Goal: Task Accomplishment & Management: Manage account settings

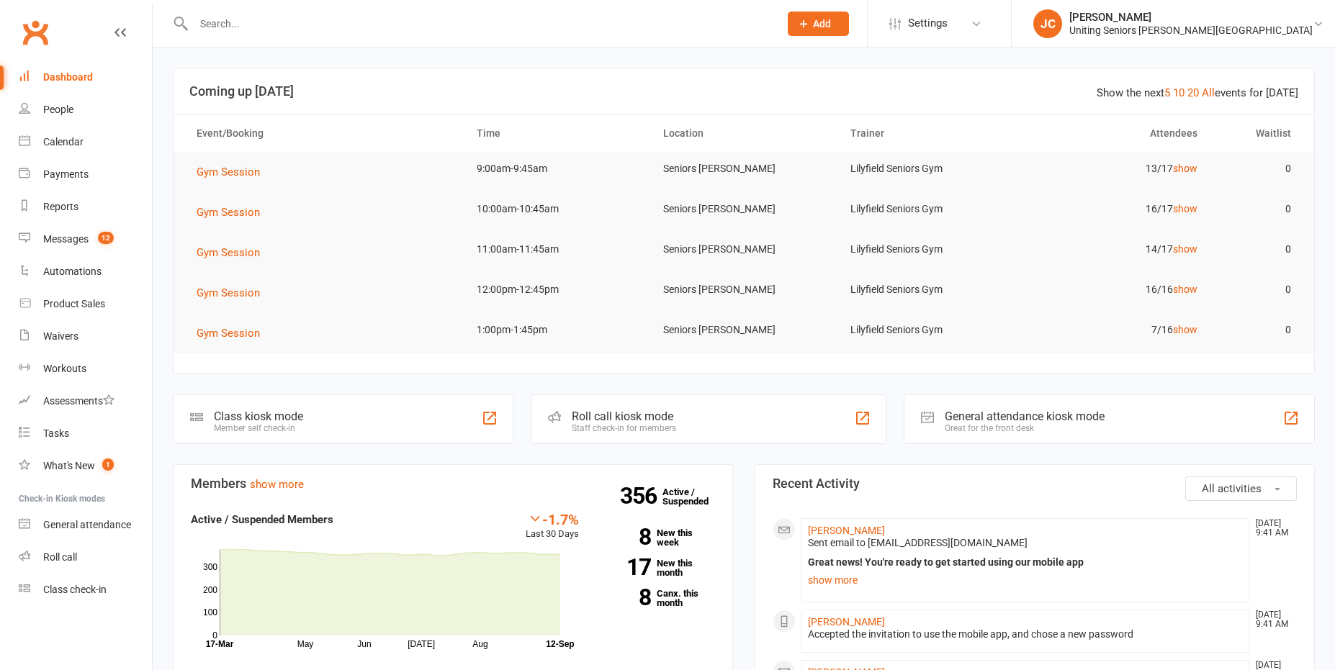
click at [243, 29] on input "text" at bounding box center [478, 24] width 579 height 20
type input "m"
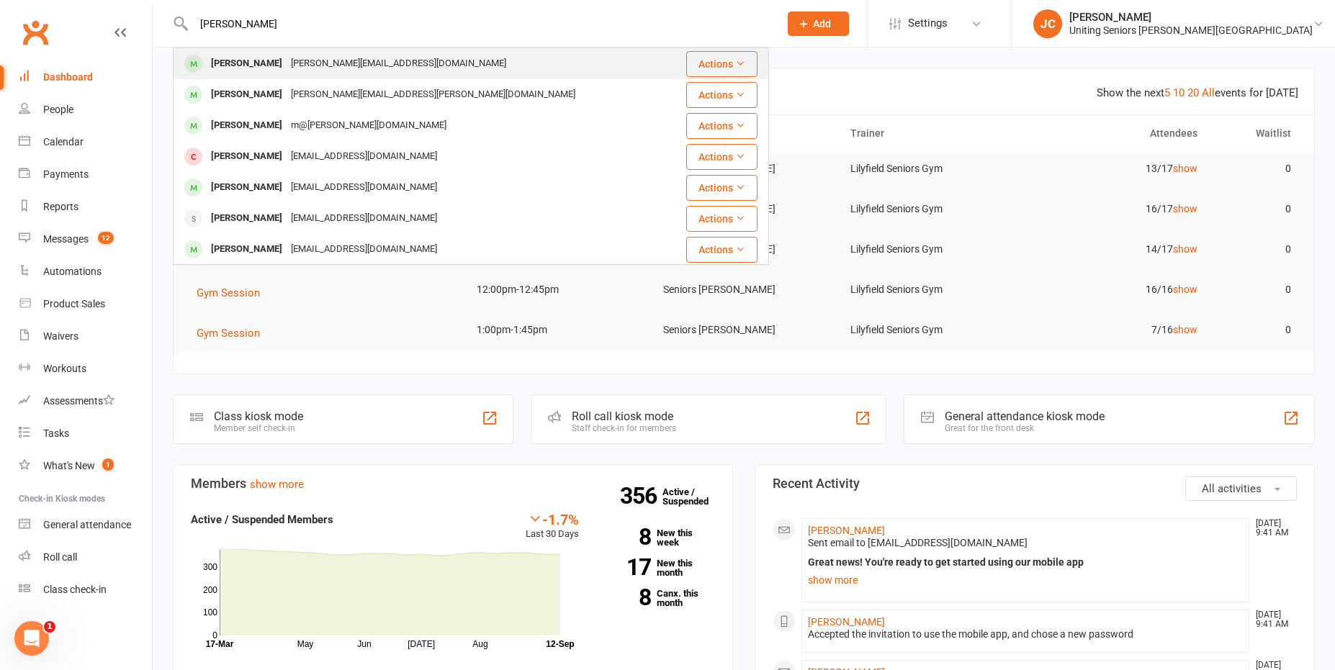
type input "[PERSON_NAME]"
click at [339, 54] on div "[PERSON_NAME][EMAIL_ADDRESS][DOMAIN_NAME]" at bounding box center [398, 63] width 224 height 21
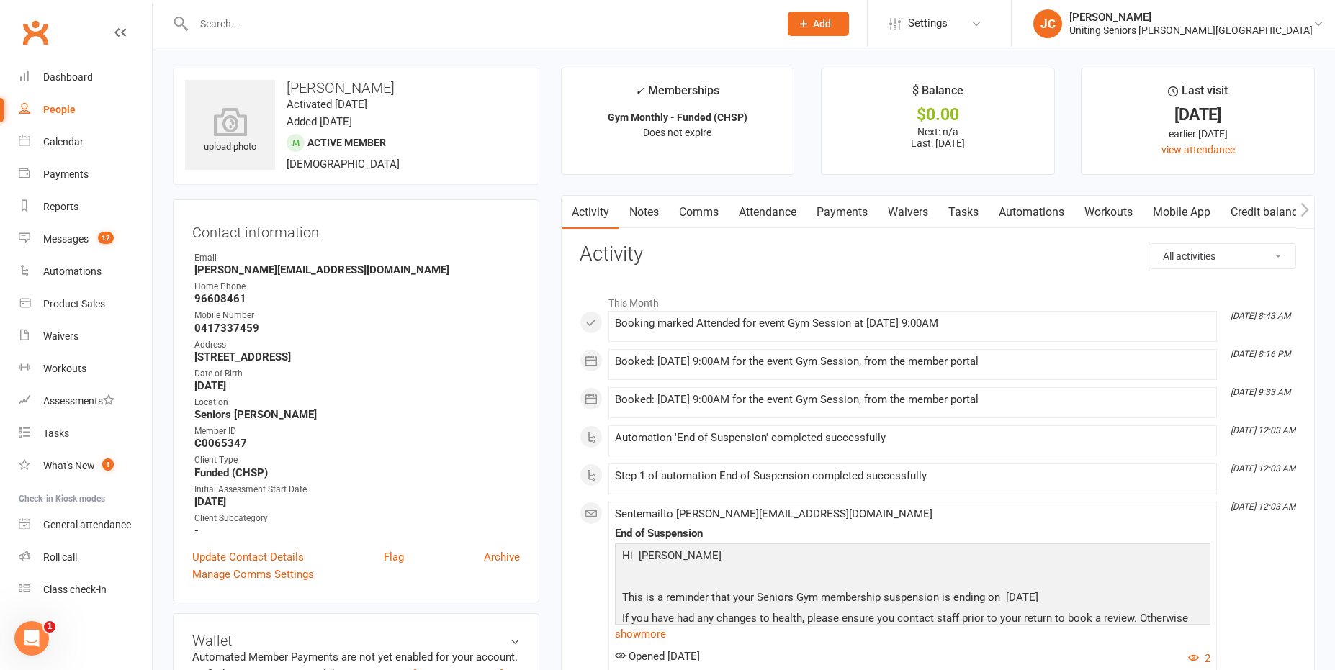
click at [1188, 201] on link "Mobile App" at bounding box center [1181, 212] width 78 height 33
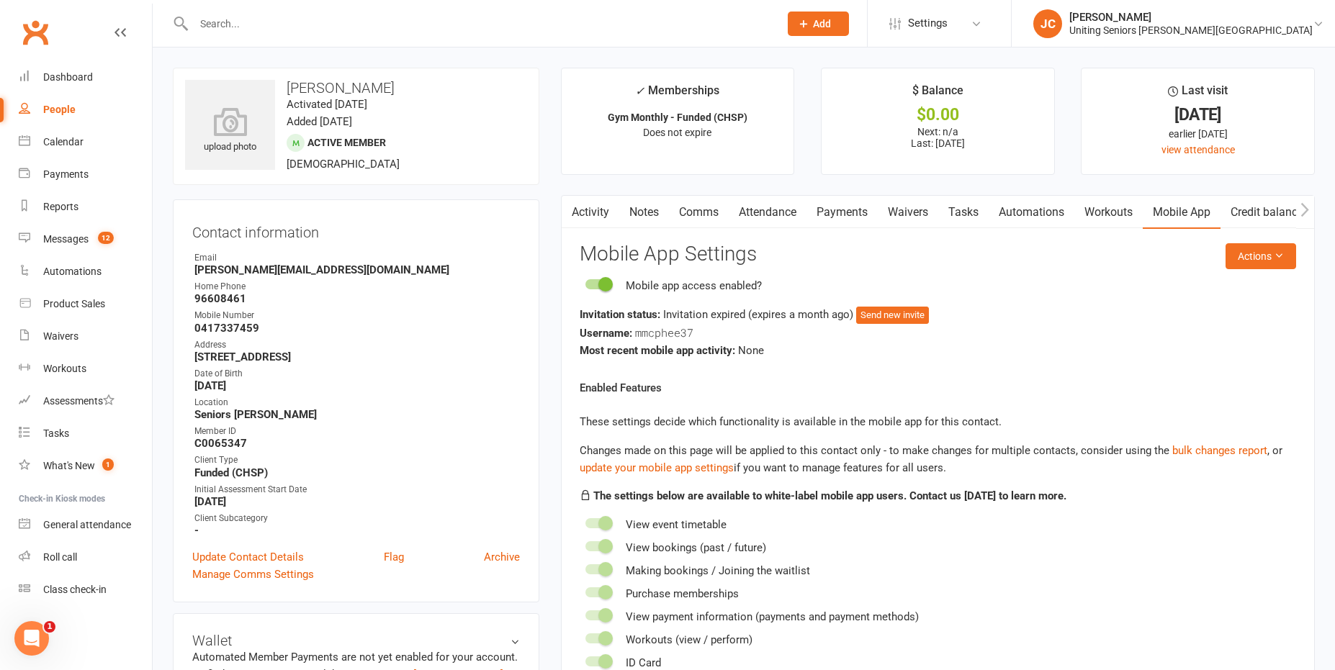
click at [1308, 246] on div "Activity Notes Comms Attendance Payments Waivers Tasks Automations Workouts Mob…" at bounding box center [938, 454] width 754 height 518
click at [1276, 253] on icon at bounding box center [1278, 255] width 10 height 10
click at [1248, 289] on link "Send invitation email" at bounding box center [1213, 288] width 143 height 29
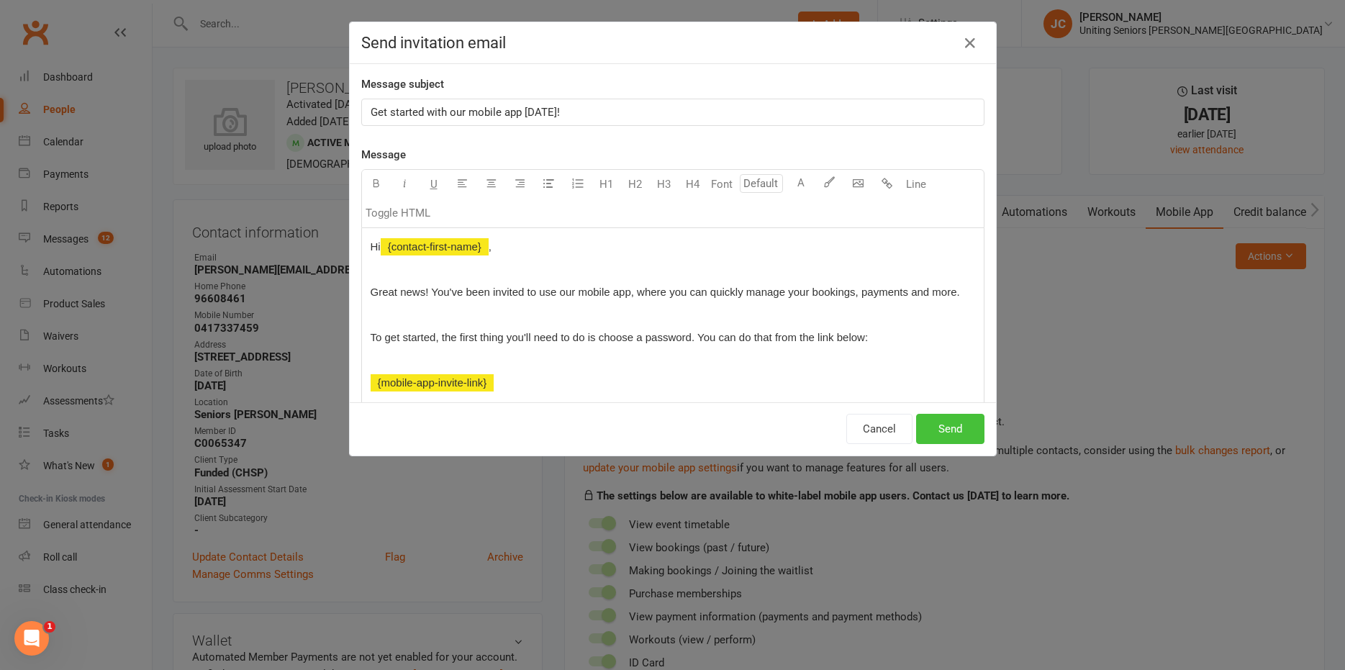
click at [959, 434] on button "Send" at bounding box center [950, 429] width 68 height 30
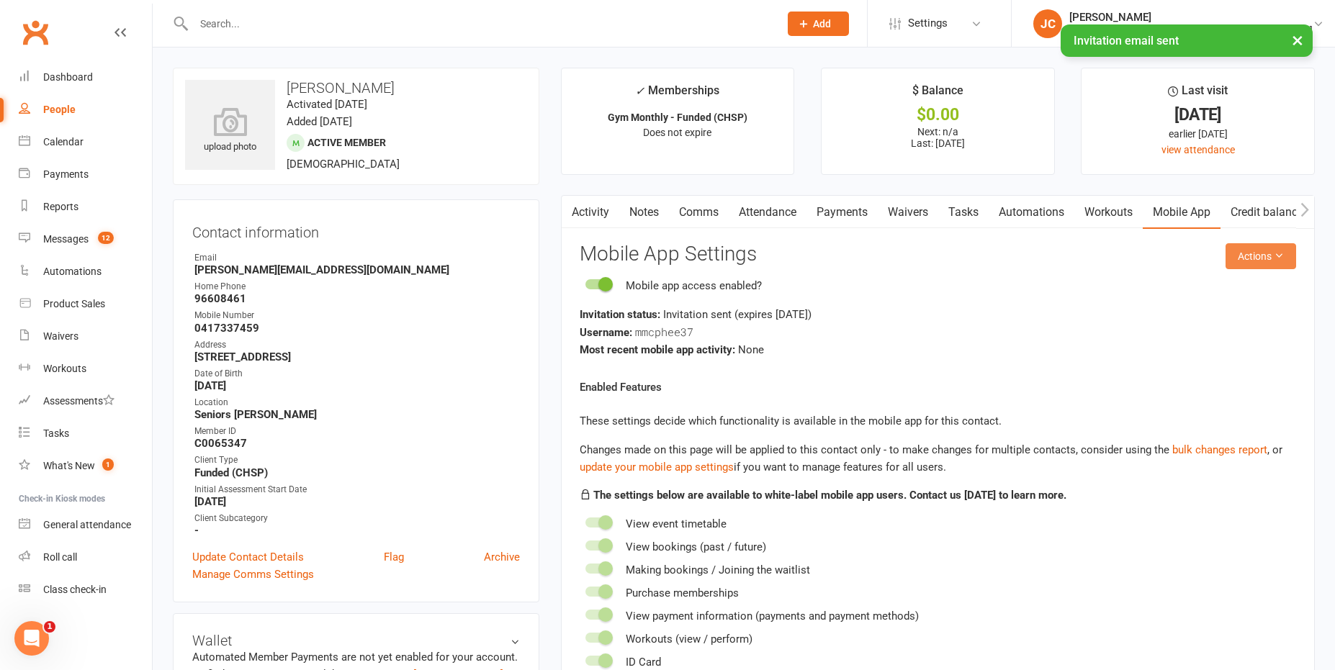
click at [1249, 266] on button "Actions" at bounding box center [1260, 256] width 71 height 26
click at [1249, 321] on link "Send invitation SMS" at bounding box center [1213, 317] width 143 height 29
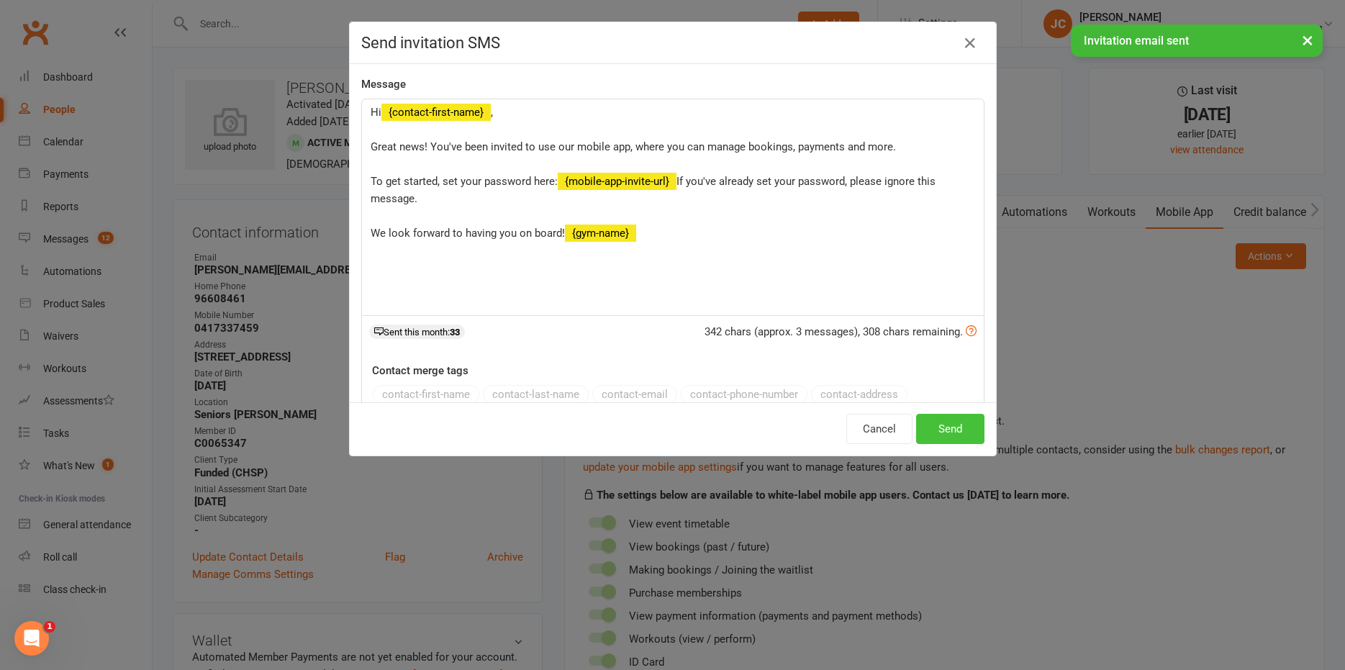
click at [952, 437] on button "Send" at bounding box center [950, 429] width 68 height 30
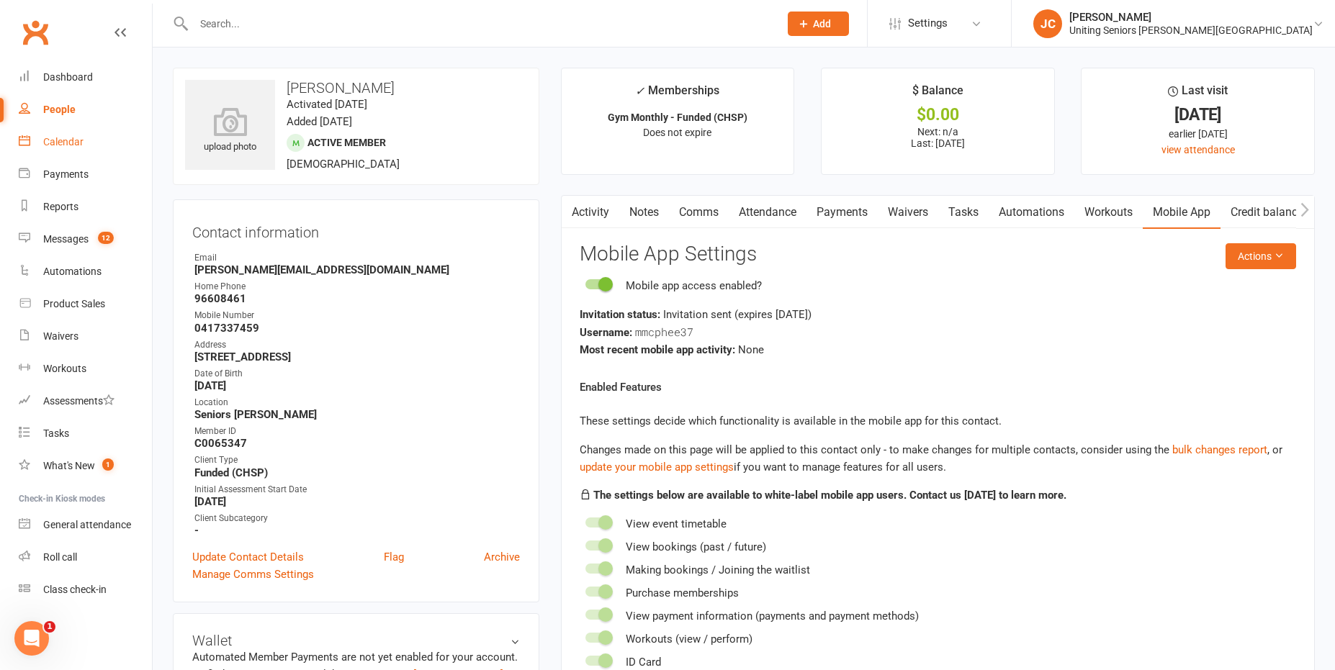
click at [81, 138] on div "Calendar" at bounding box center [63, 142] width 40 height 12
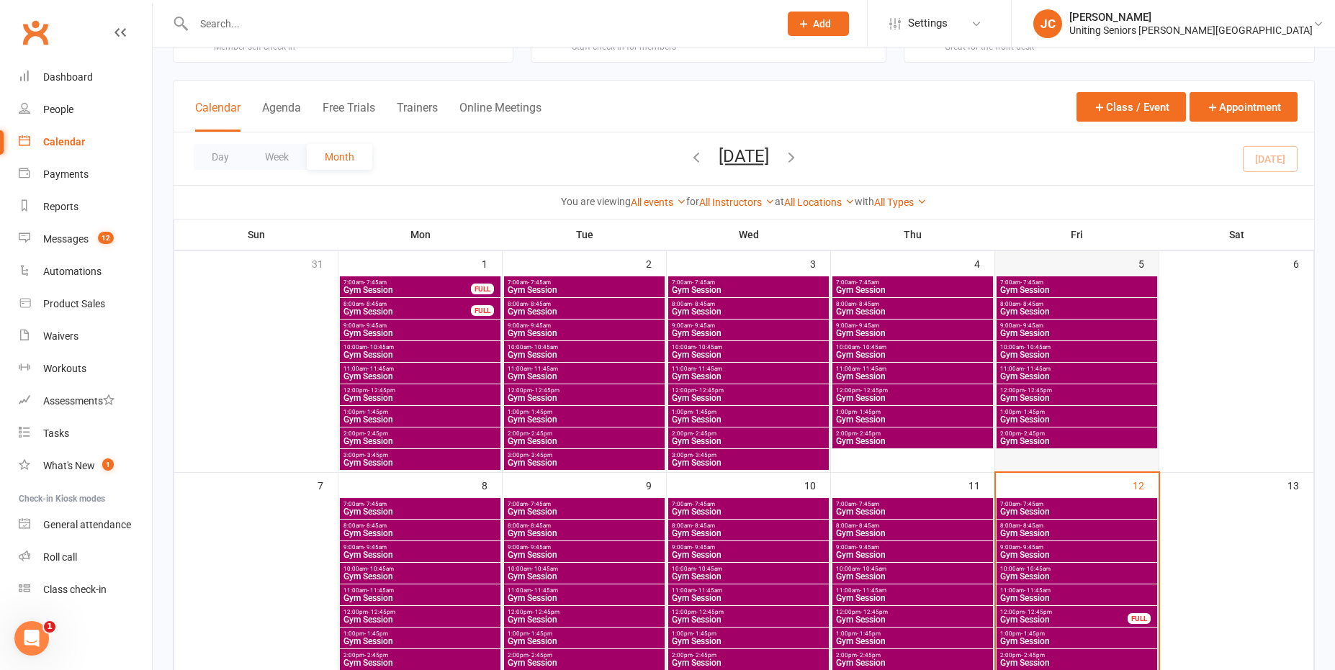
scroll to position [144, 0]
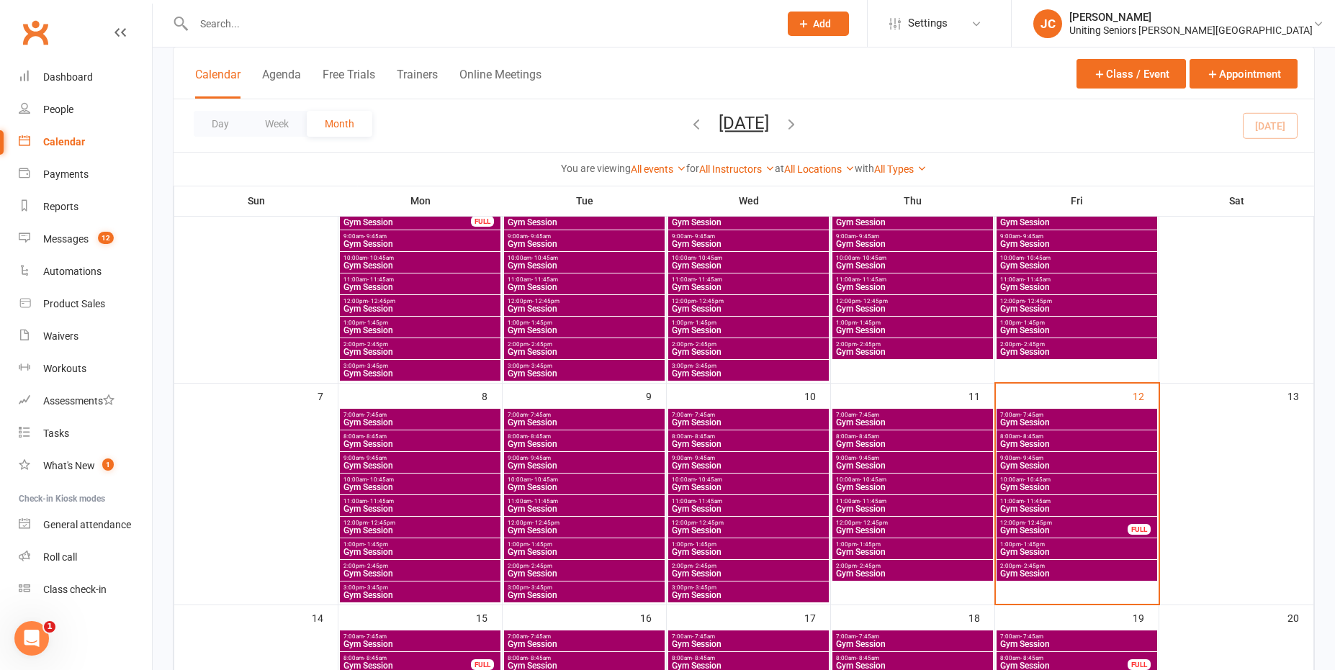
click at [1047, 487] on span "Gym Session" at bounding box center [1076, 487] width 155 height 9
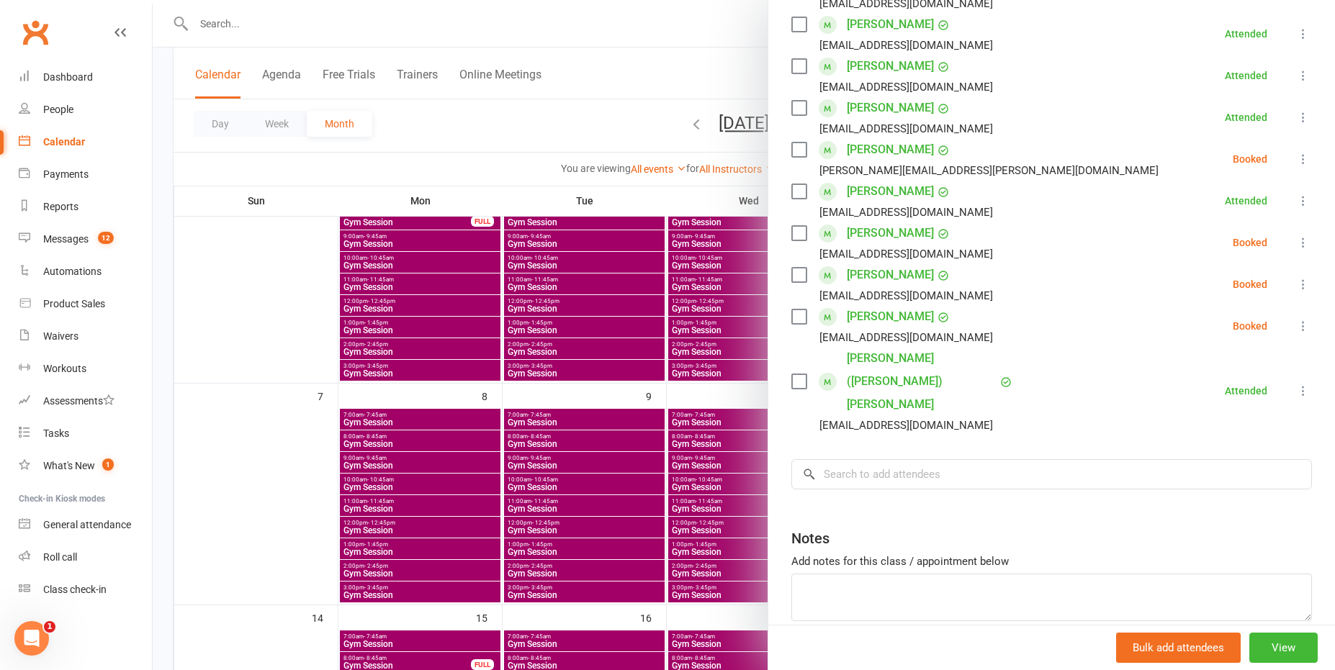
scroll to position [570, 0]
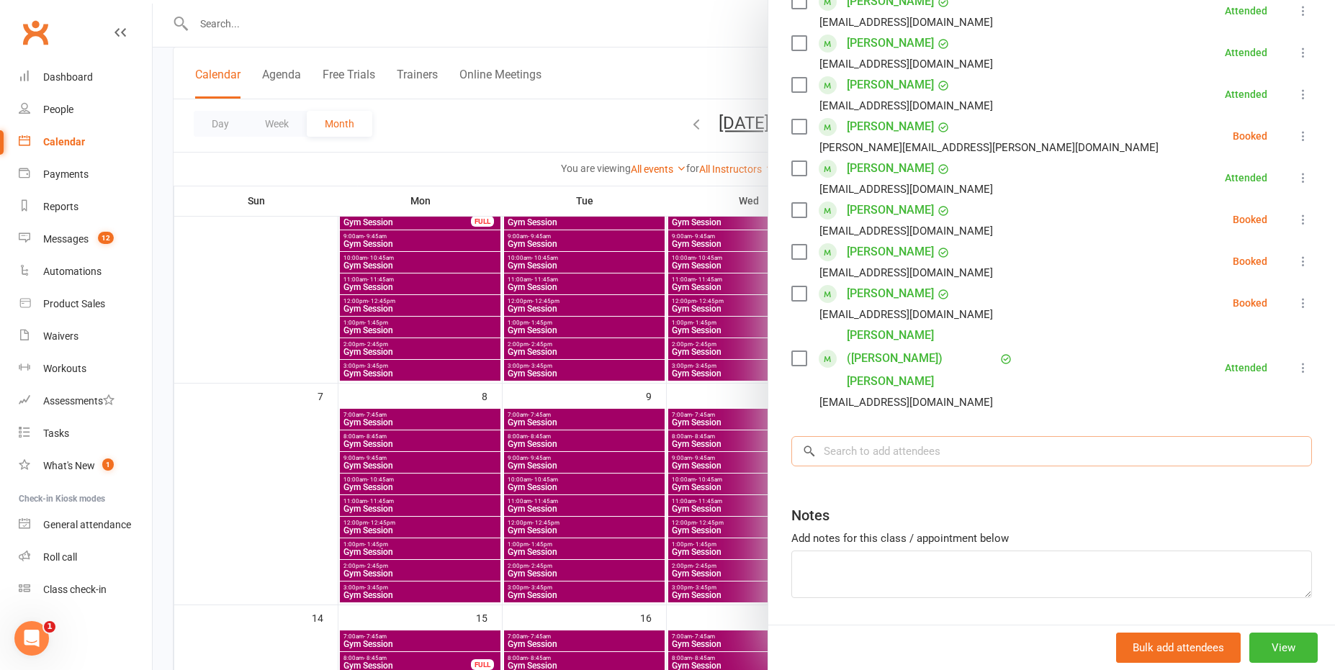
click at [952, 436] on input "search" at bounding box center [1051, 451] width 520 height 30
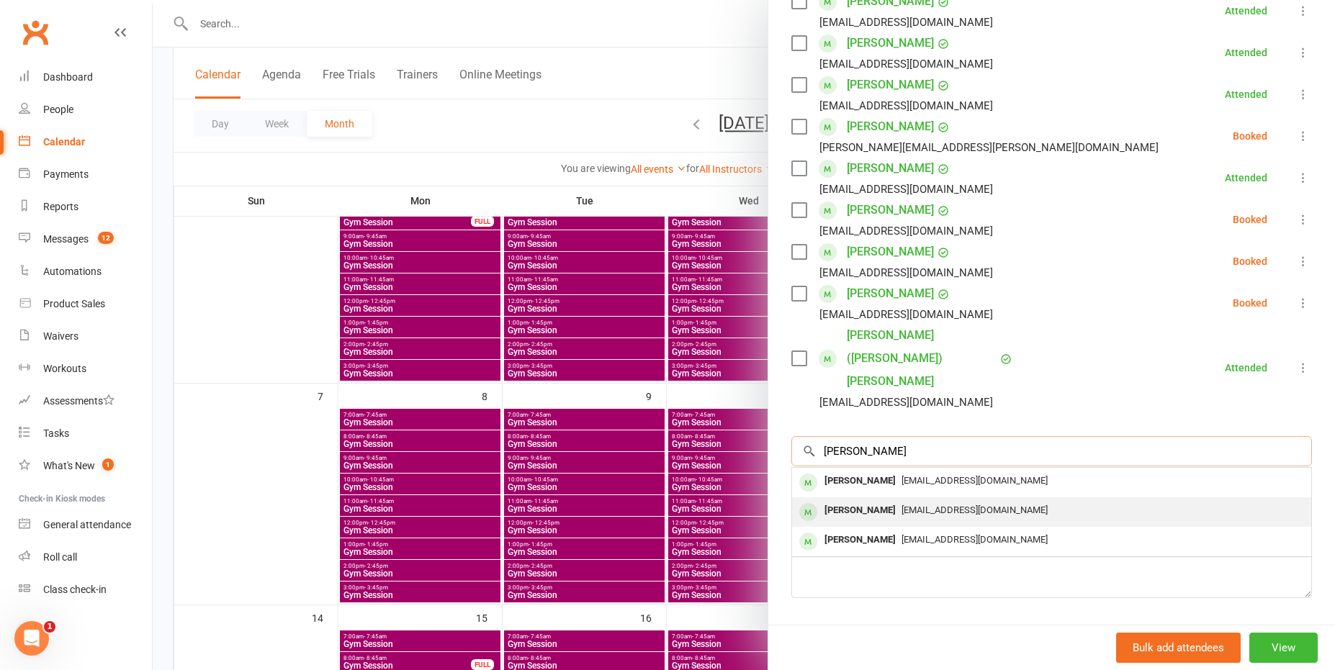
type input "[PERSON_NAME]"
click at [947, 500] on div "[EMAIL_ADDRESS][DOMAIN_NAME]" at bounding box center [1051, 510] width 507 height 21
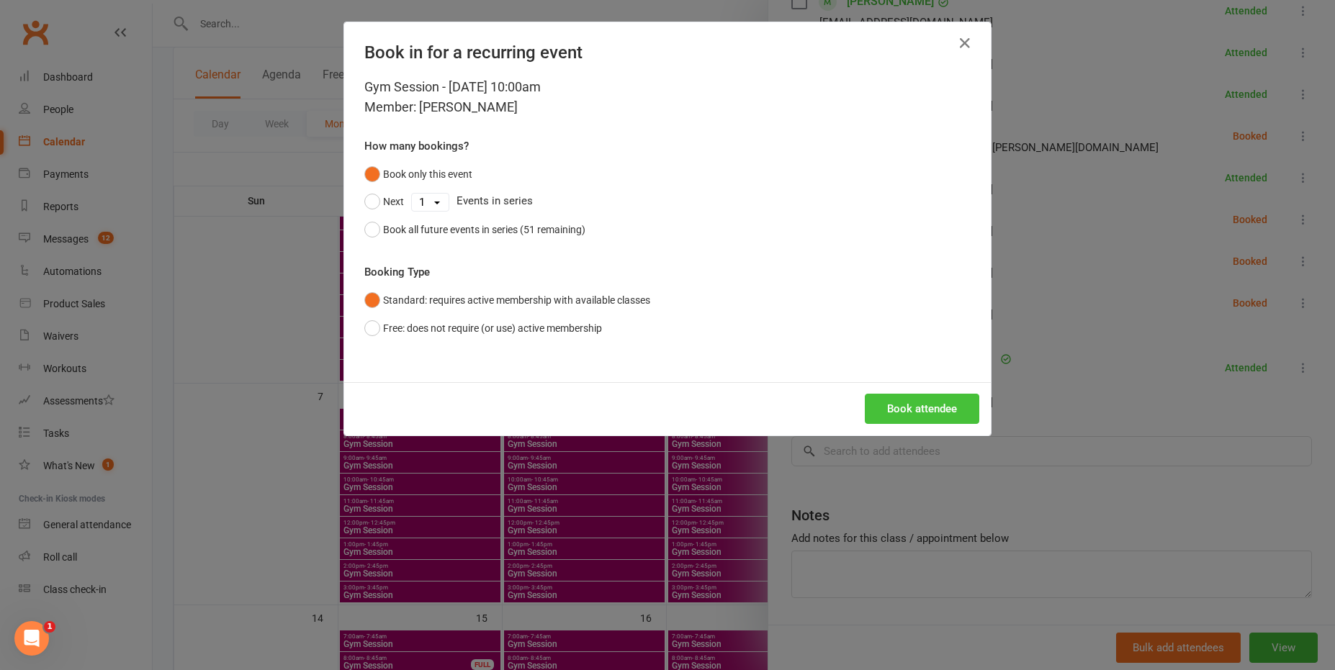
click at [922, 412] on button "Book attendee" at bounding box center [921, 409] width 114 height 30
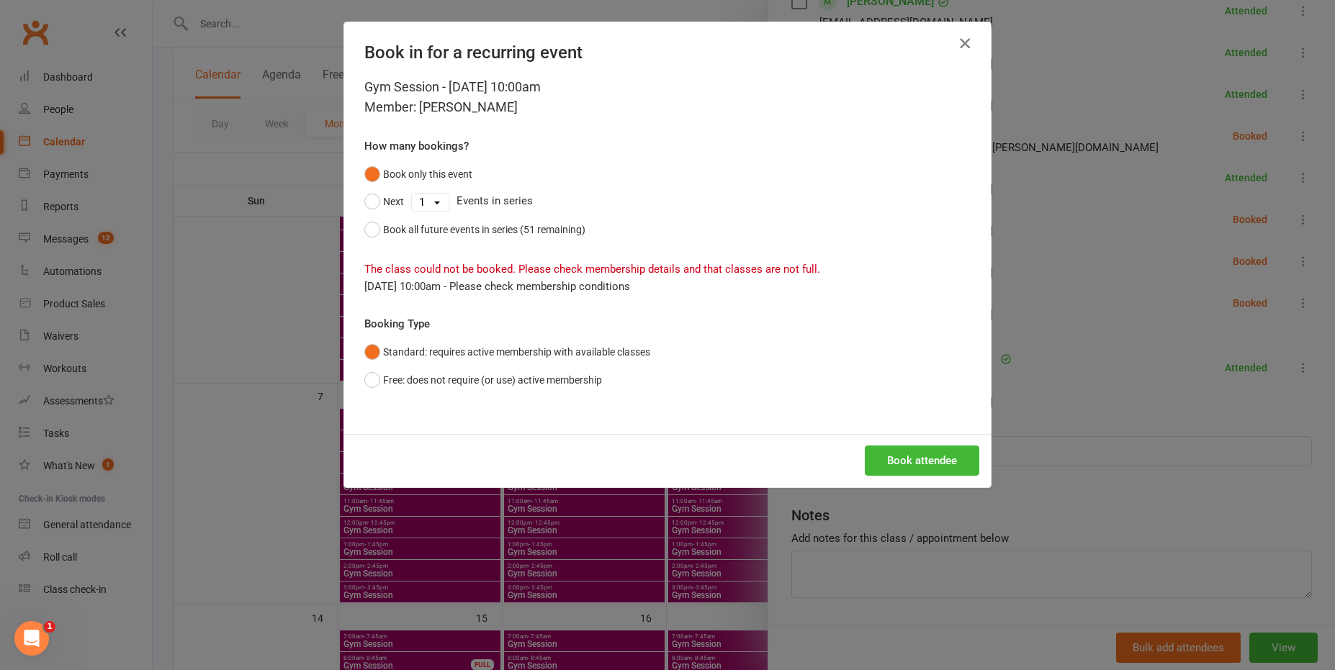
click at [965, 45] on icon "button" at bounding box center [964, 43] width 17 height 17
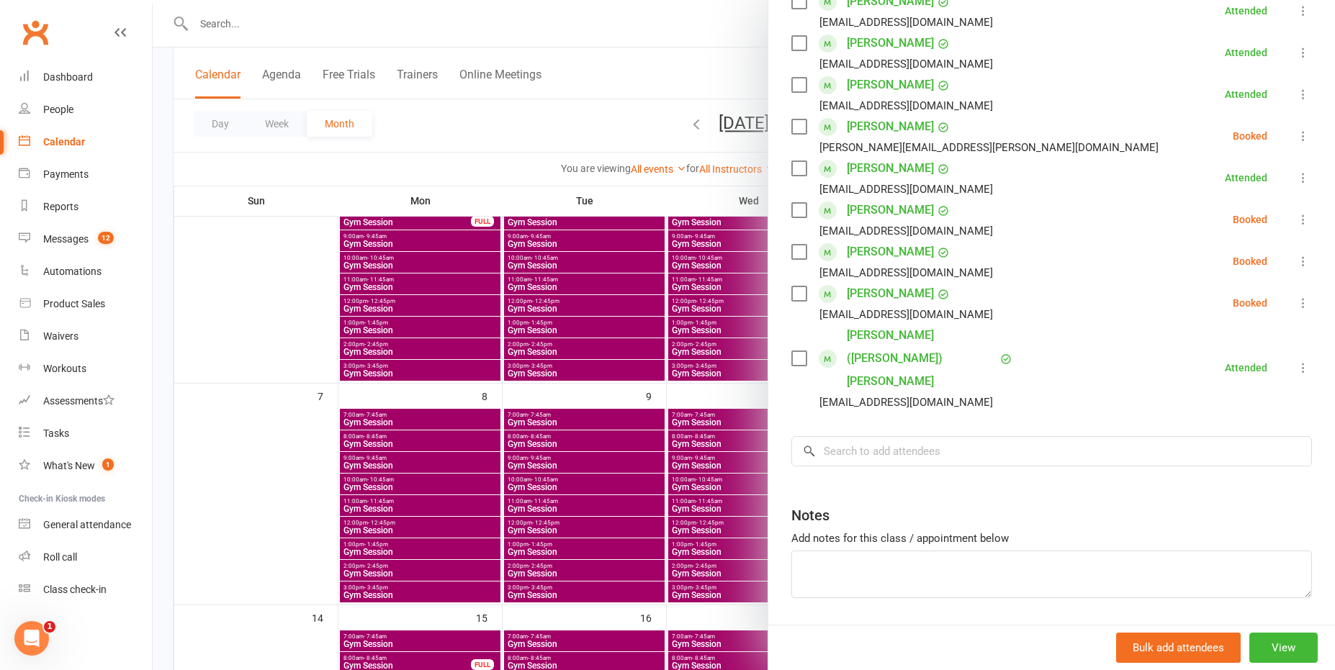
click at [659, 58] on div at bounding box center [744, 335] width 1182 height 670
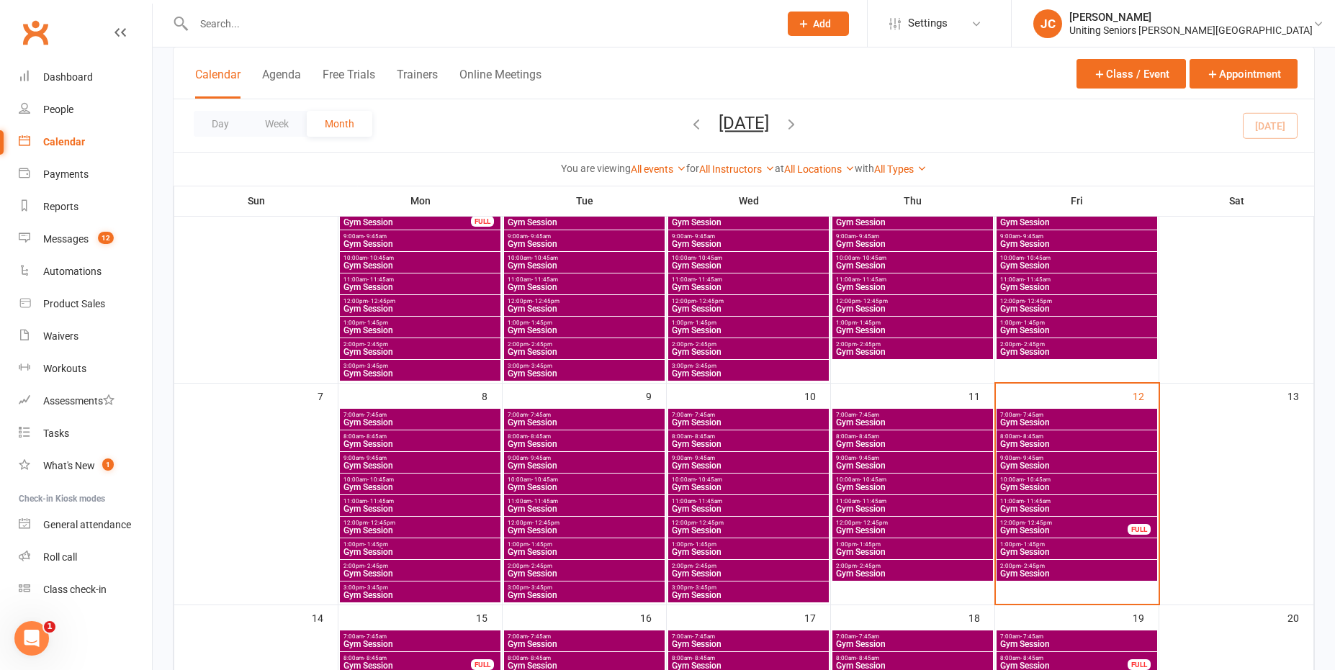
click at [1062, 503] on span "11:00am - 11:45am" at bounding box center [1076, 501] width 155 height 6
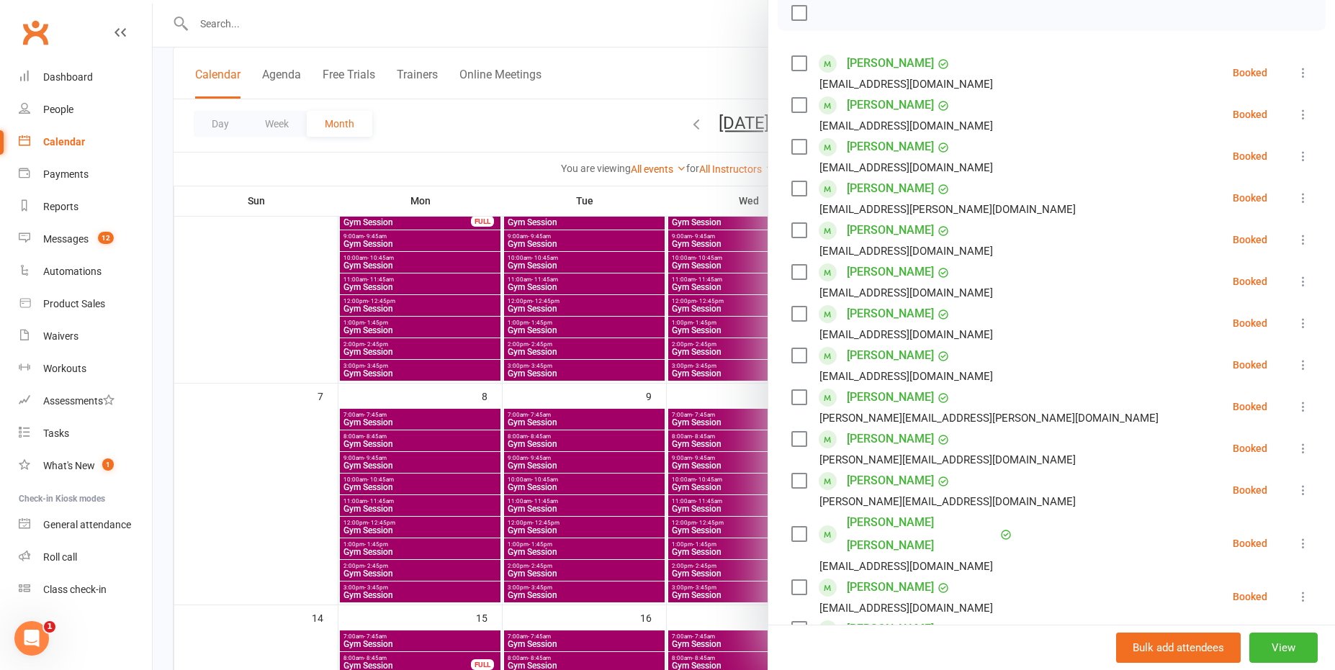
scroll to position [288, 0]
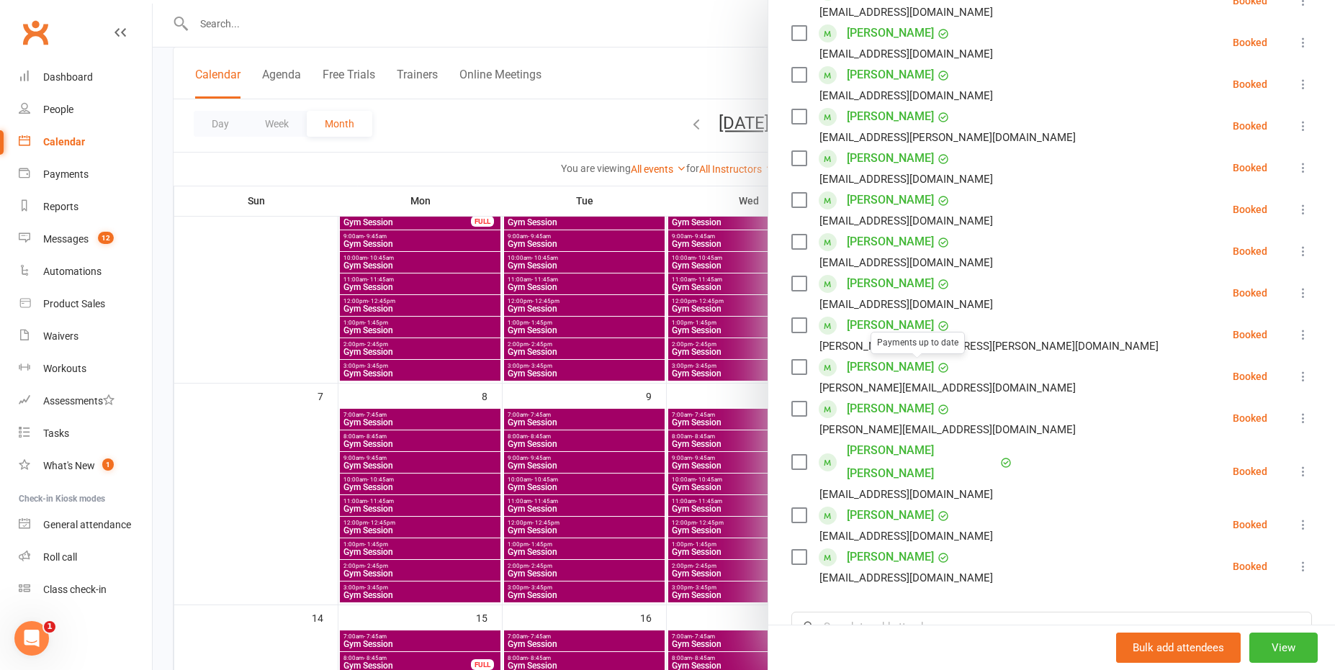
click at [621, 94] on div at bounding box center [744, 335] width 1182 height 670
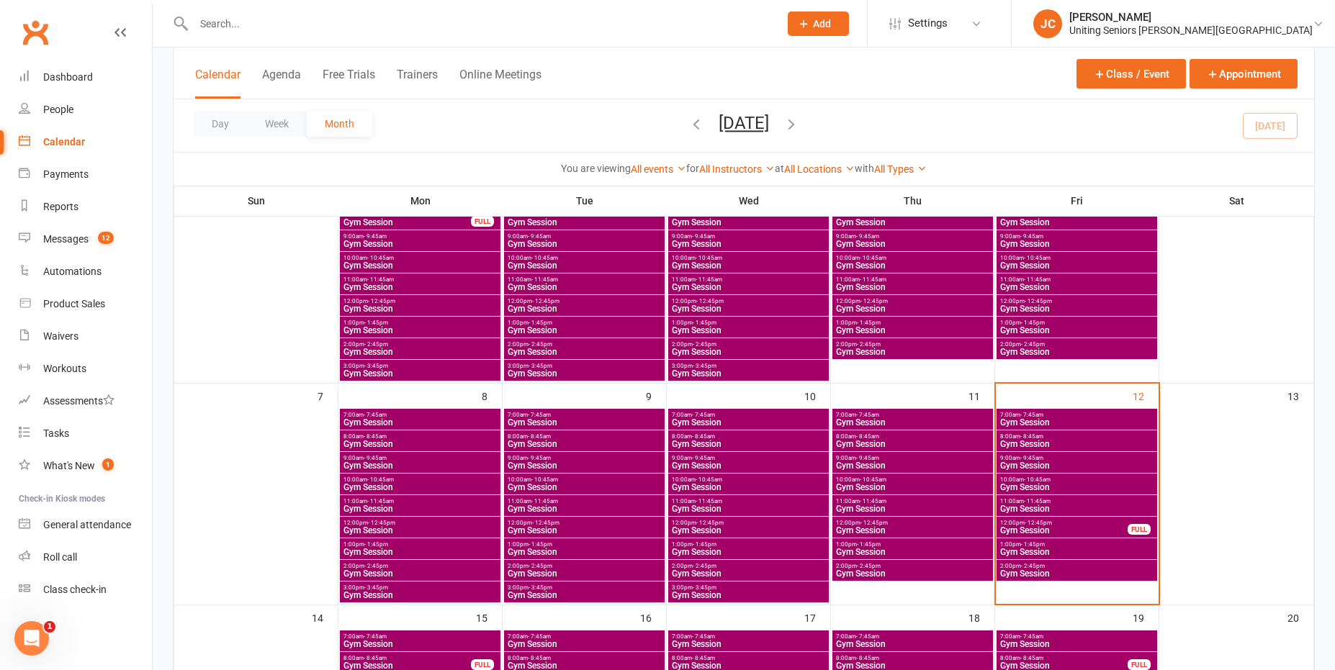
click at [1037, 464] on span "Gym Session" at bounding box center [1076, 465] width 155 height 9
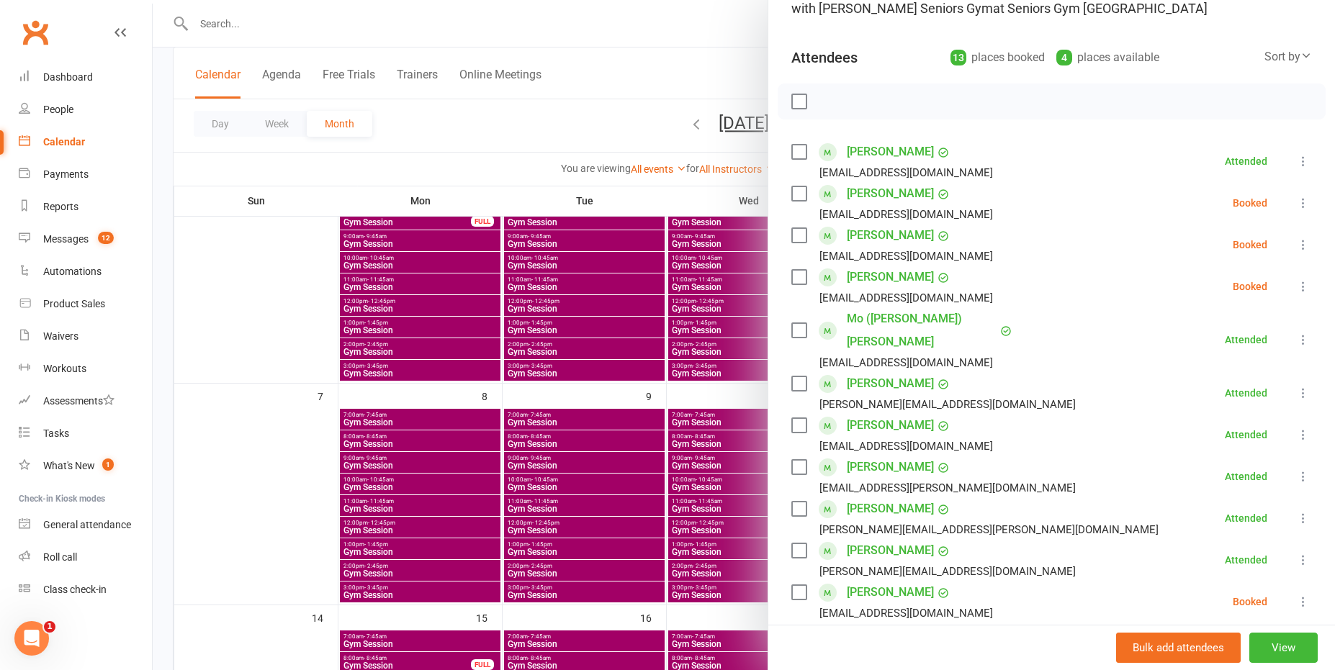
scroll to position [144, 0]
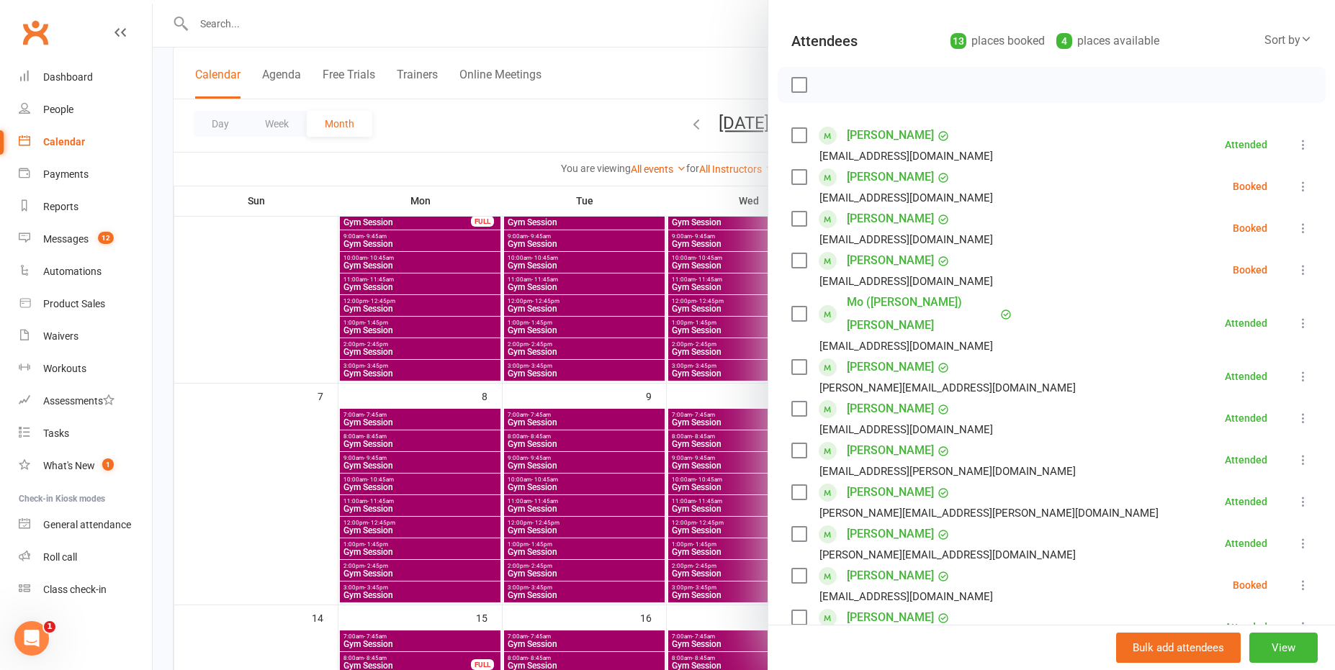
click at [1296, 266] on icon at bounding box center [1303, 270] width 14 height 14
click at [1237, 333] on link "Remove" at bounding box center [1233, 326] width 155 height 29
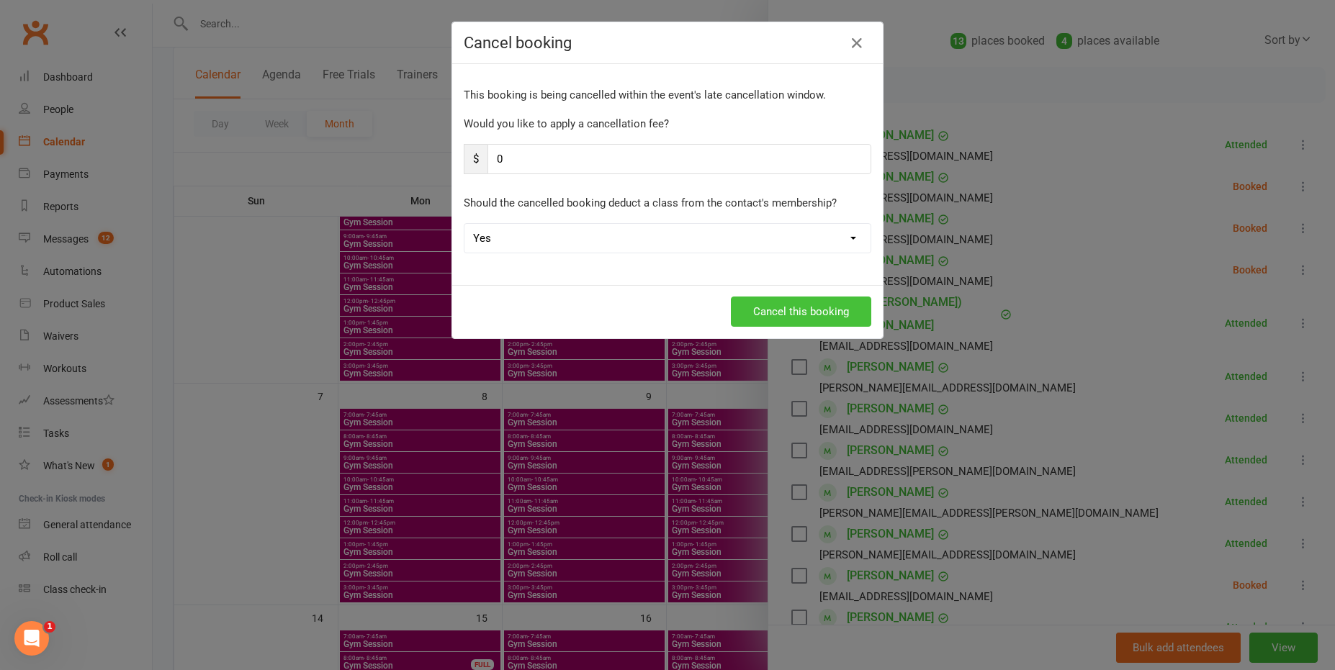
click at [835, 307] on button "Cancel this booking" at bounding box center [801, 312] width 140 height 30
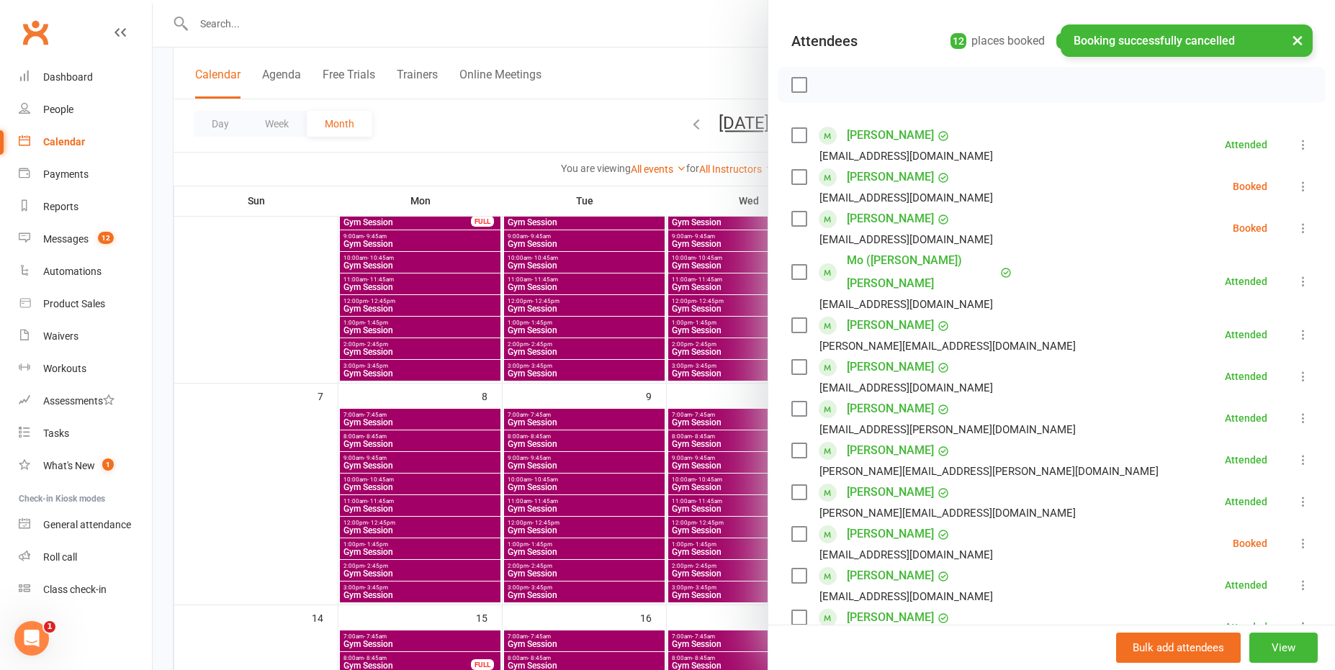
click at [682, 73] on div at bounding box center [744, 335] width 1182 height 670
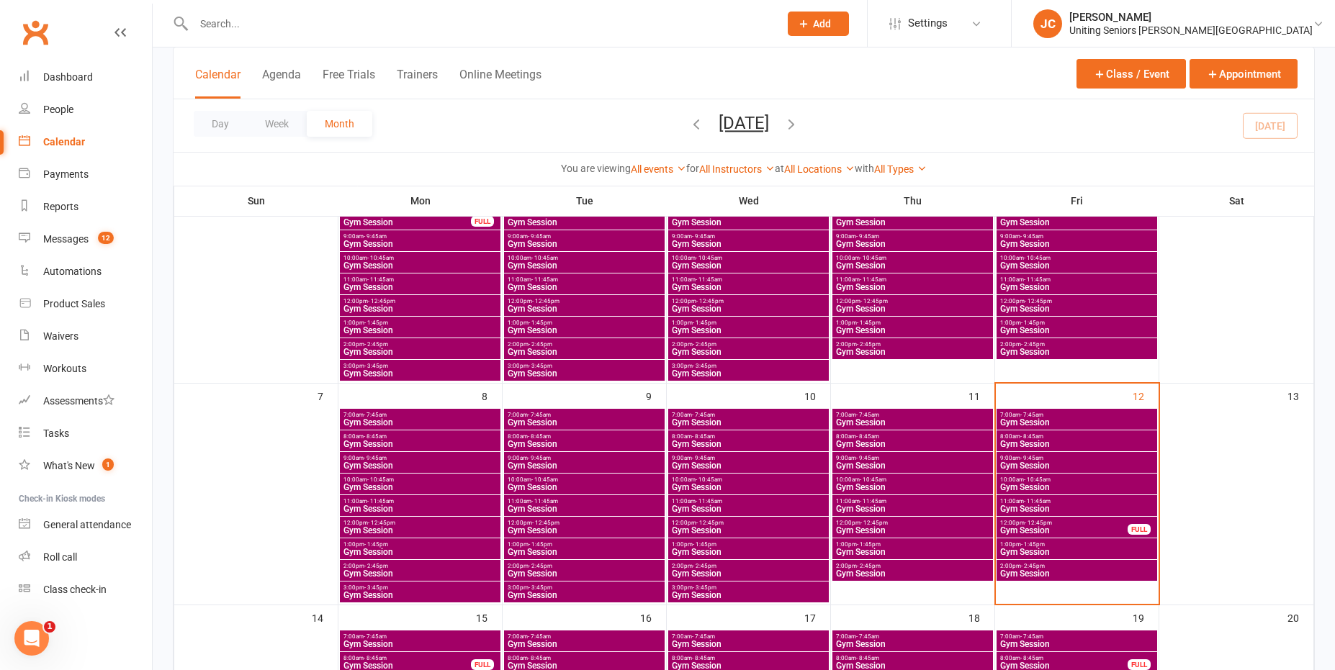
click at [1044, 481] on span "- 10:45am" at bounding box center [1037, 480] width 27 height 6
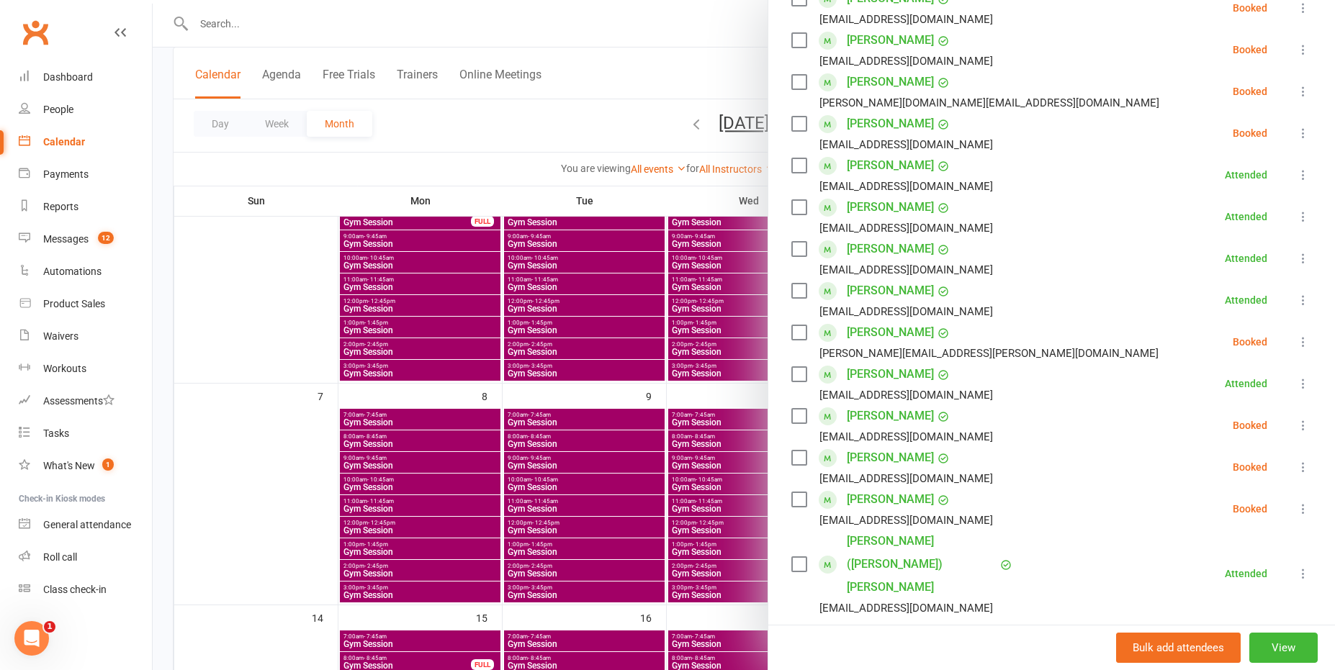
scroll to position [504, 0]
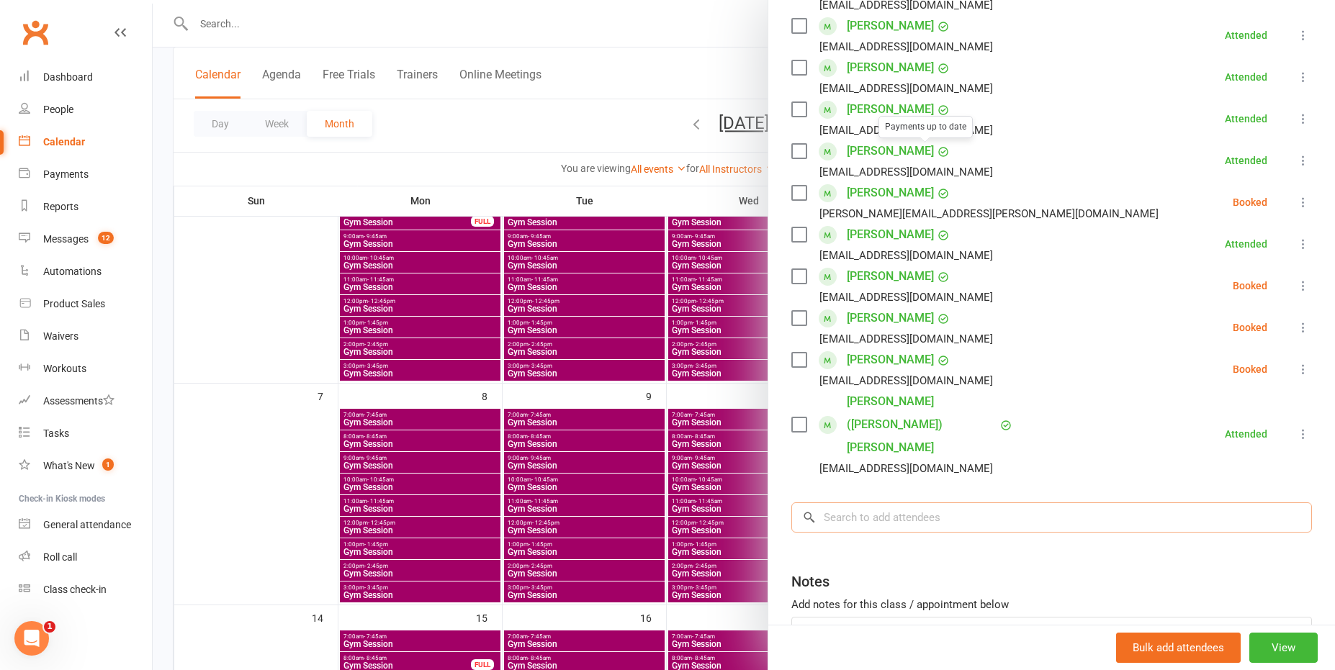
drag, startPoint x: 939, startPoint y: 456, endPoint x: 939, endPoint y: 467, distance: 10.8
click at [939, 502] on input "search" at bounding box center [1051, 517] width 520 height 30
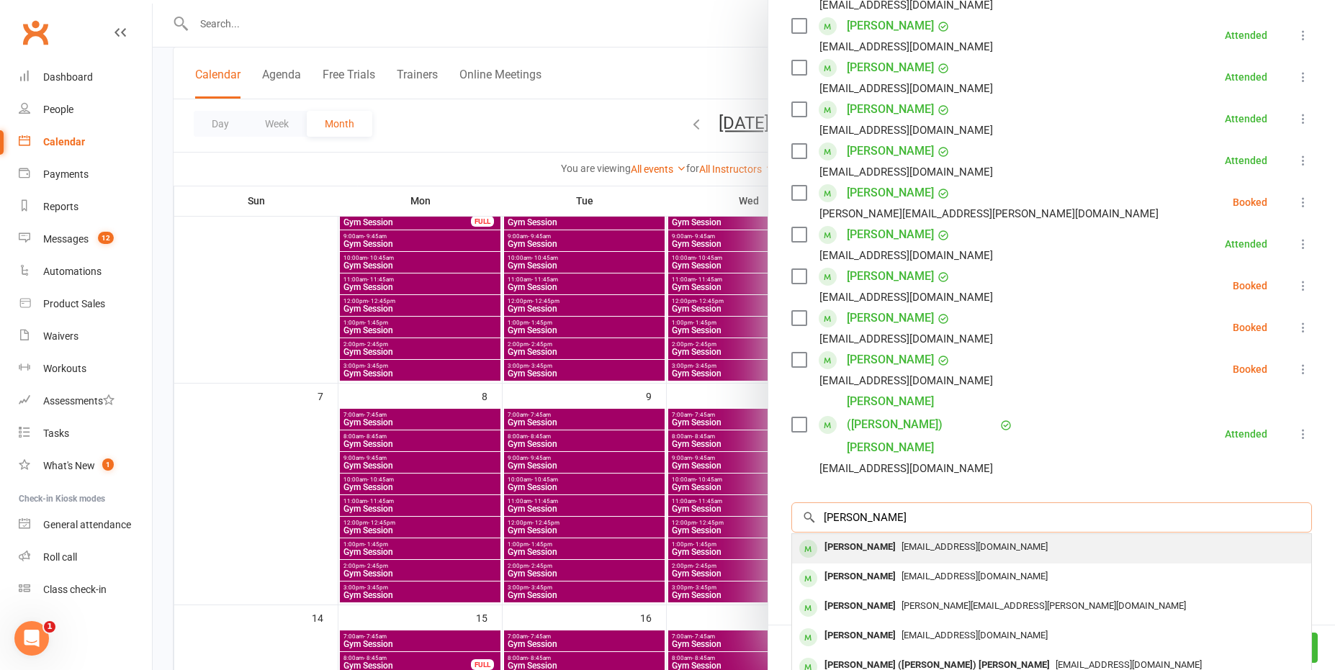
type input "[PERSON_NAME]"
click at [917, 537] on div "[EMAIL_ADDRESS][DOMAIN_NAME]" at bounding box center [1051, 547] width 507 height 21
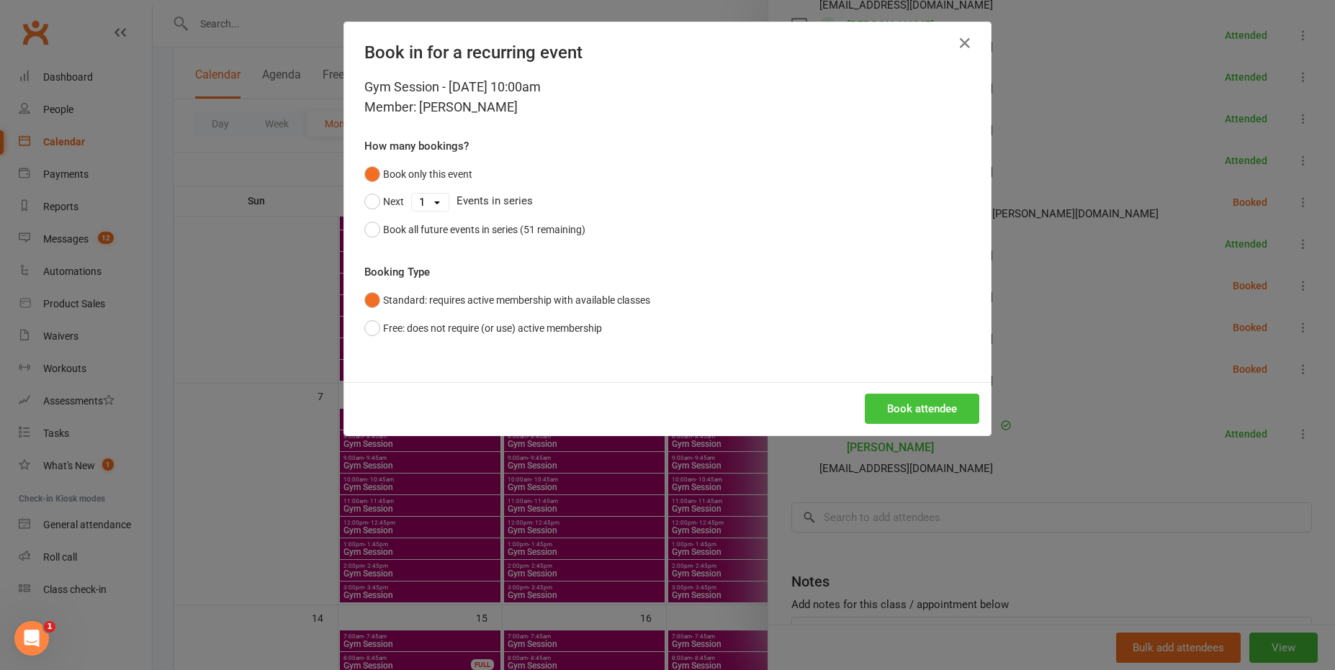
click at [919, 409] on button "Book attendee" at bounding box center [921, 409] width 114 height 30
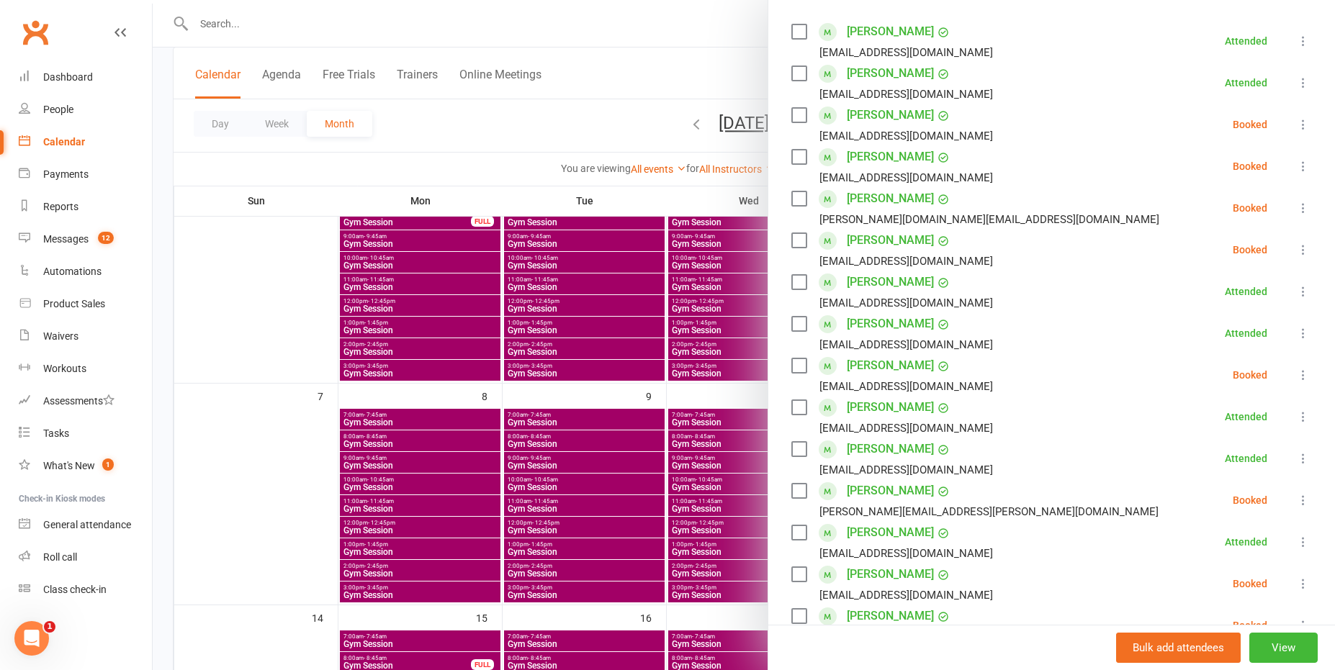
scroll to position [216, 0]
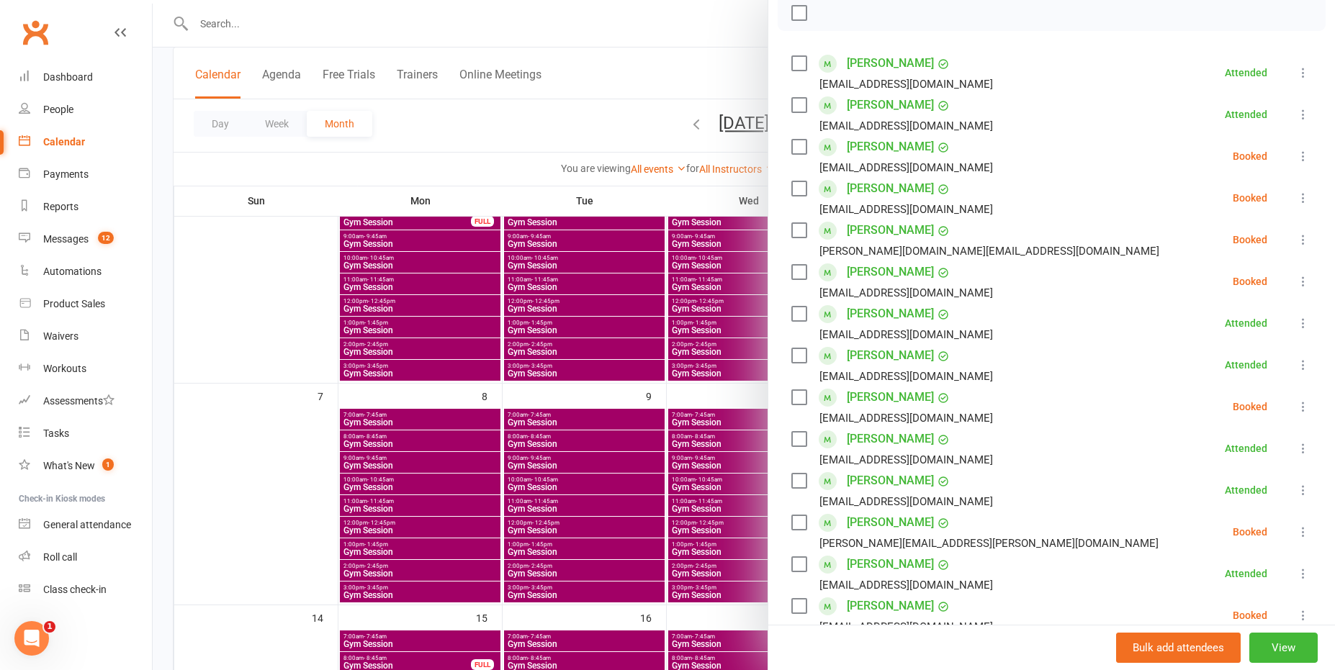
click at [1296, 410] on icon at bounding box center [1303, 406] width 14 height 14
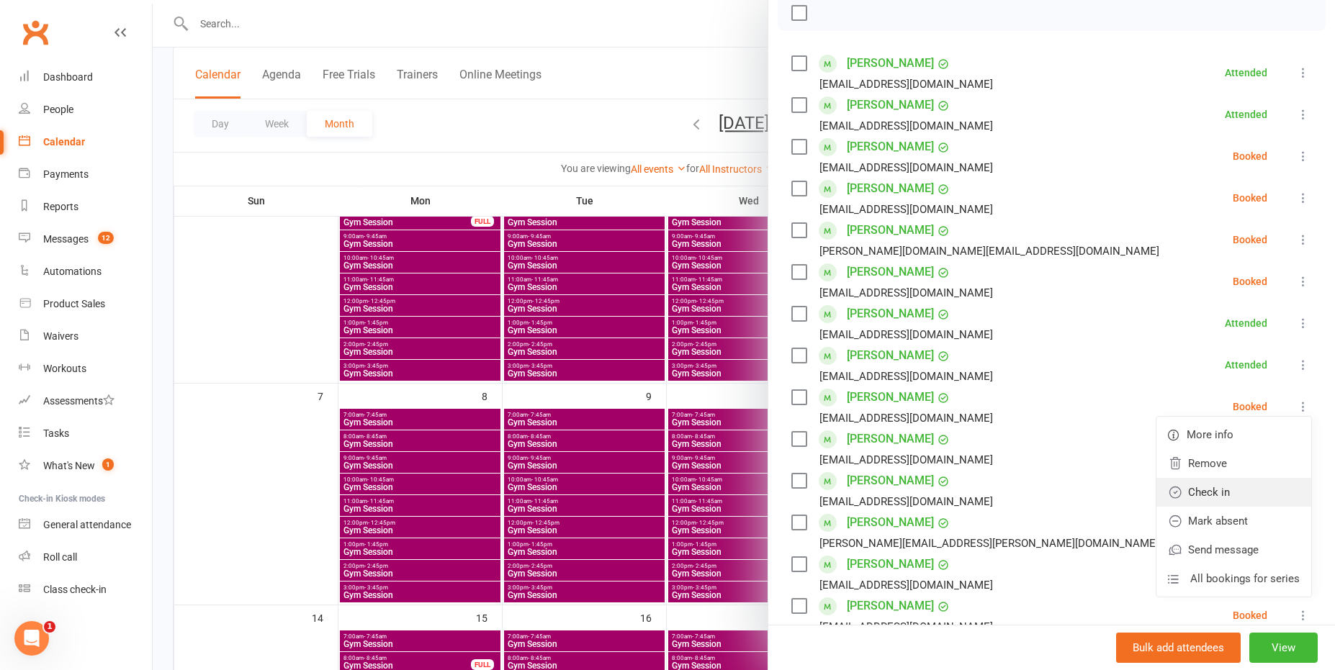
click at [1212, 500] on link "Check in" at bounding box center [1233, 492] width 155 height 29
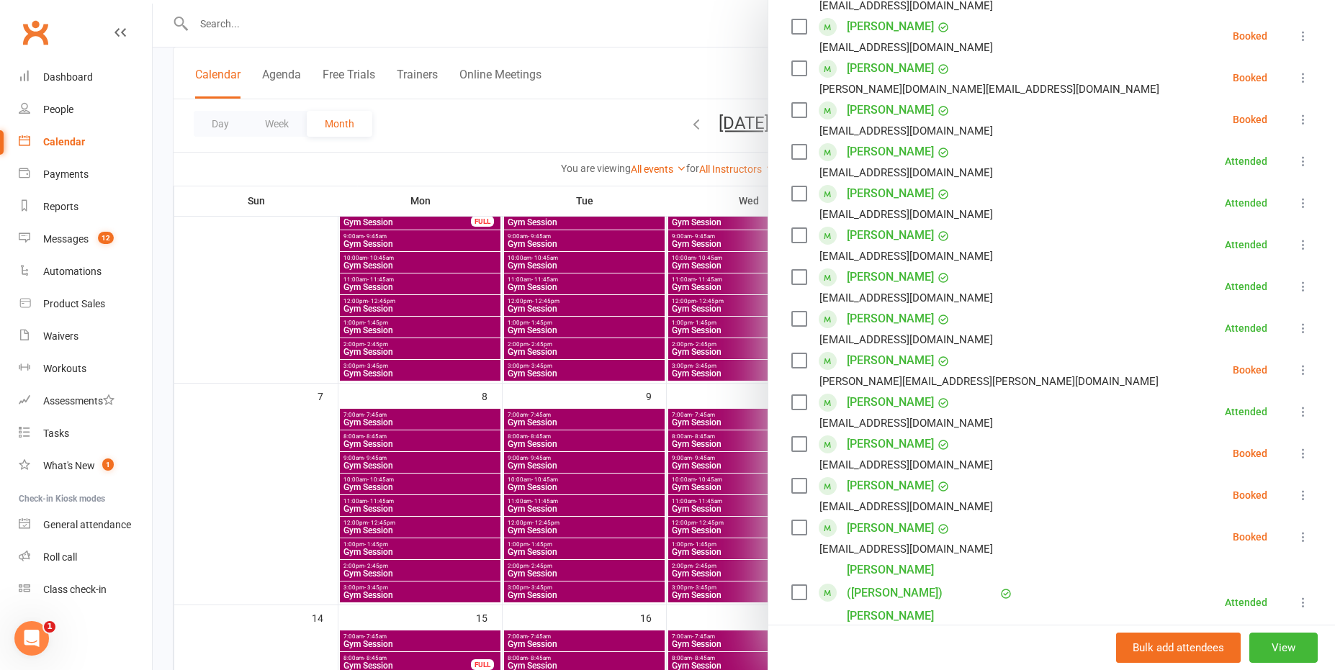
scroll to position [72, 0]
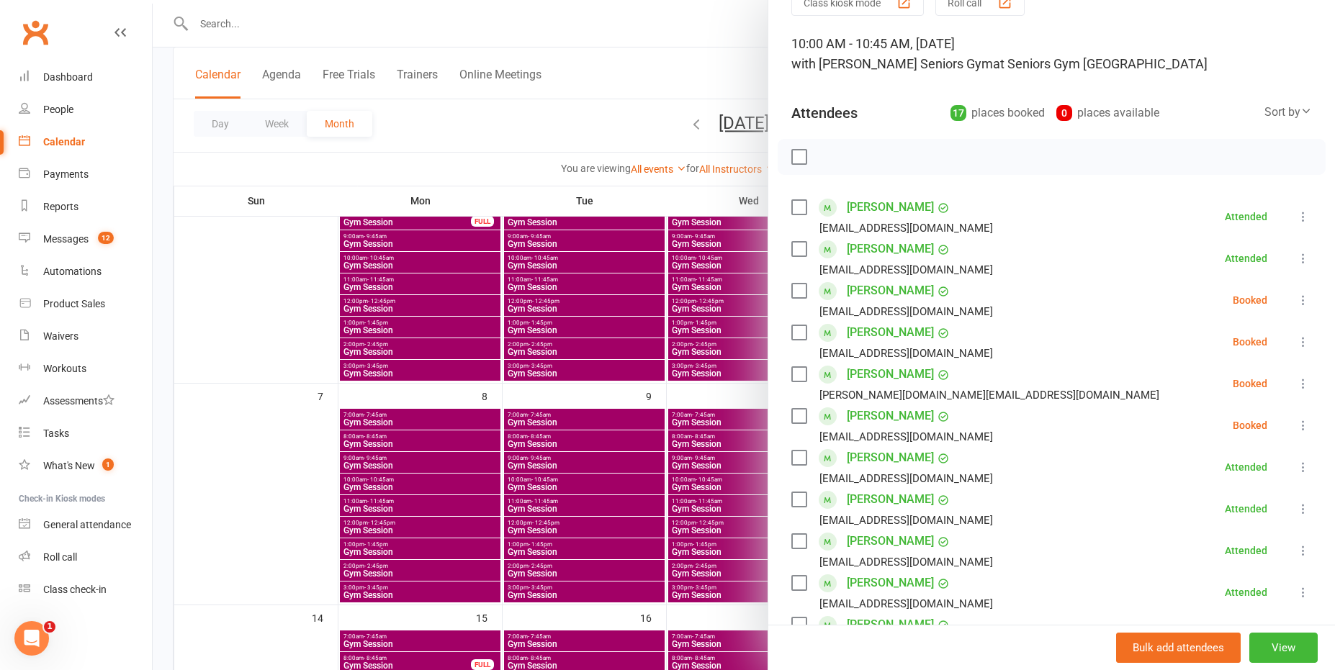
click at [687, 98] on div at bounding box center [744, 335] width 1182 height 670
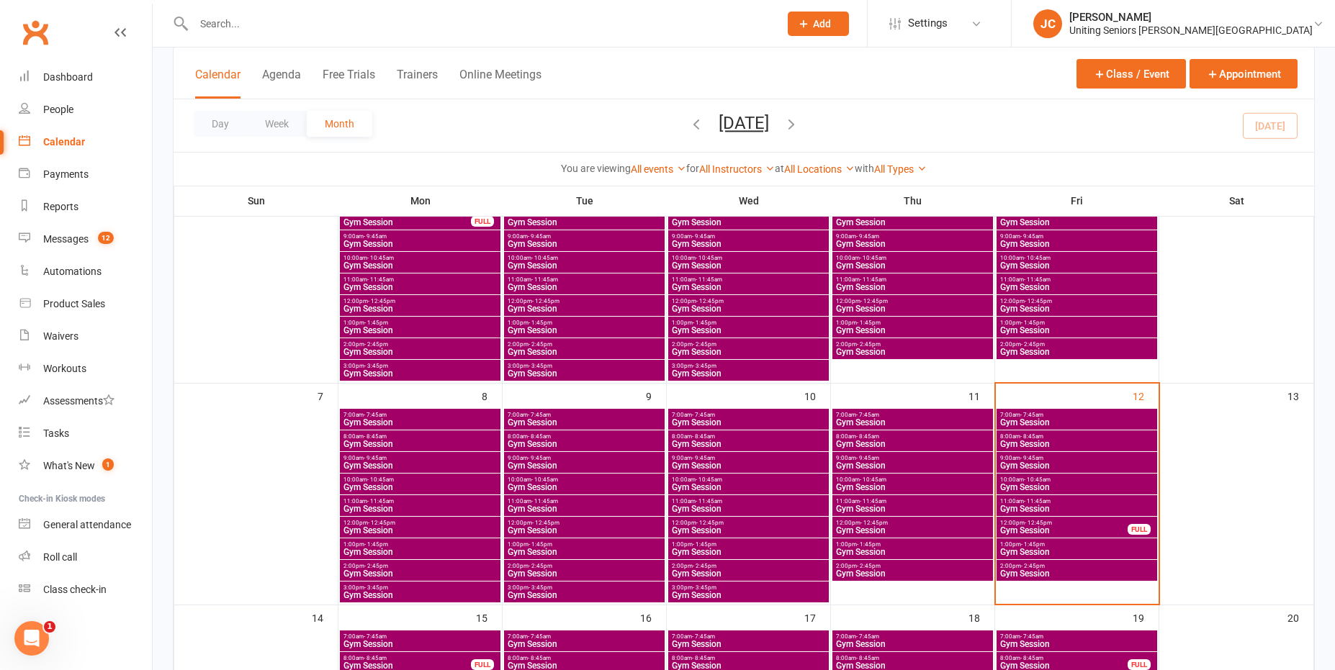
click at [1057, 461] on span "Gym Session" at bounding box center [1076, 465] width 155 height 9
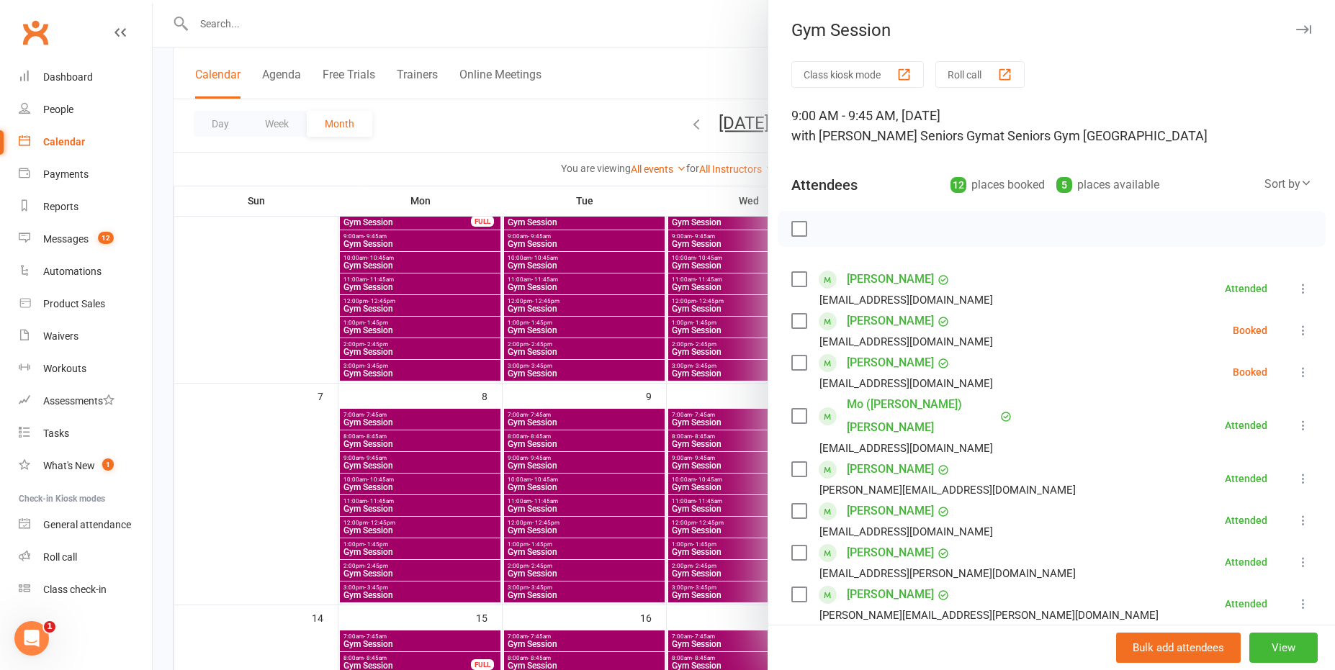
click at [1294, 330] on button at bounding box center [1302, 330] width 17 height 17
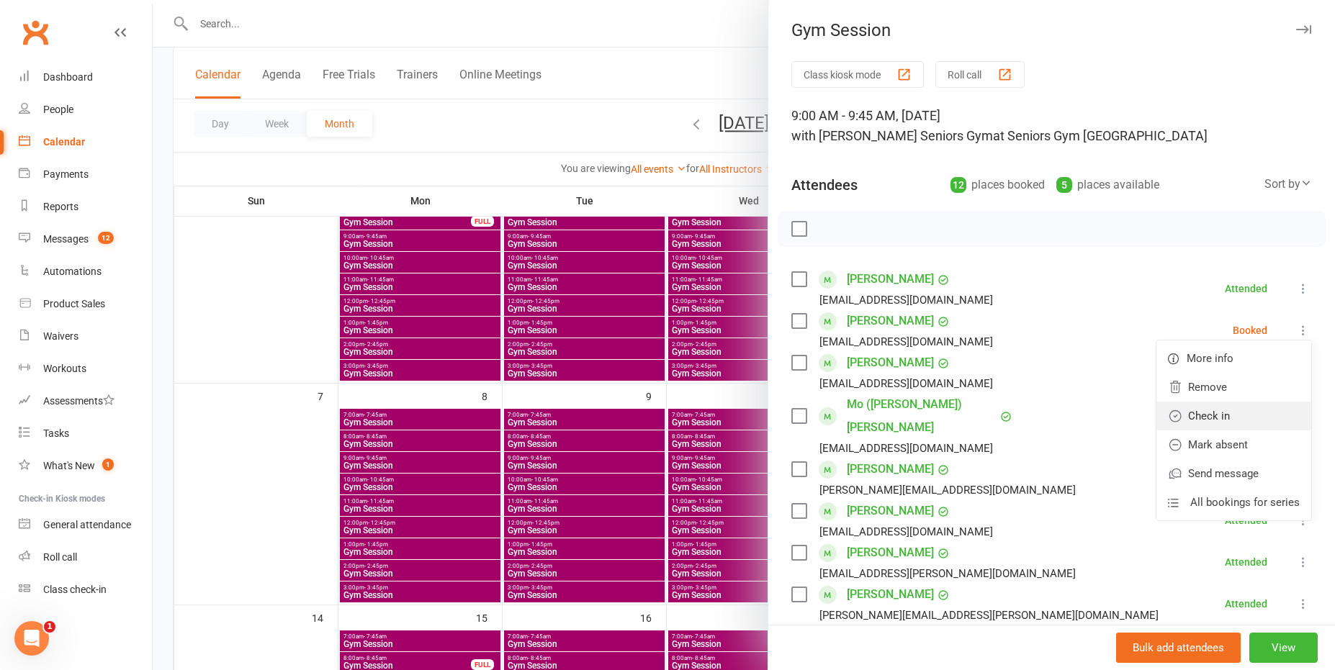
click at [1234, 410] on link "Check in" at bounding box center [1233, 416] width 155 height 29
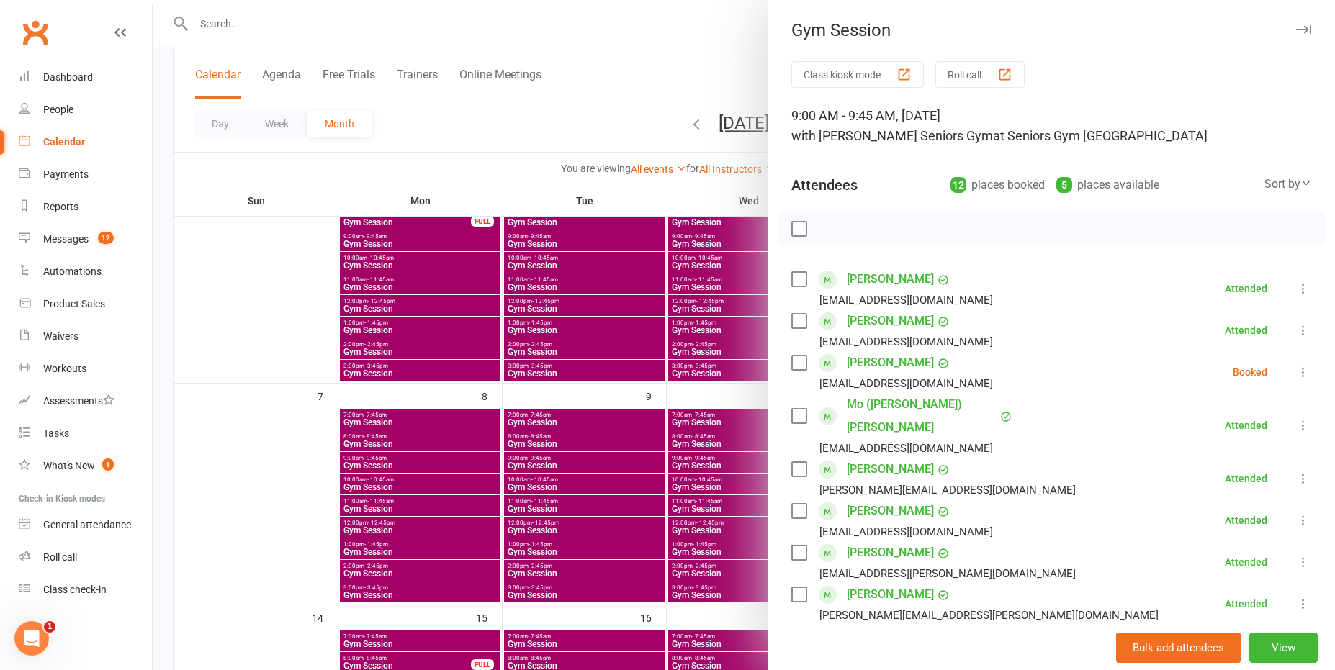
click at [1296, 368] on icon at bounding box center [1303, 372] width 14 height 14
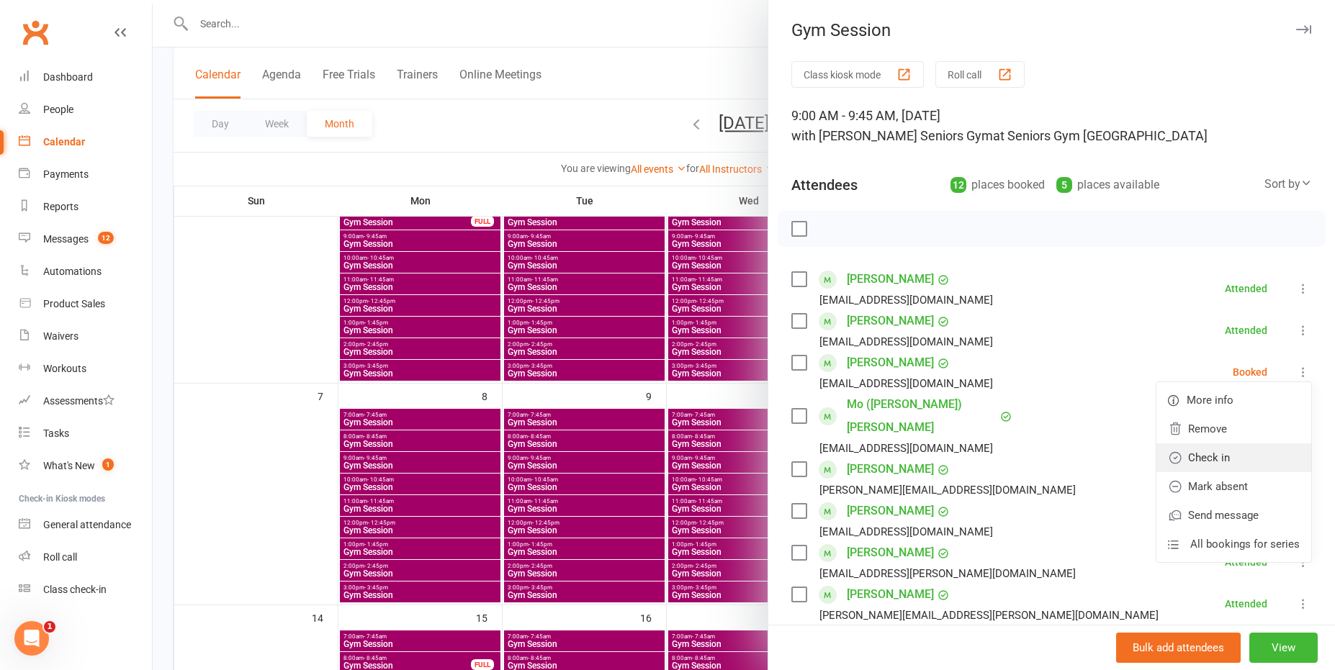
click at [1233, 451] on link "Check in" at bounding box center [1233, 457] width 155 height 29
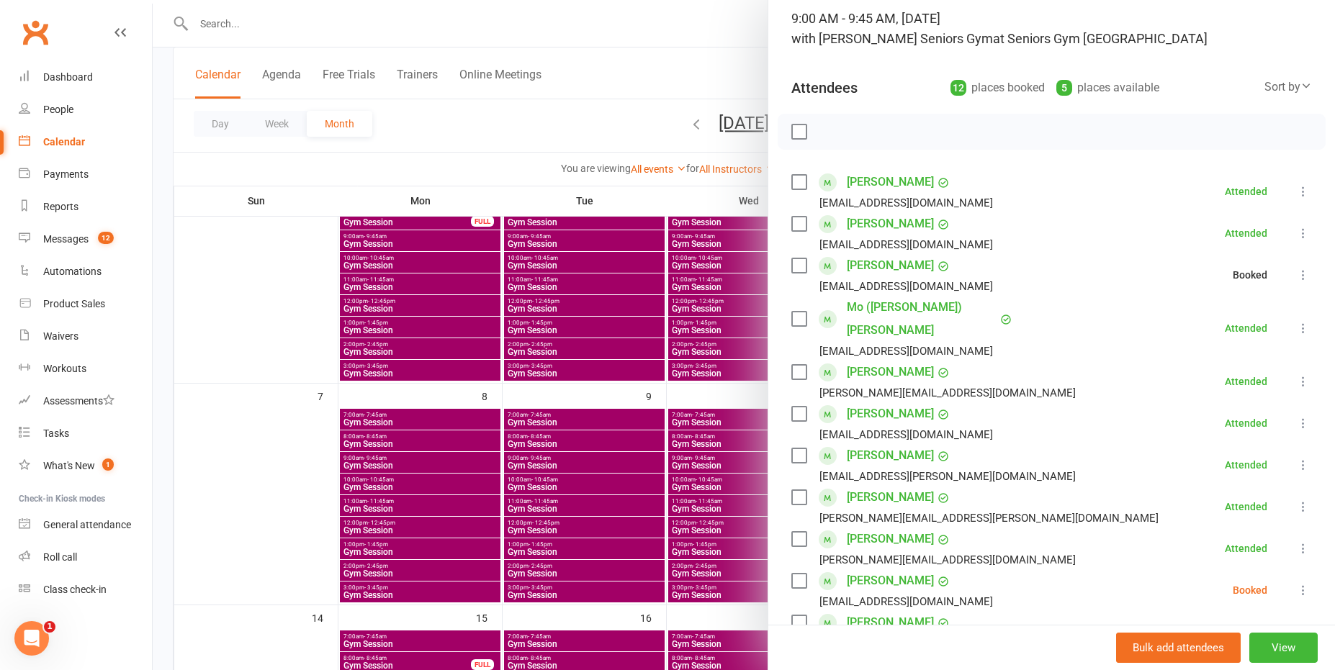
scroll to position [216, 0]
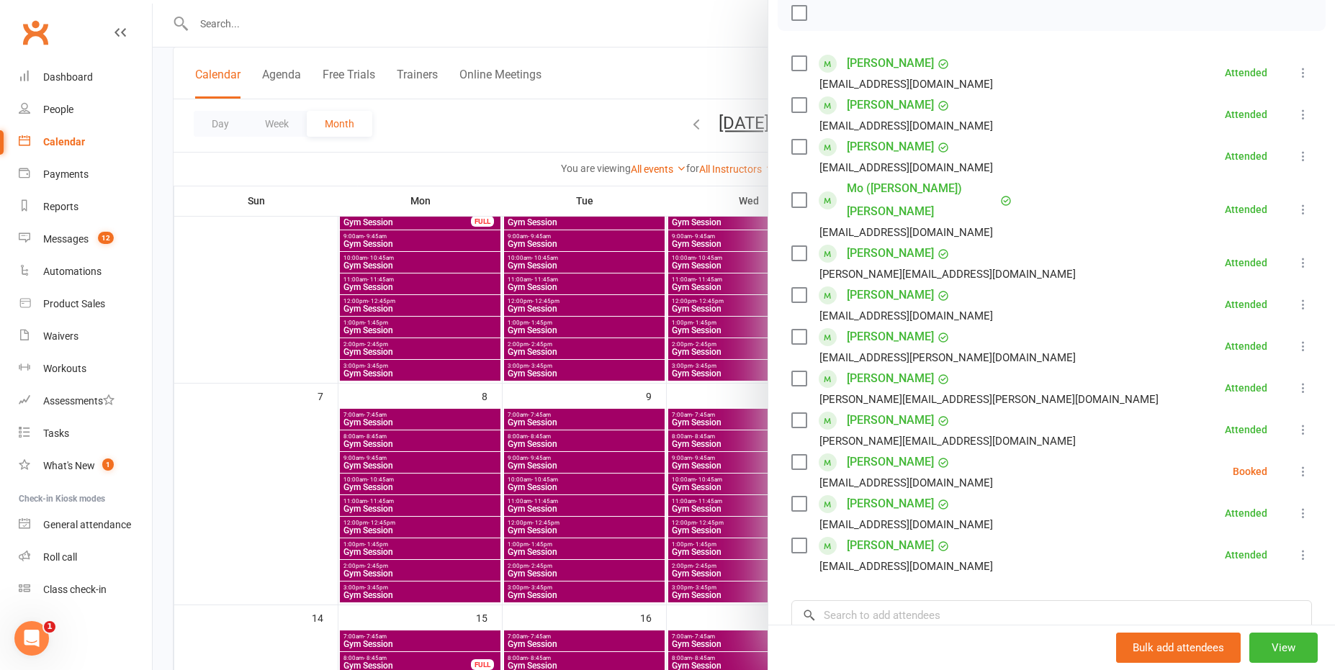
click at [602, 66] on div at bounding box center [744, 335] width 1182 height 670
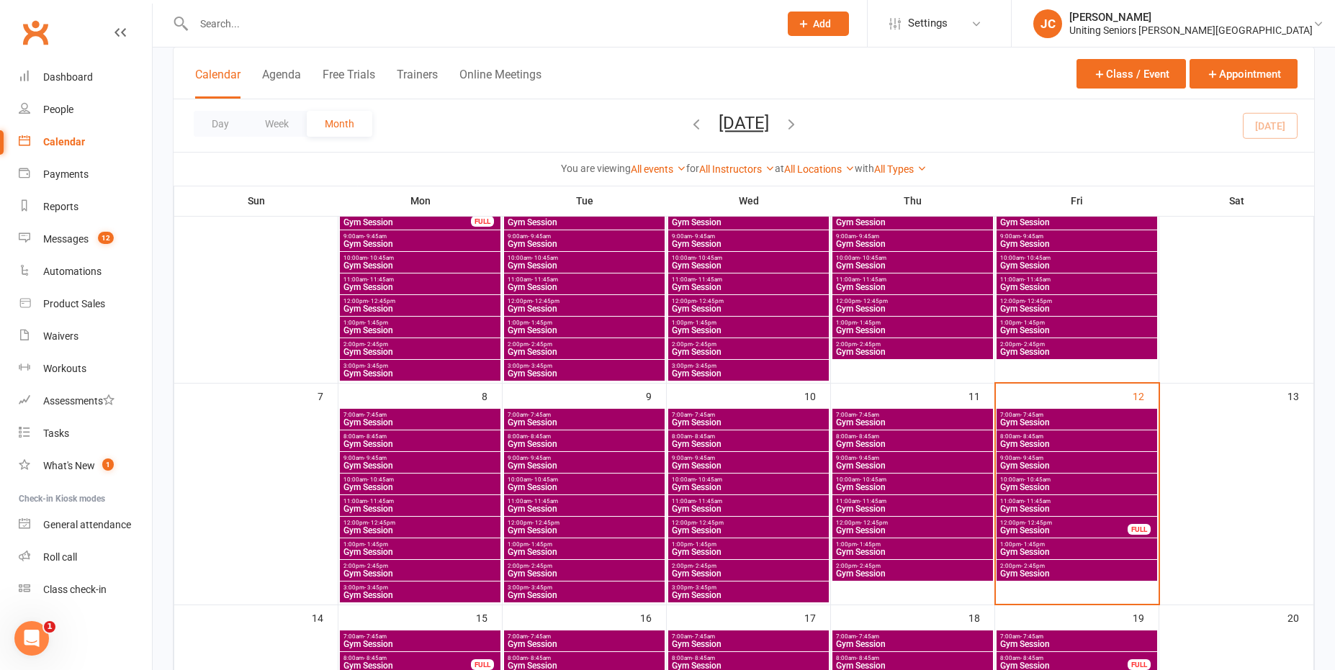
click at [1070, 421] on span "Gym Session" at bounding box center [1076, 422] width 155 height 9
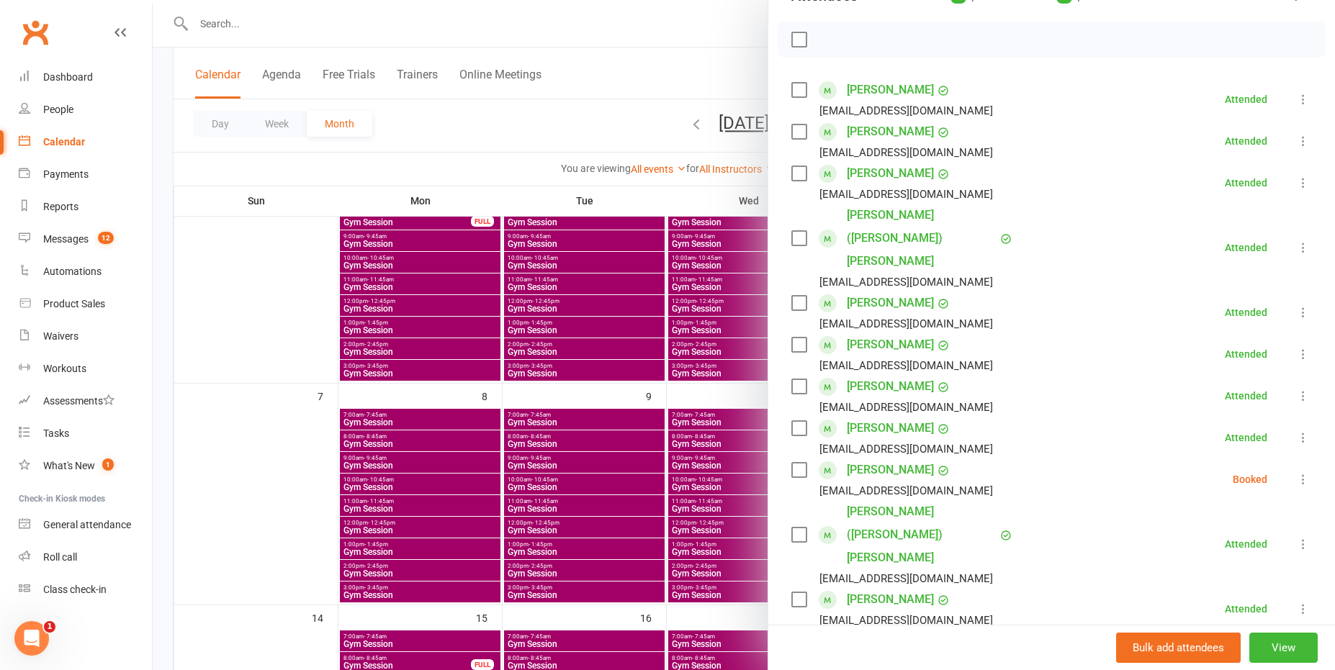
scroll to position [288, 0]
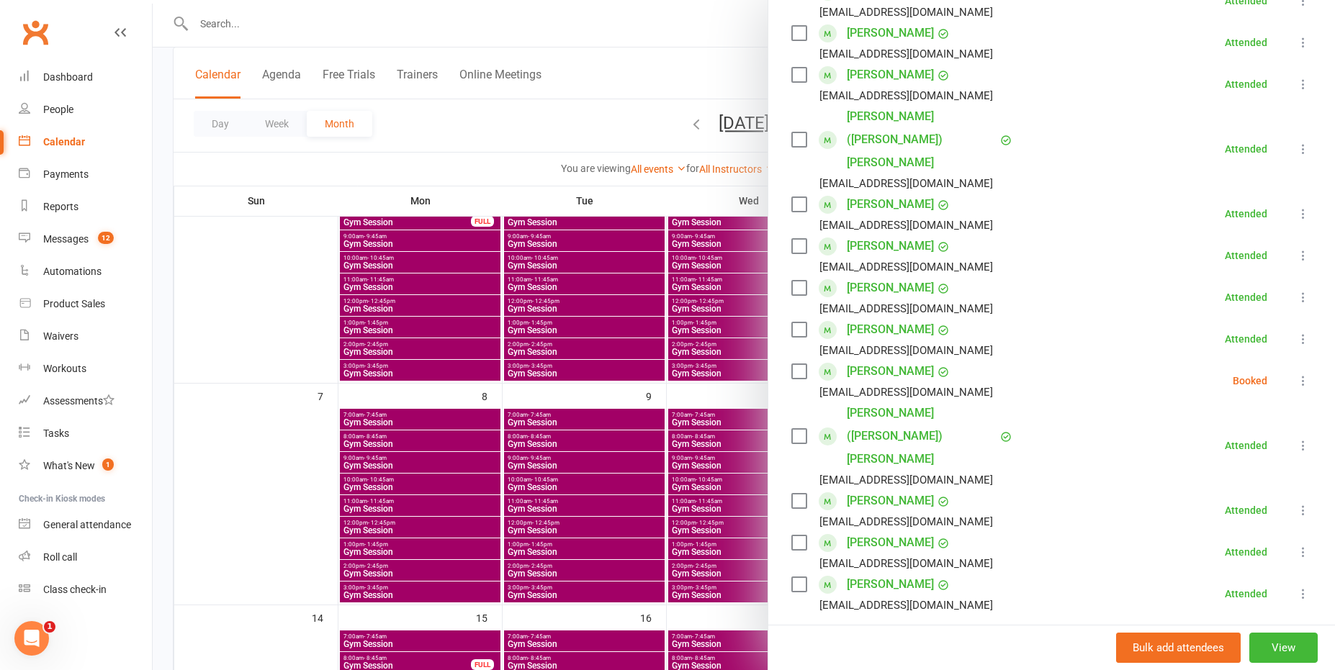
click at [1296, 374] on icon at bounding box center [1303, 381] width 14 height 14
click at [1203, 481] on link "Mark absent" at bounding box center [1233, 495] width 155 height 29
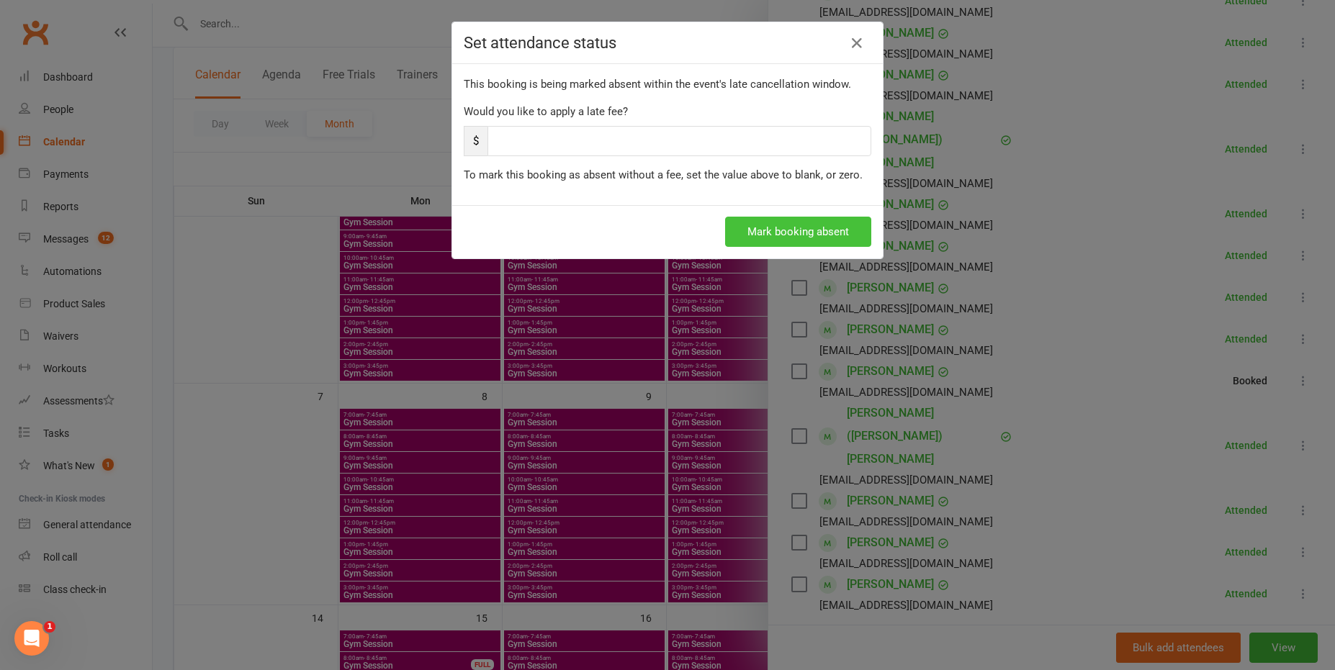
click at [782, 225] on button "Mark booking absent" at bounding box center [798, 232] width 146 height 30
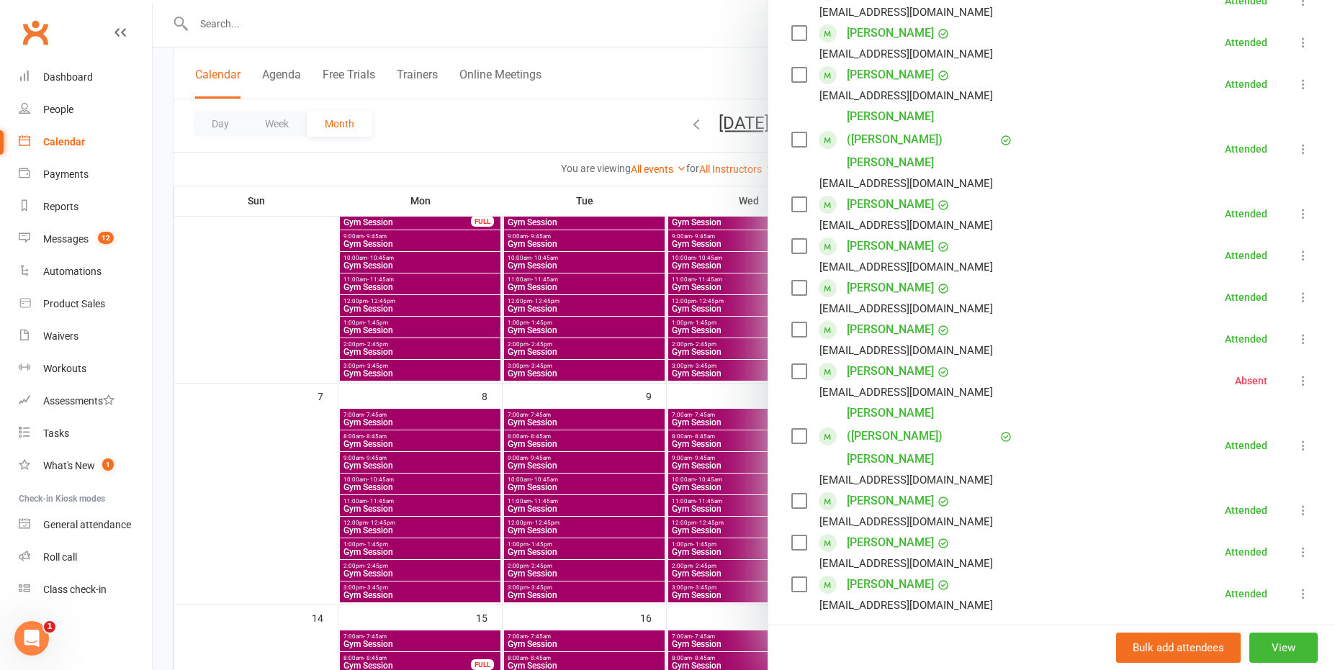
click at [695, 85] on div at bounding box center [744, 335] width 1182 height 670
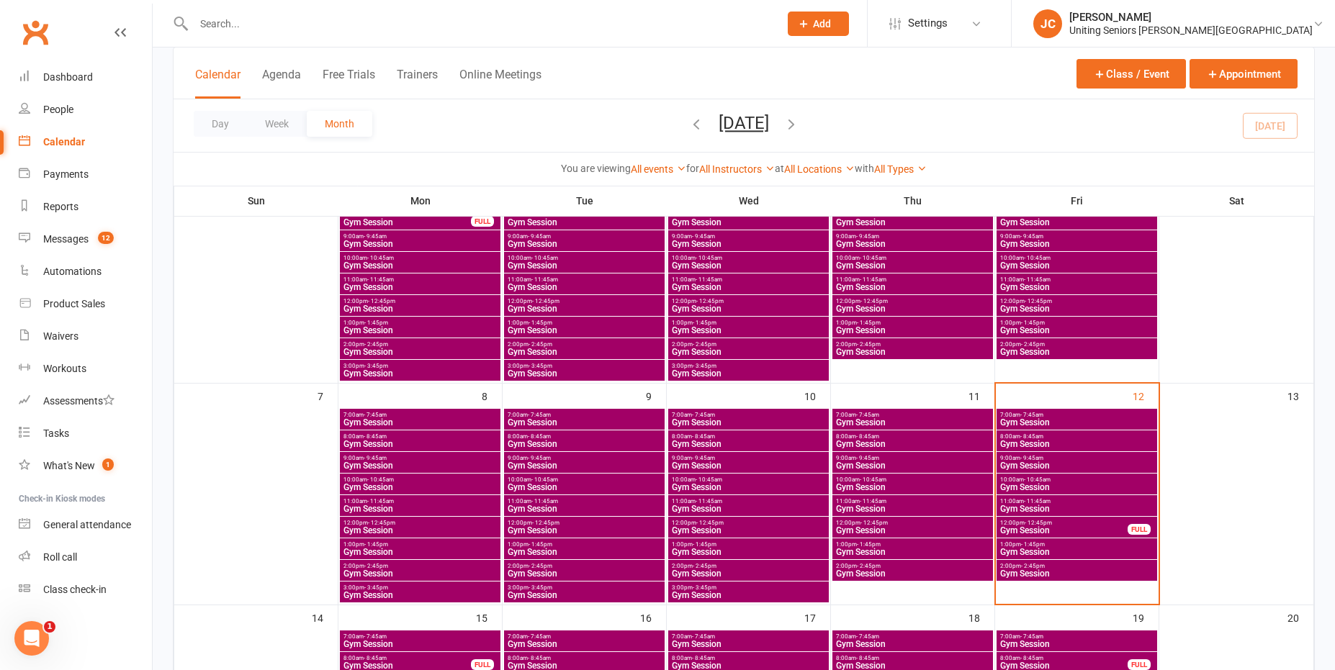
click at [1076, 442] on span "Gym Session" at bounding box center [1076, 444] width 155 height 9
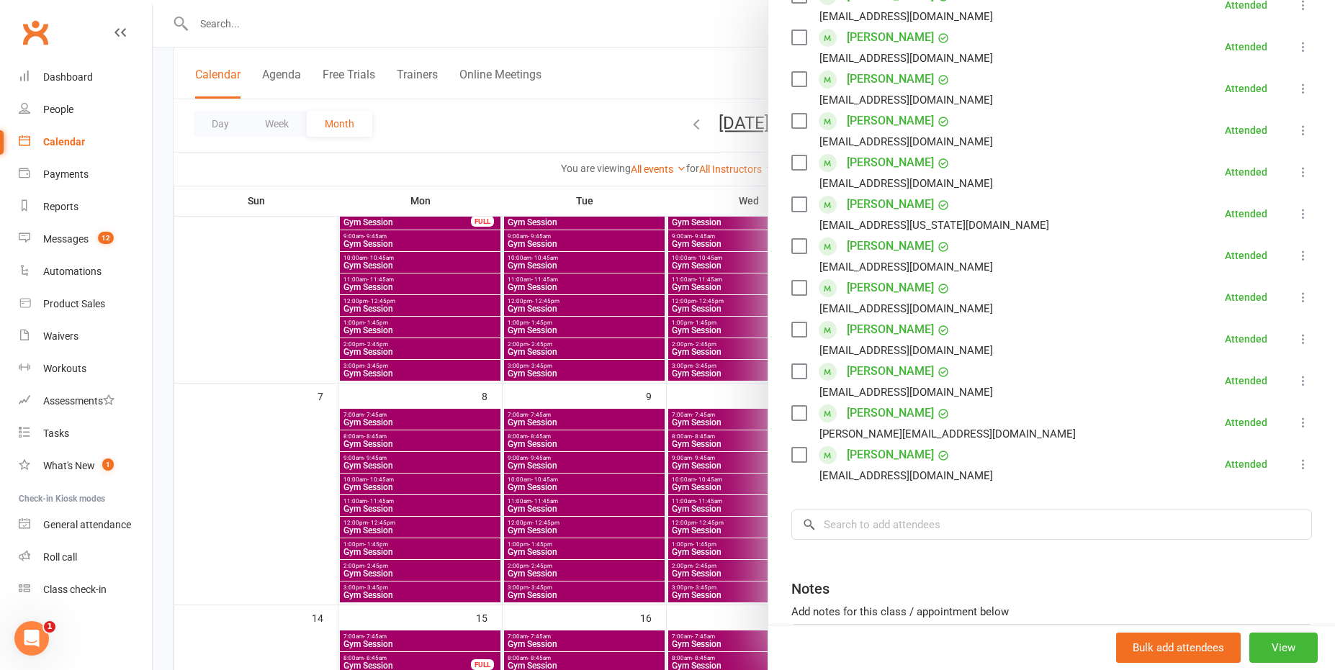
scroll to position [360, 0]
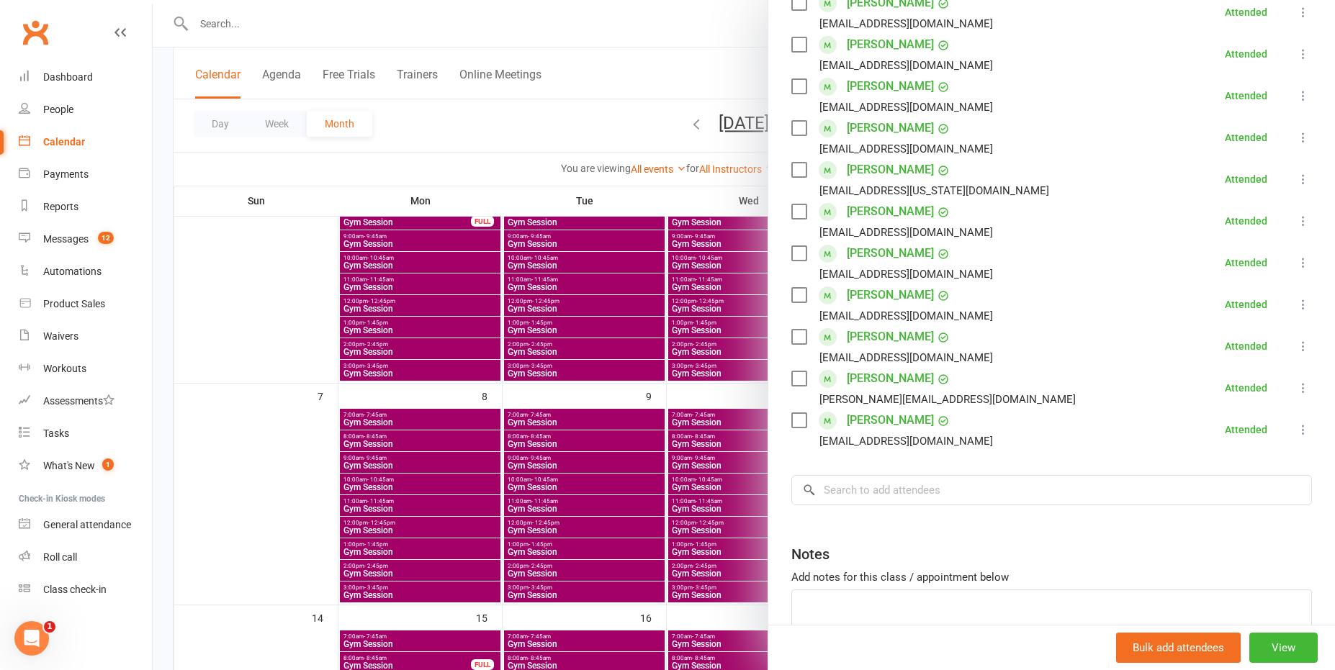
drag, startPoint x: 587, startPoint y: 104, endPoint x: 699, endPoint y: 154, distance: 122.1
click at [587, 105] on div at bounding box center [744, 335] width 1182 height 670
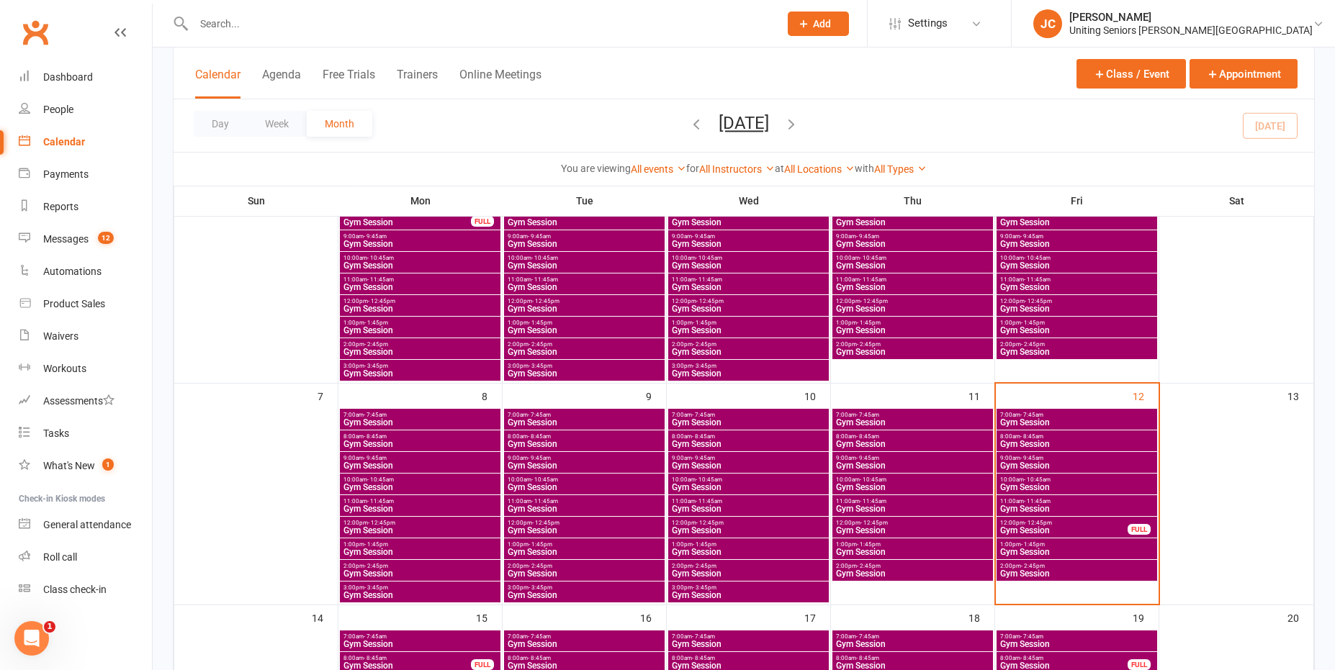
click at [1085, 466] on span "Gym Session" at bounding box center [1076, 465] width 155 height 9
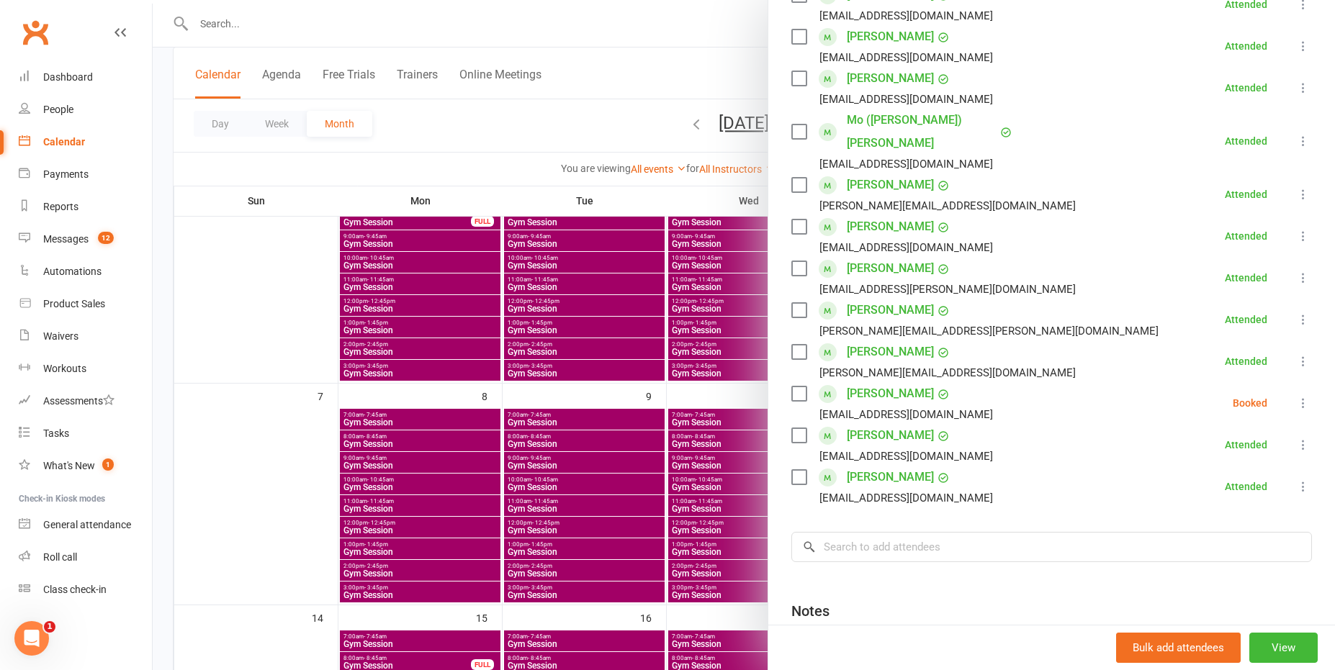
scroll to position [288, 0]
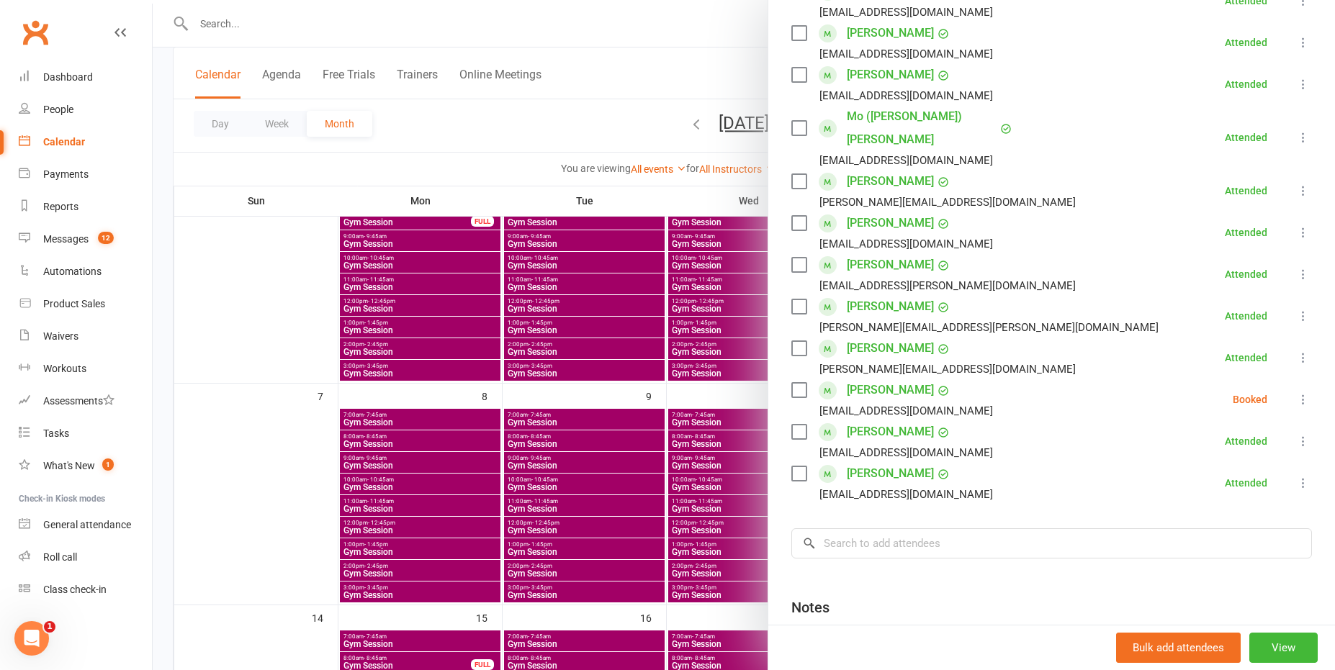
click at [637, 48] on div at bounding box center [744, 335] width 1182 height 670
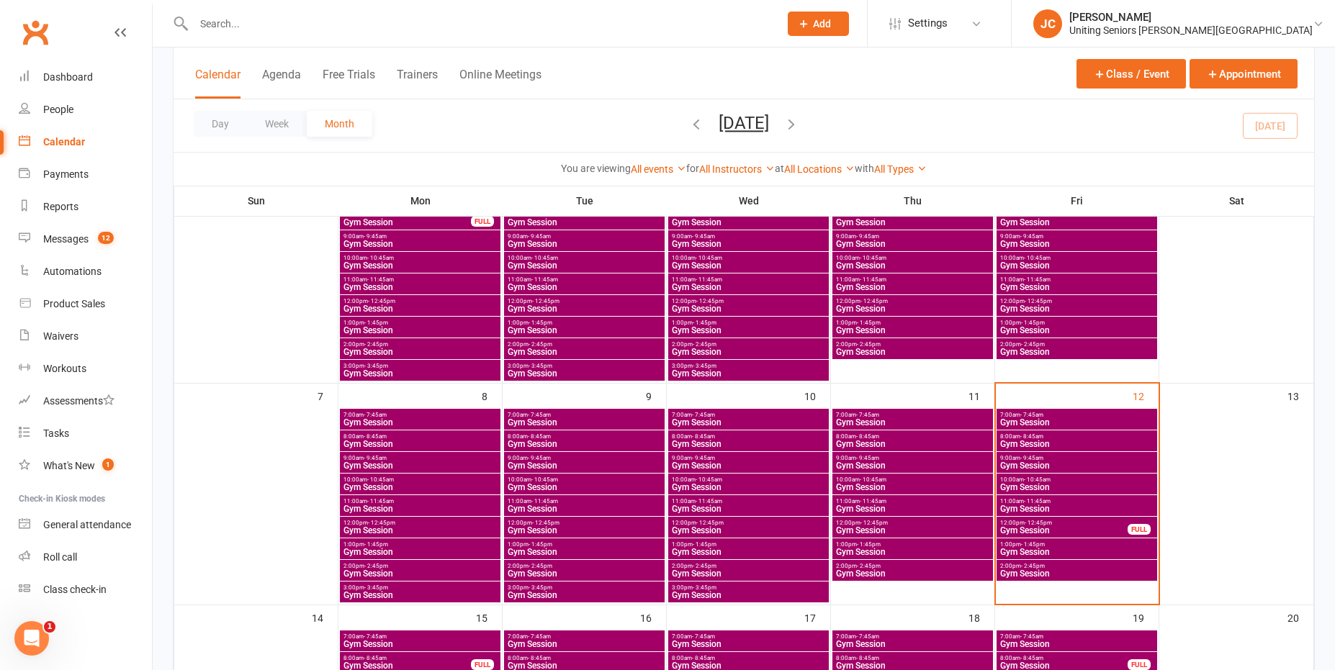
click at [1080, 485] on span "Gym Session" at bounding box center [1076, 487] width 155 height 9
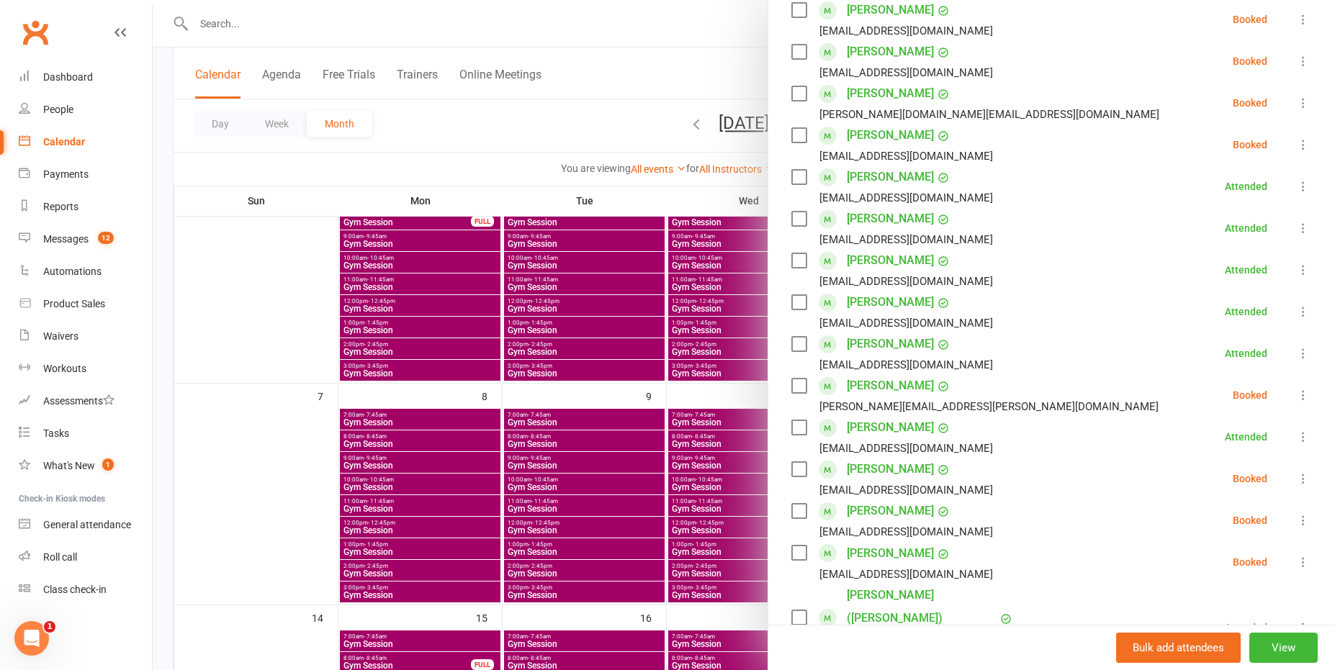
scroll to position [432, 0]
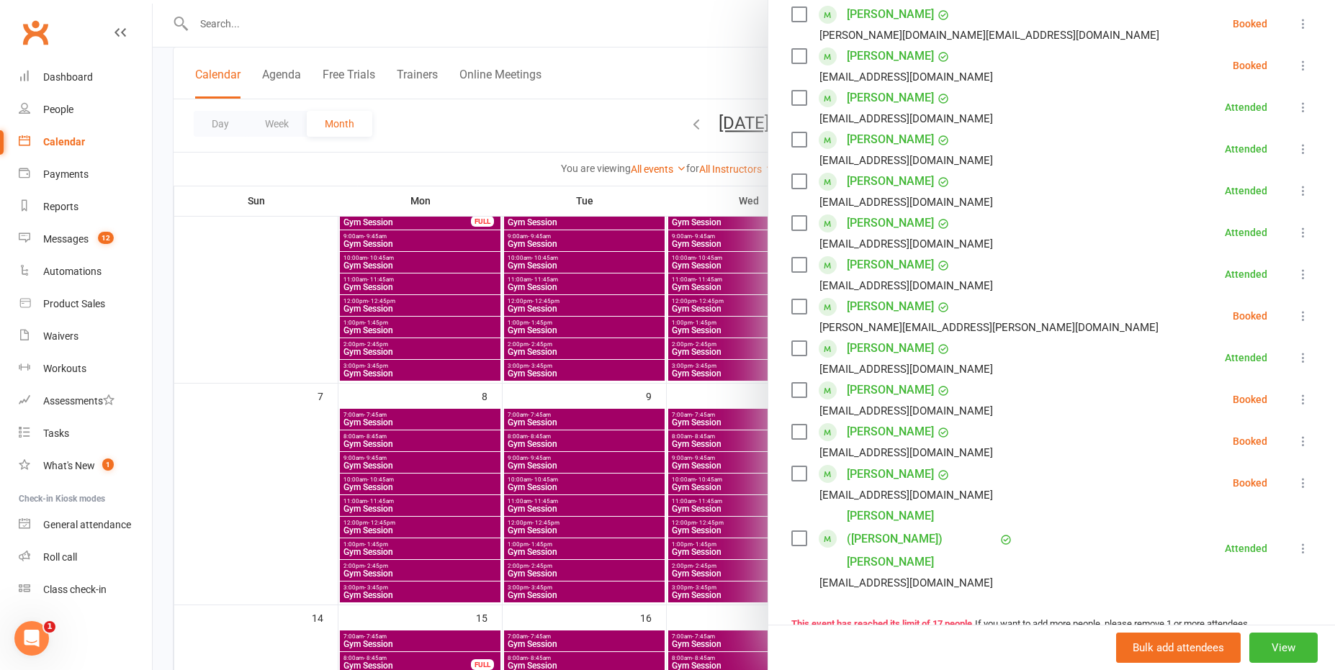
click at [721, 66] on div at bounding box center [744, 335] width 1182 height 670
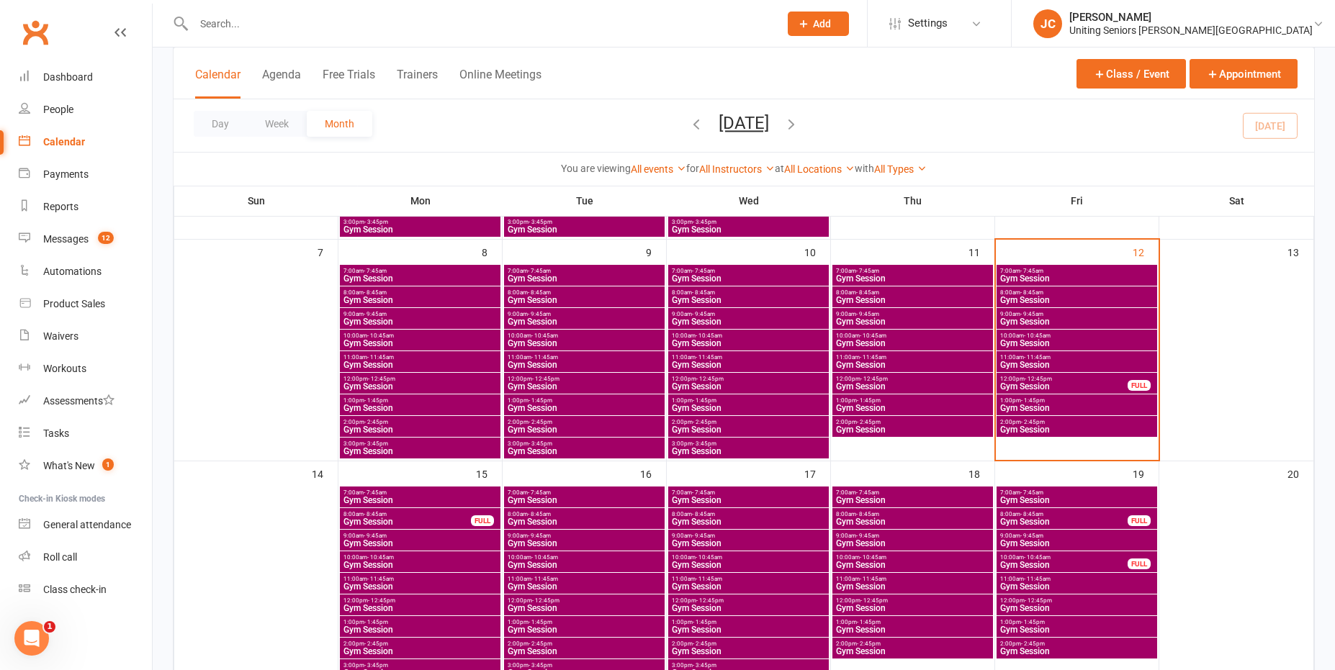
scroll to position [0, 0]
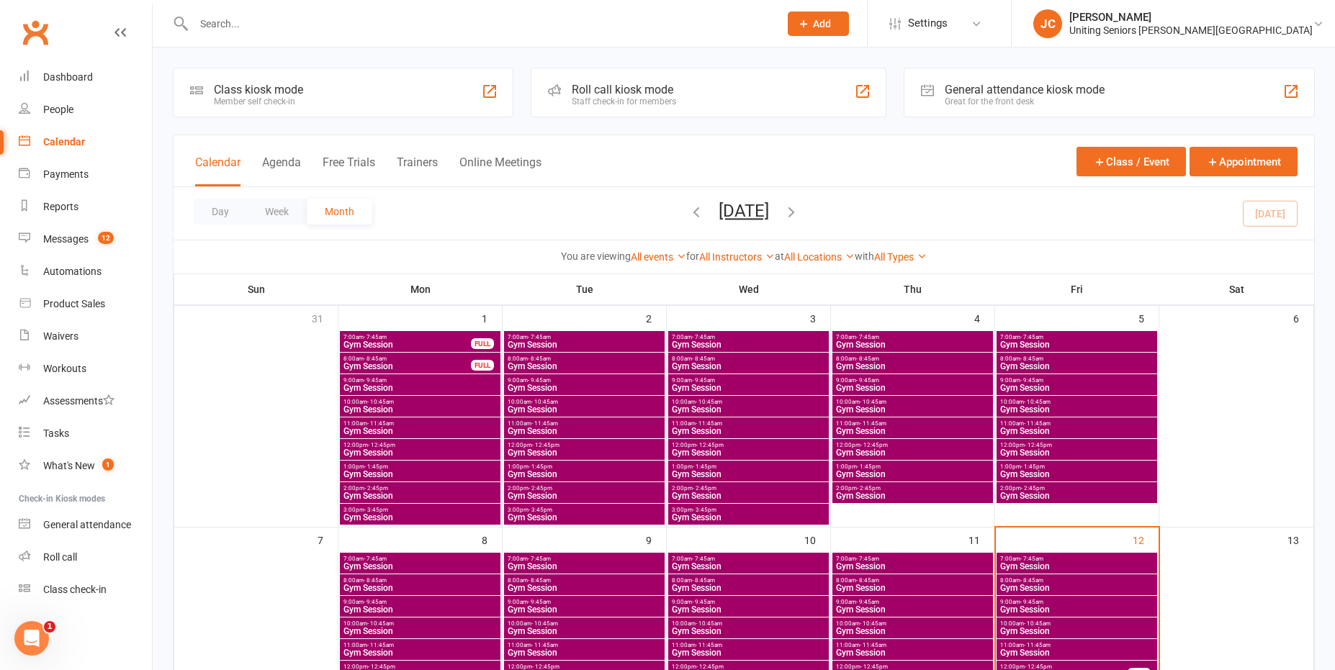
drag, startPoint x: 323, startPoint y: 24, endPoint x: 337, endPoint y: 14, distance: 17.4
click at [332, 19] on input "text" at bounding box center [478, 24] width 579 height 20
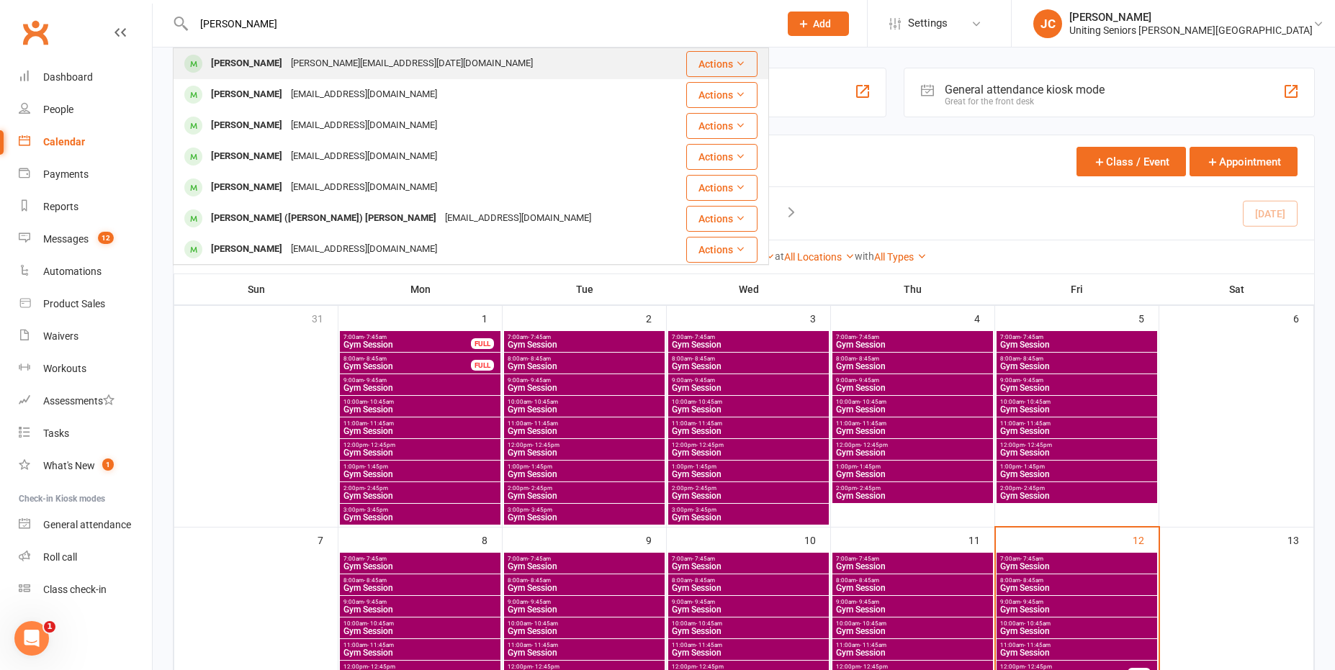
type input "[PERSON_NAME]"
click at [266, 67] on div "[PERSON_NAME]" at bounding box center [247, 63] width 80 height 21
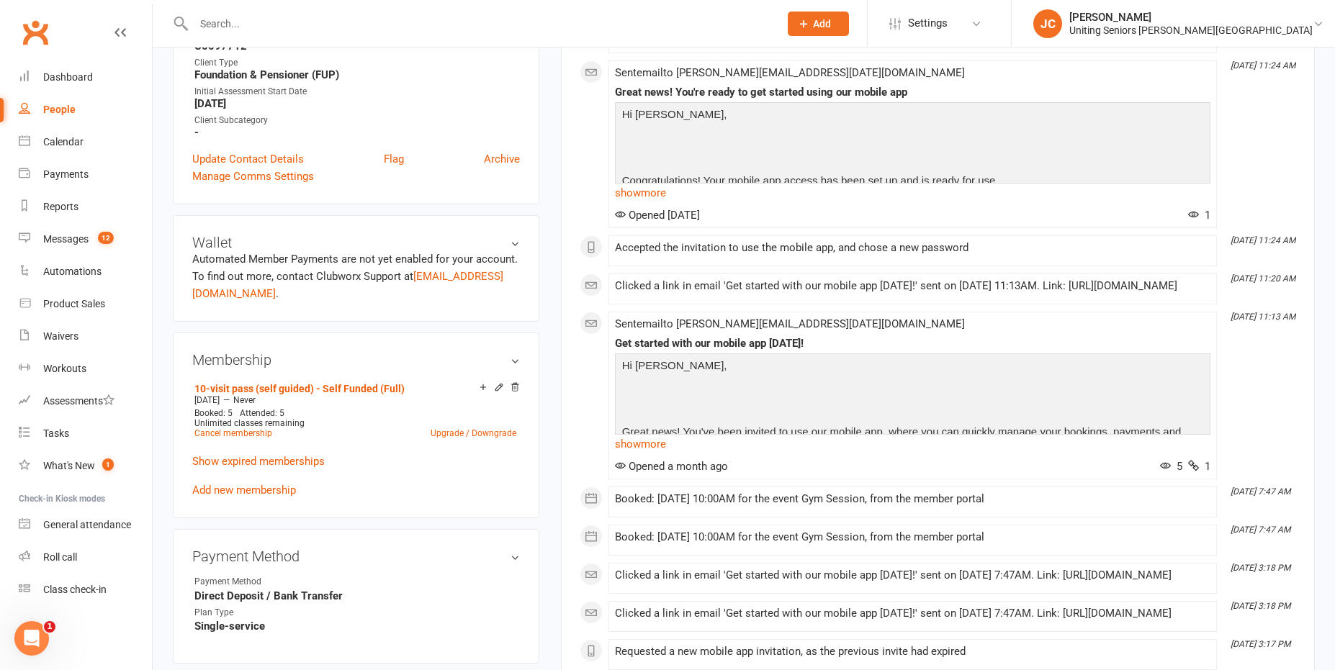
scroll to position [432, 0]
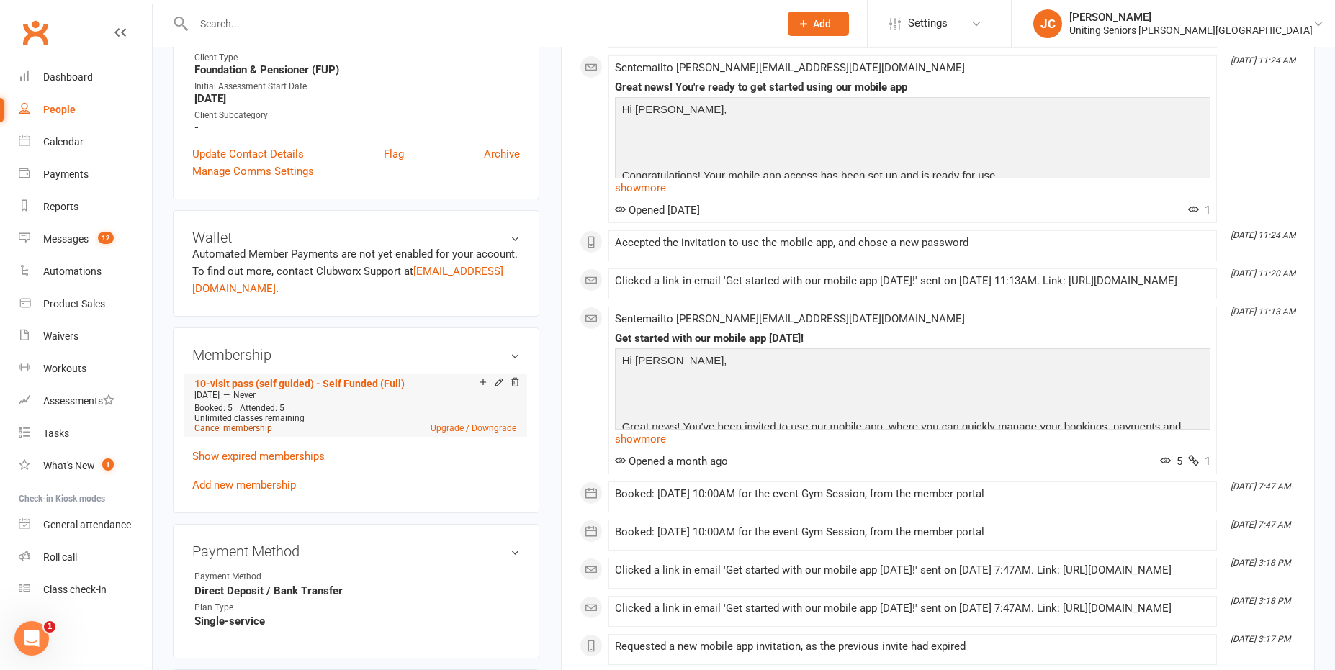
click at [232, 432] on link "Cancel membership" at bounding box center [233, 428] width 78 height 10
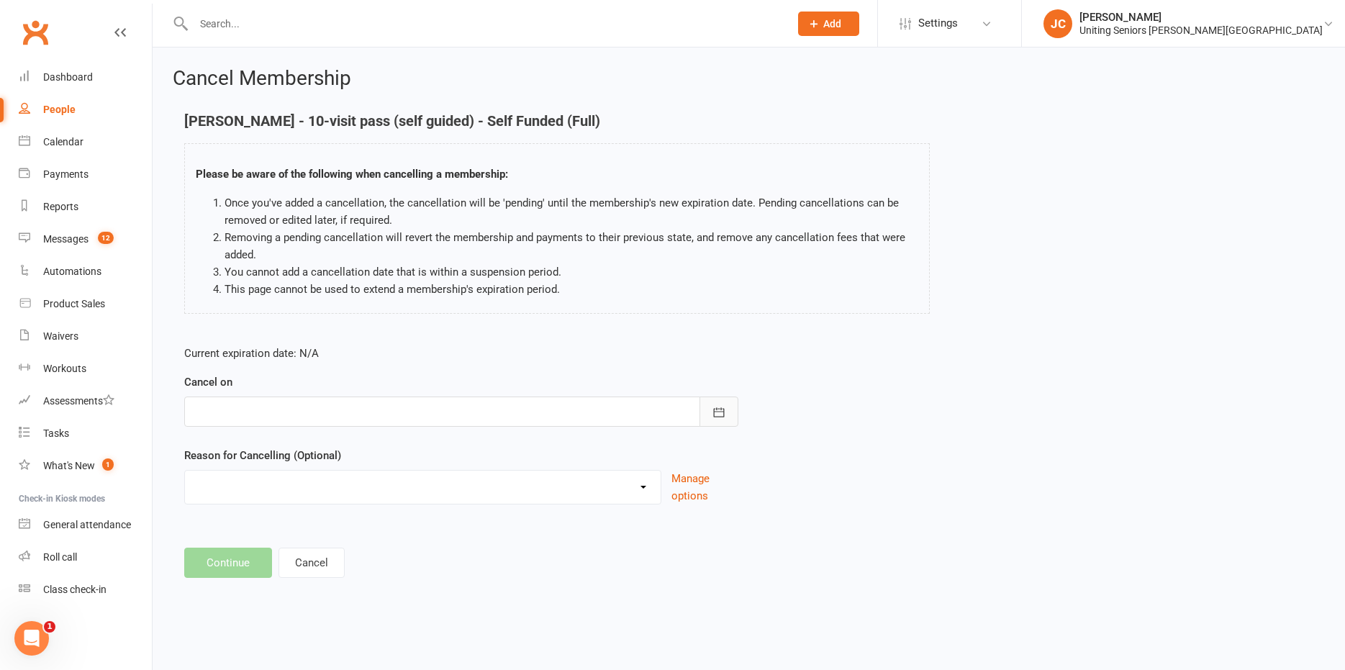
click at [718, 407] on icon "button" at bounding box center [719, 412] width 14 height 14
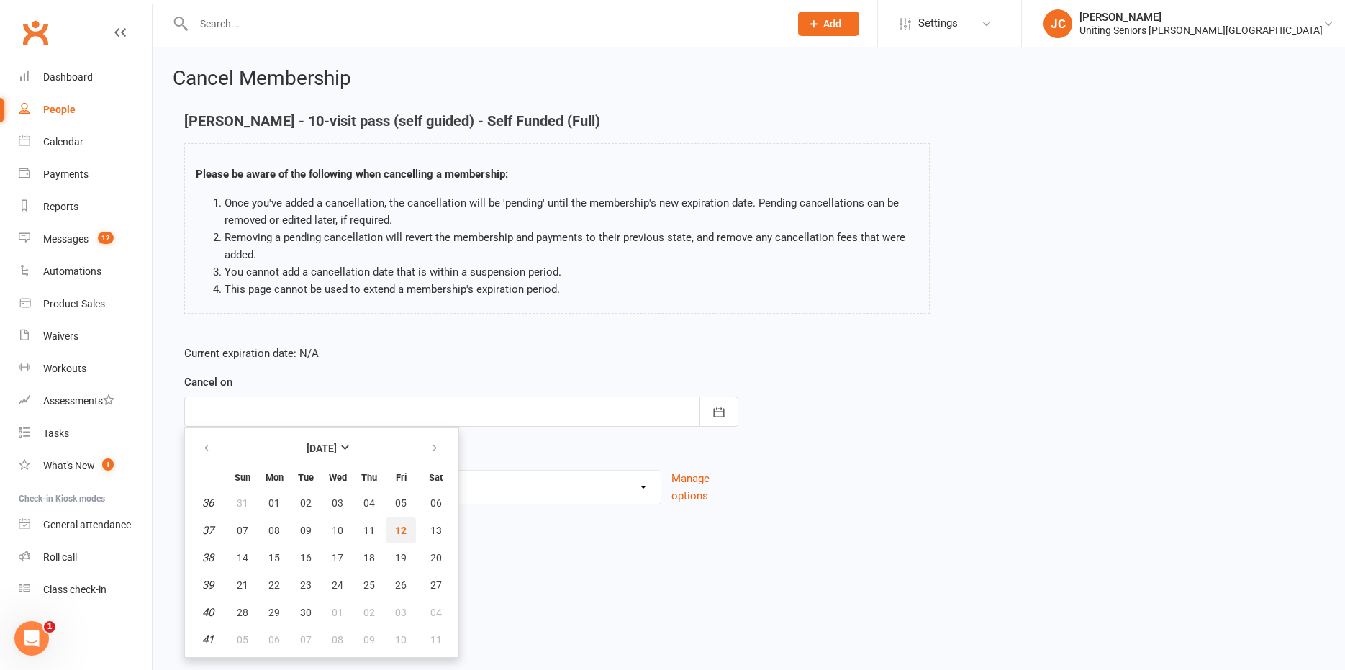
click at [400, 521] on button "12" at bounding box center [401, 531] width 30 height 26
type input "[DATE]"
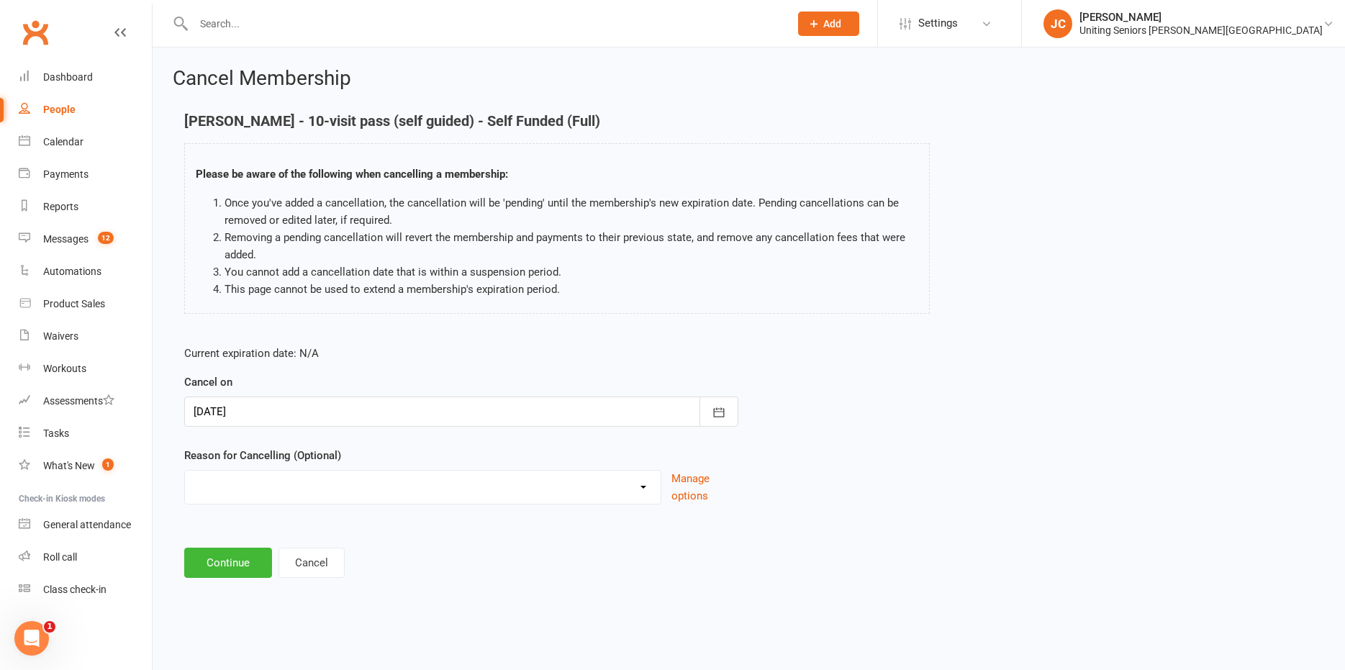
click at [631, 484] on select "Discharged End 10VP Health Holiday Injury Moving to HCP other Transition to CHS…" at bounding box center [423, 485] width 476 height 29
select select "1"
click at [185, 471] on select "Discharged End 10VP Health Holiday Injury Moving to HCP other Transition to CHS…" at bounding box center [423, 485] width 476 height 29
click at [240, 561] on button "Continue" at bounding box center [228, 563] width 88 height 30
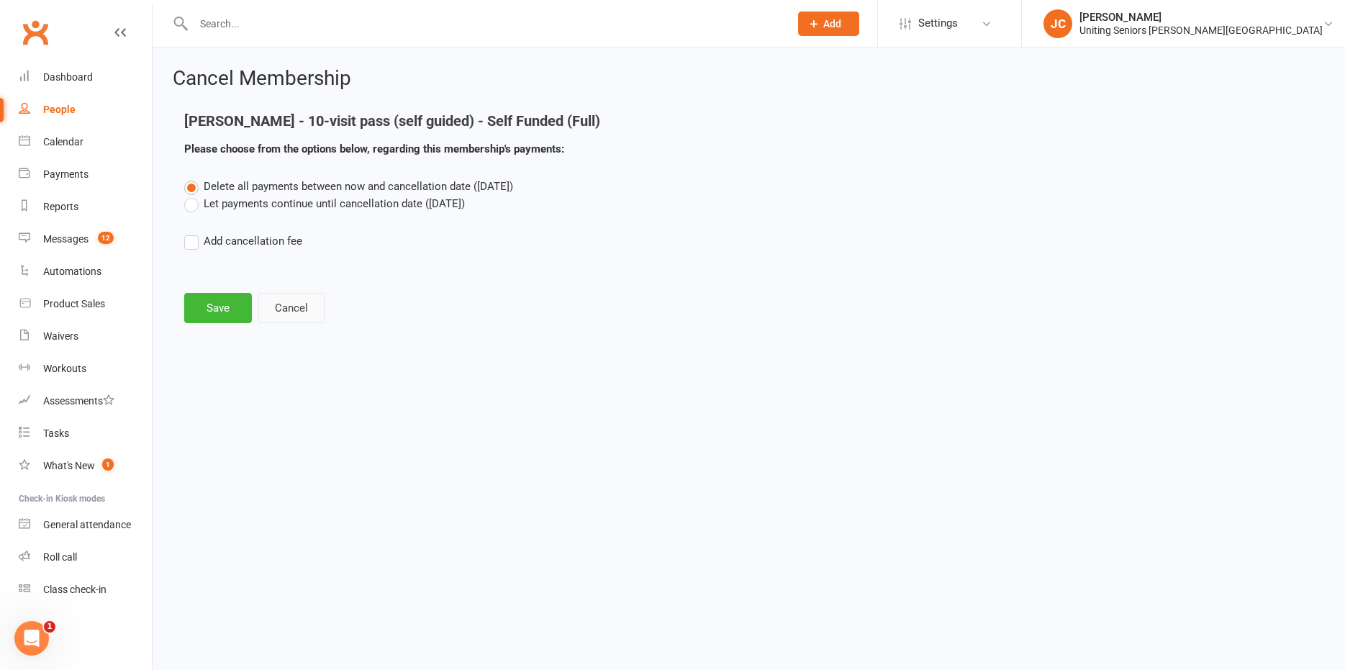
click at [294, 305] on button "Cancel" at bounding box center [291, 308] width 66 height 30
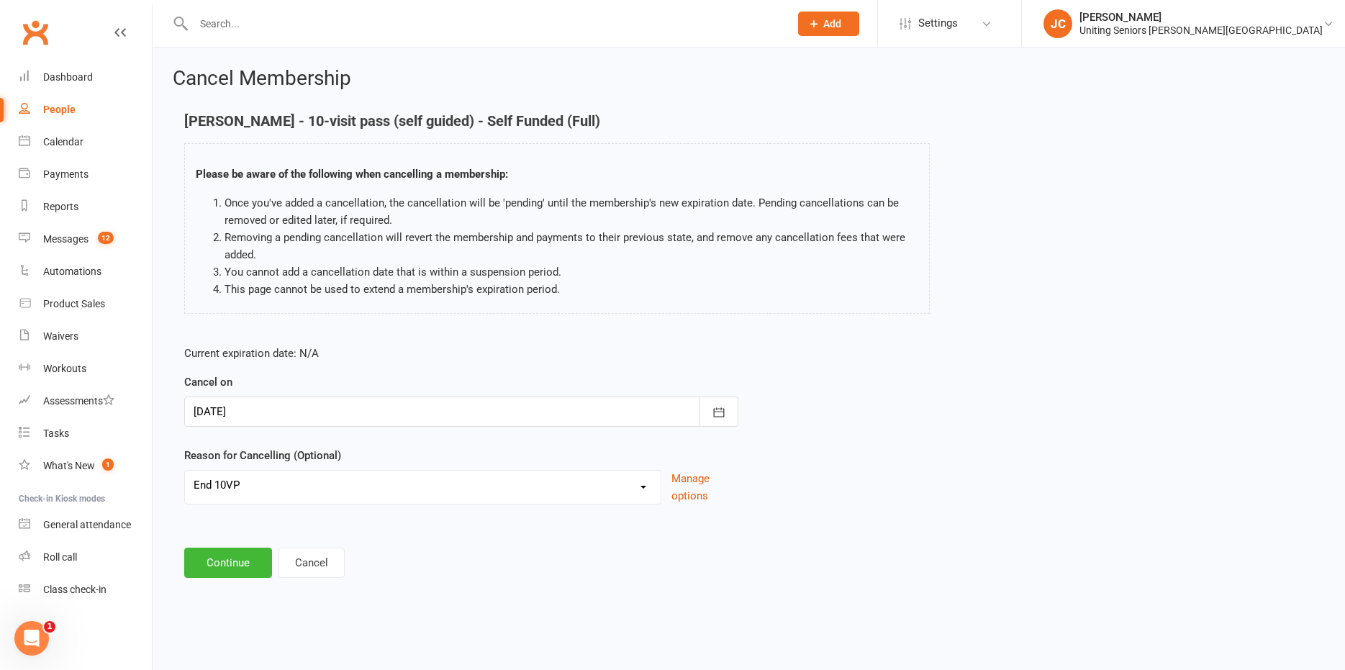
click at [299, 578] on div "Cancel Membership [PERSON_NAME] - 10-visit pass (self guided) - Self Funded (Fu…" at bounding box center [749, 325] width 1193 height 554
click at [309, 556] on button "Cancel" at bounding box center [312, 563] width 66 height 30
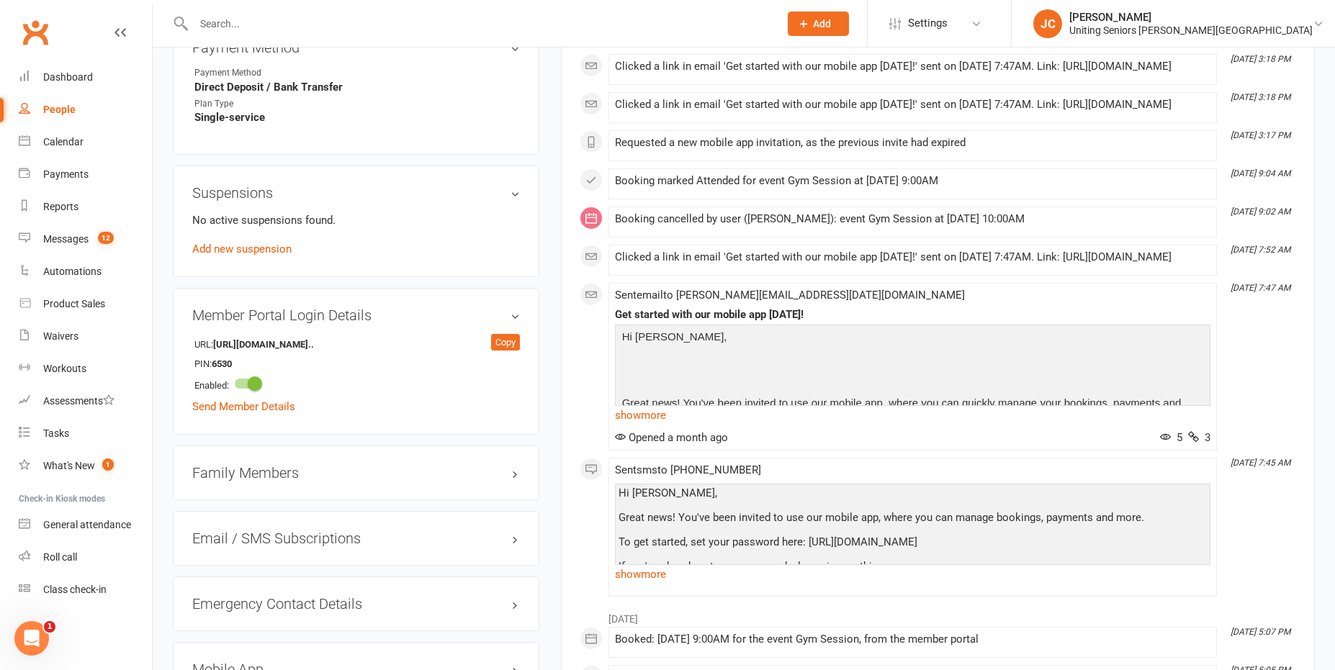
scroll to position [576, 0]
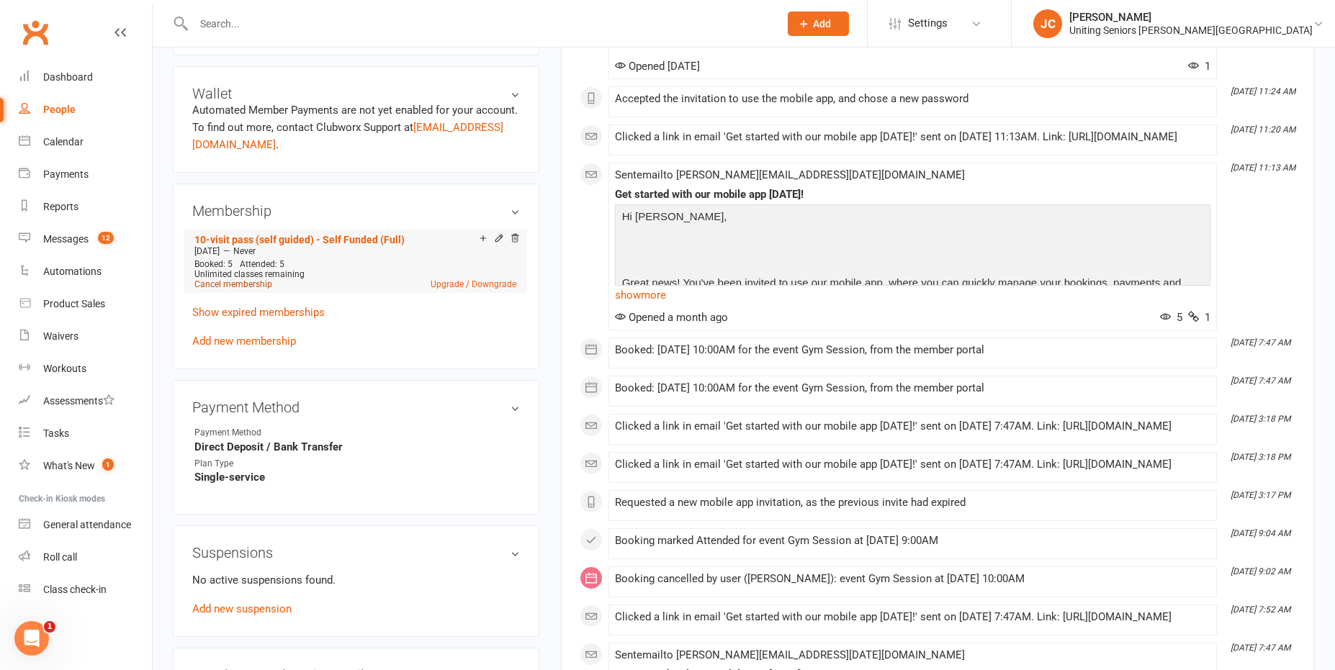
click at [214, 284] on link "Cancel membership" at bounding box center [233, 284] width 78 height 10
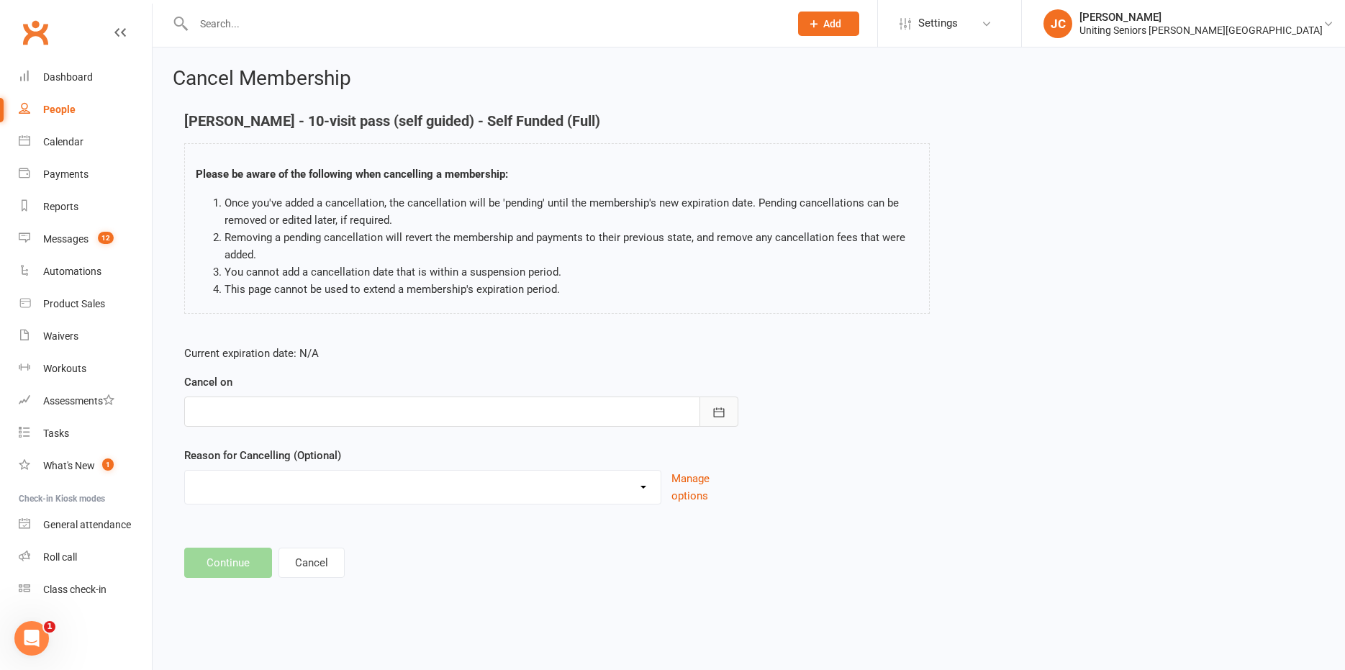
click at [724, 410] on icon "button" at bounding box center [718, 411] width 11 height 9
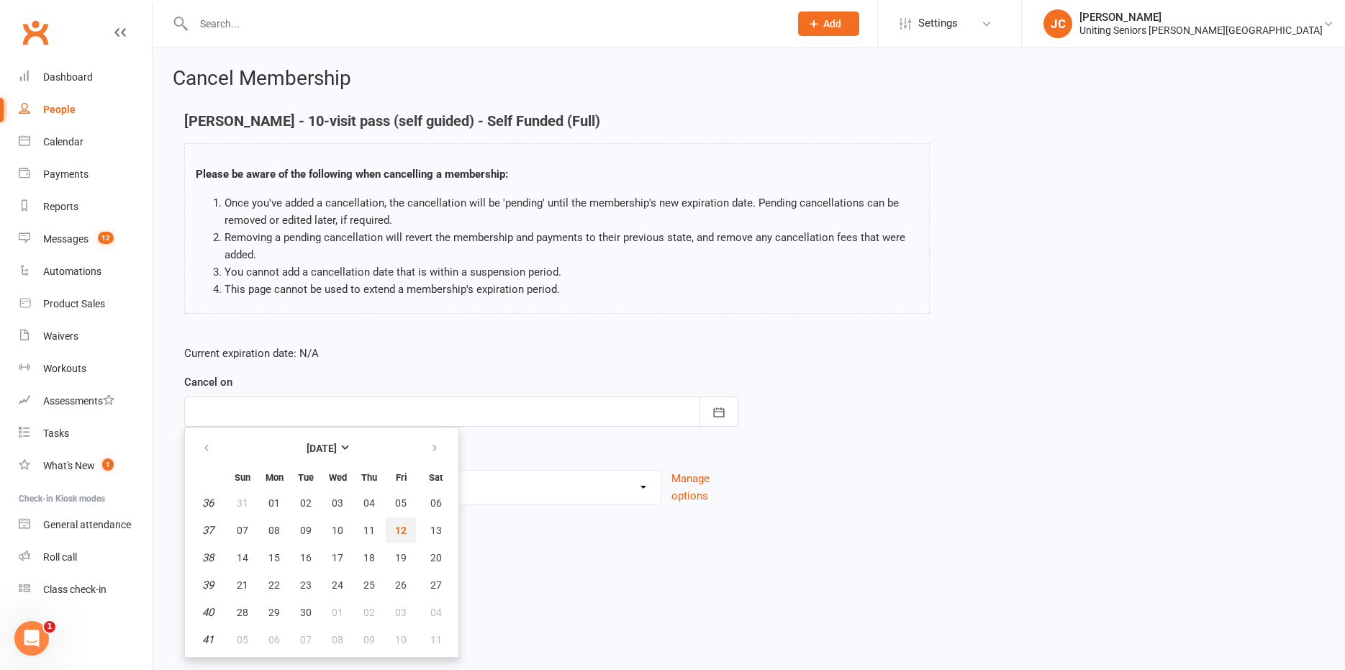
click at [405, 530] on span "12" at bounding box center [401, 531] width 12 height 12
type input "[DATE]"
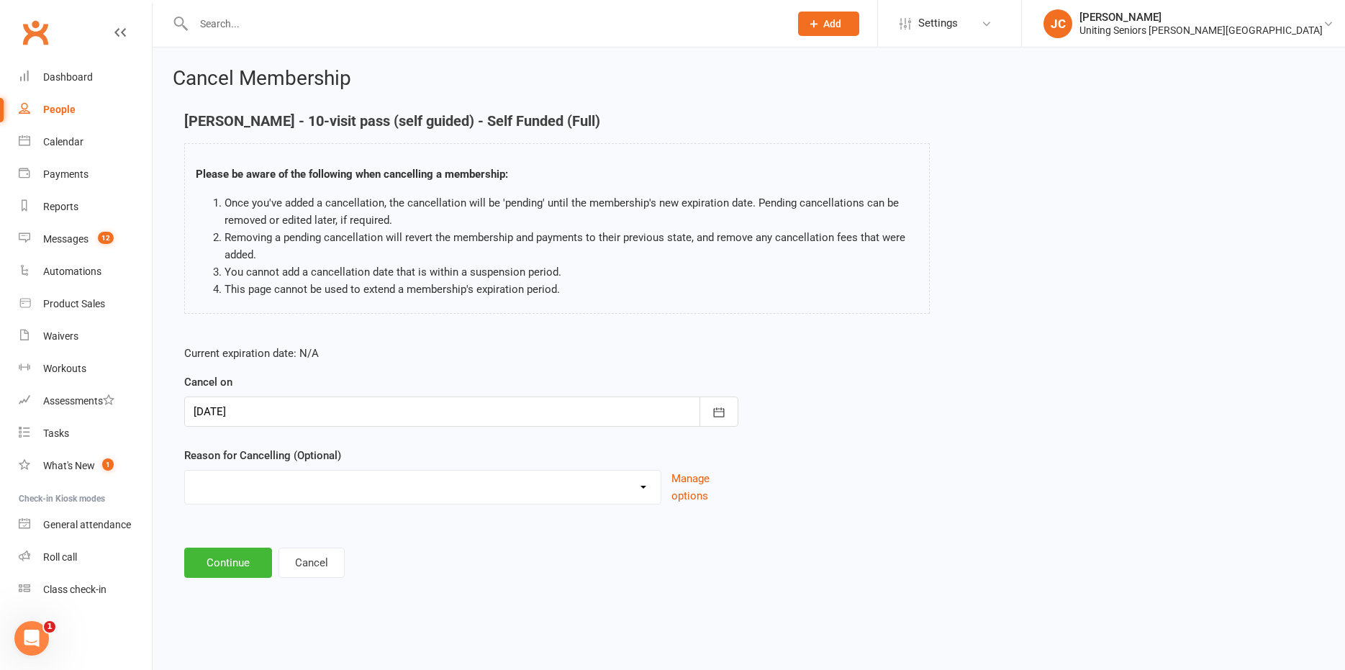
click at [446, 484] on select "Discharged End 10VP Health Holiday Injury Moving to HCP other Transition to CHS…" at bounding box center [423, 485] width 476 height 29
select select "1"
click at [185, 471] on select "Discharged End 10VP Health Holiday Injury Moving to HCP other Transition to CHS…" at bounding box center [423, 485] width 476 height 29
click at [244, 570] on button "Continue" at bounding box center [228, 563] width 88 height 30
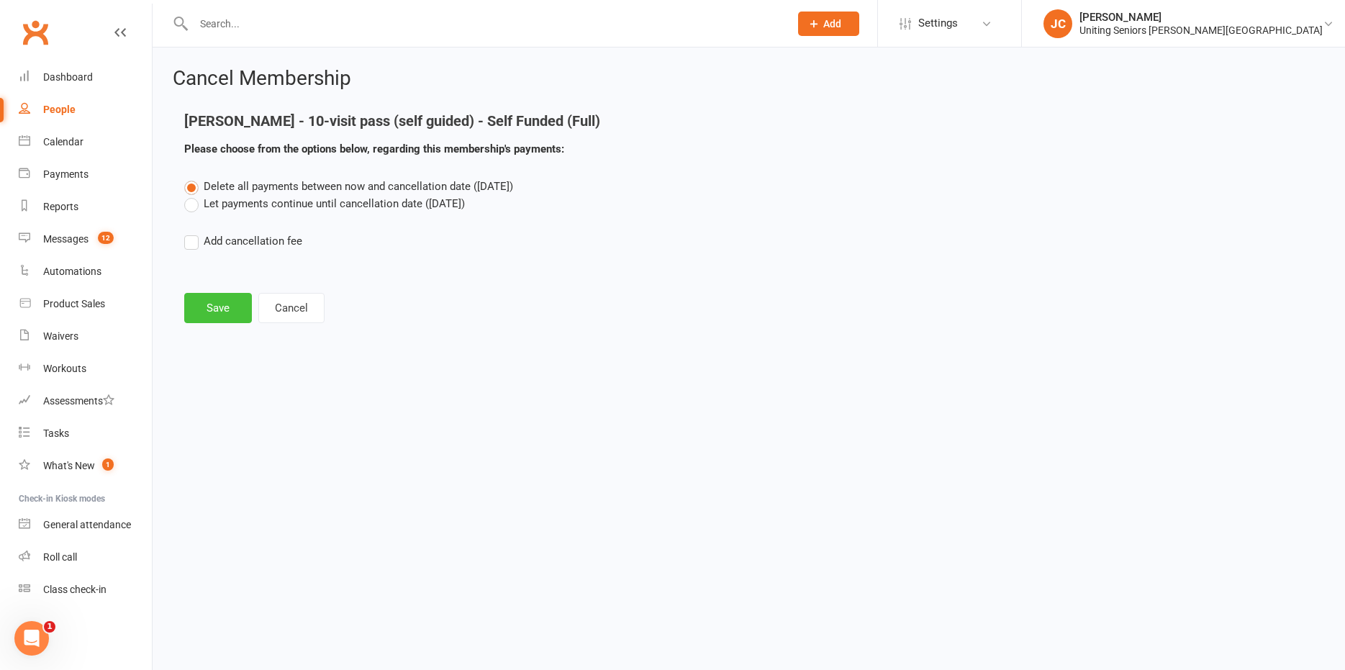
click at [211, 300] on button "Save" at bounding box center [218, 308] width 68 height 30
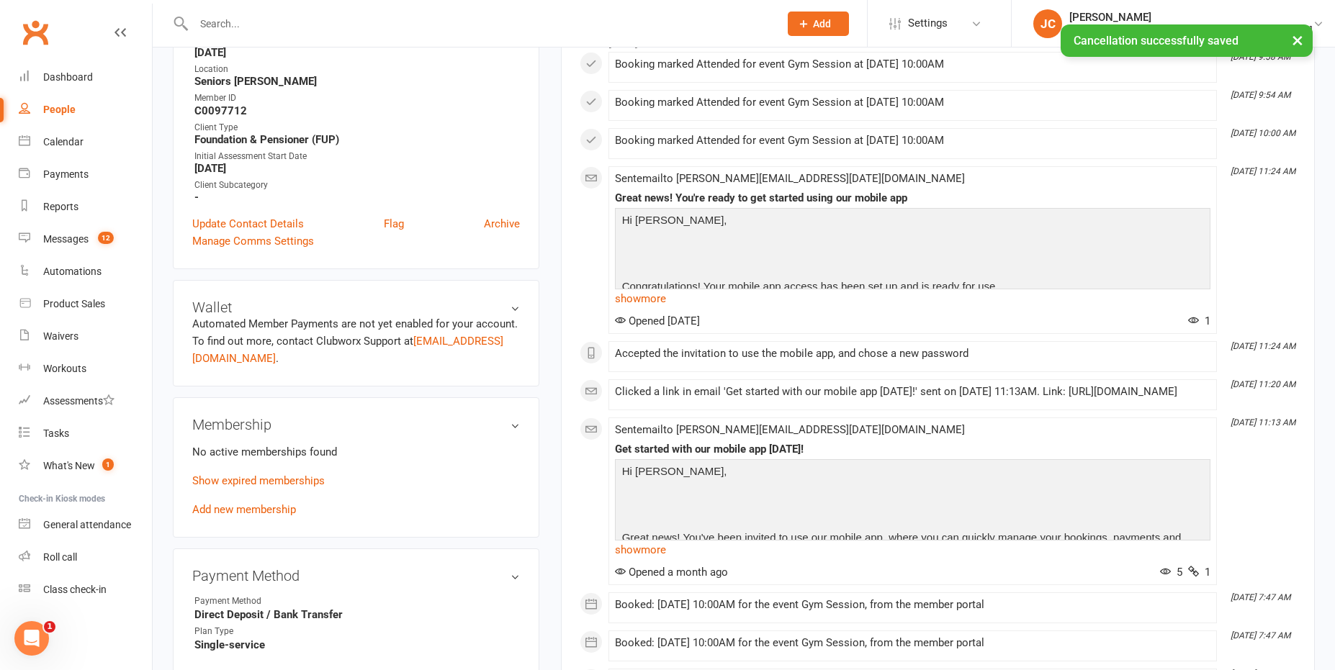
scroll to position [360, 0]
click at [276, 504] on link "Add new membership" at bounding box center [244, 508] width 104 height 13
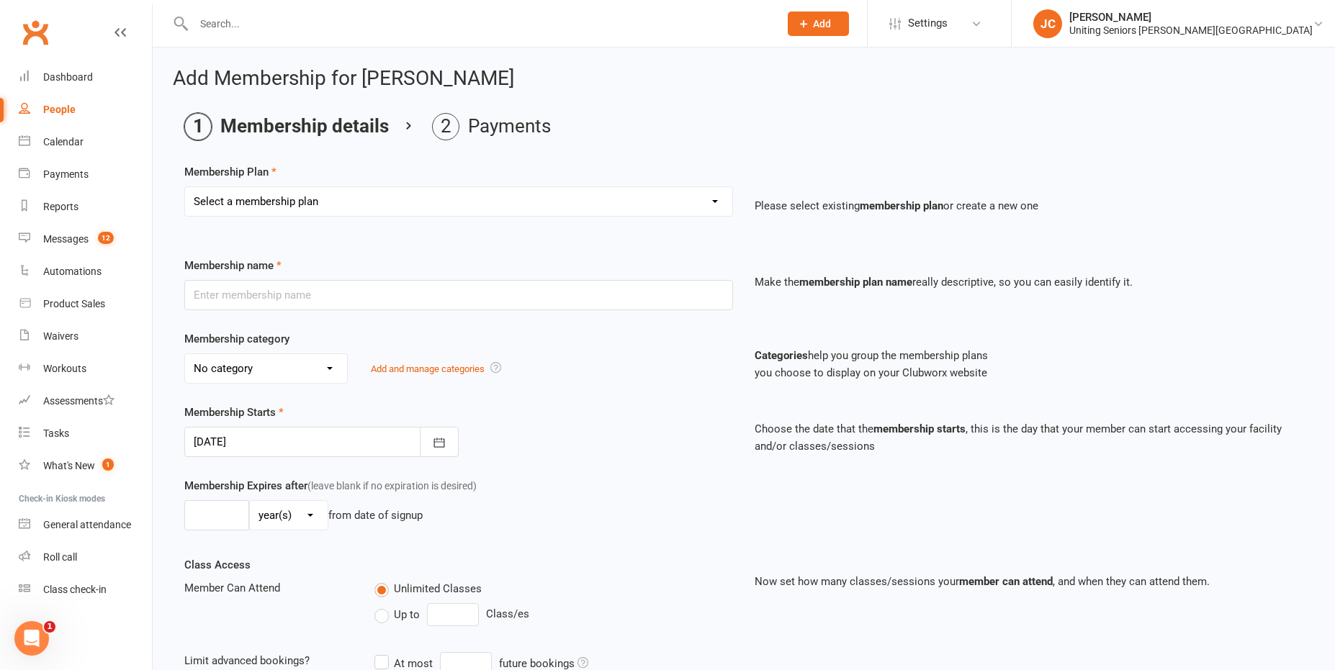
click at [414, 203] on select "Select a membership plan Create new Membership Plan Initial Assessment + Set Up…" at bounding box center [458, 201] width 547 height 29
select select "12"
click at [185, 187] on select "Select a membership plan Create new Membership Plan Initial Assessment + Set Up…" at bounding box center [458, 201] width 547 height 29
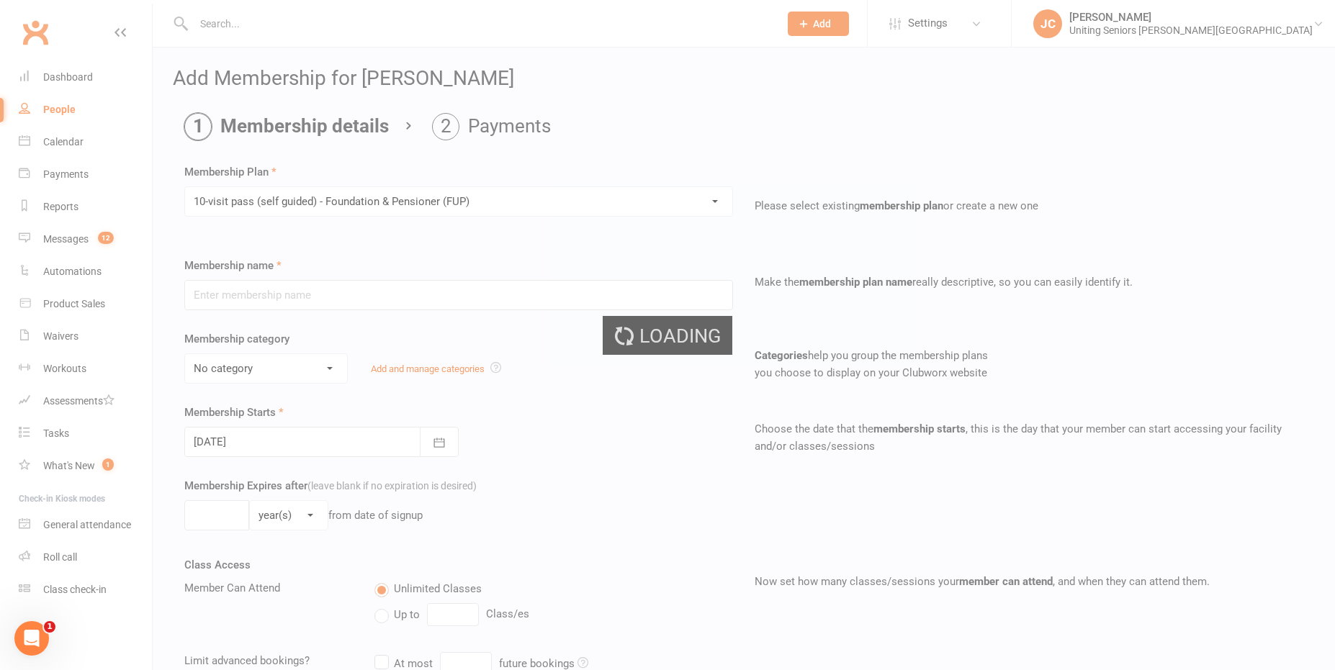
type input "10-visit pass (self guided) - Foundation & Pensioner (FUP)"
select select "0"
type input "0"
select select "2"
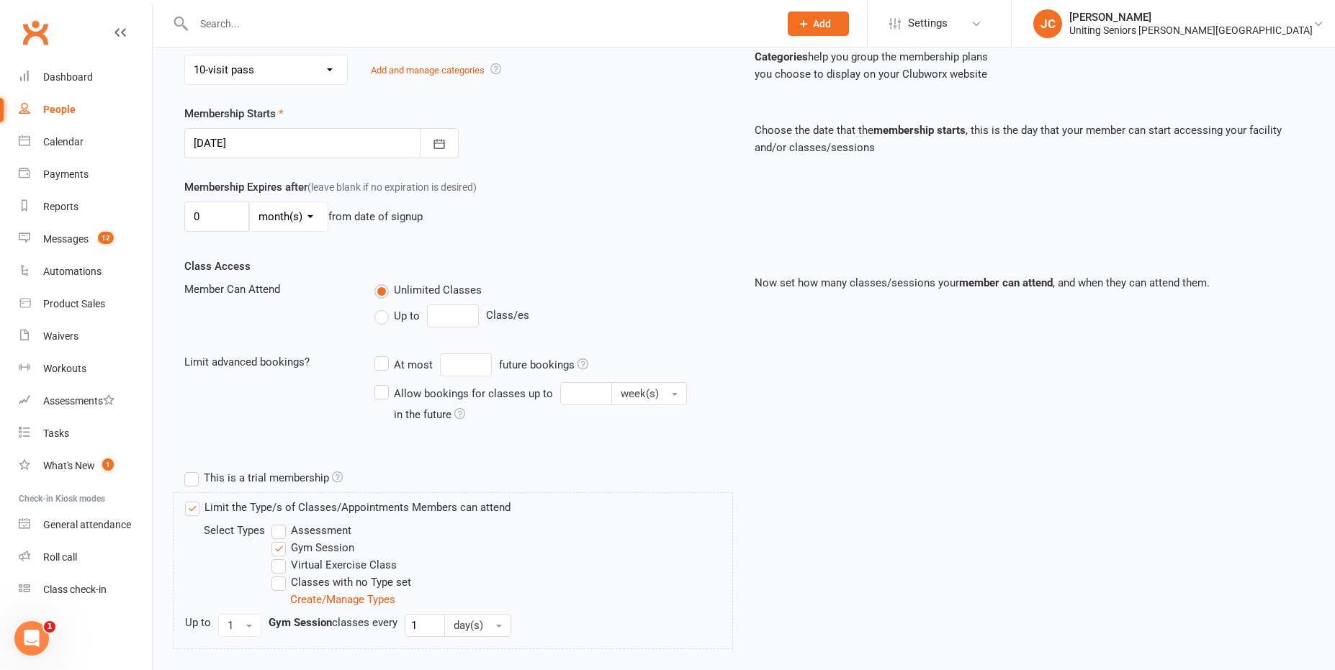
scroll to position [384, 0]
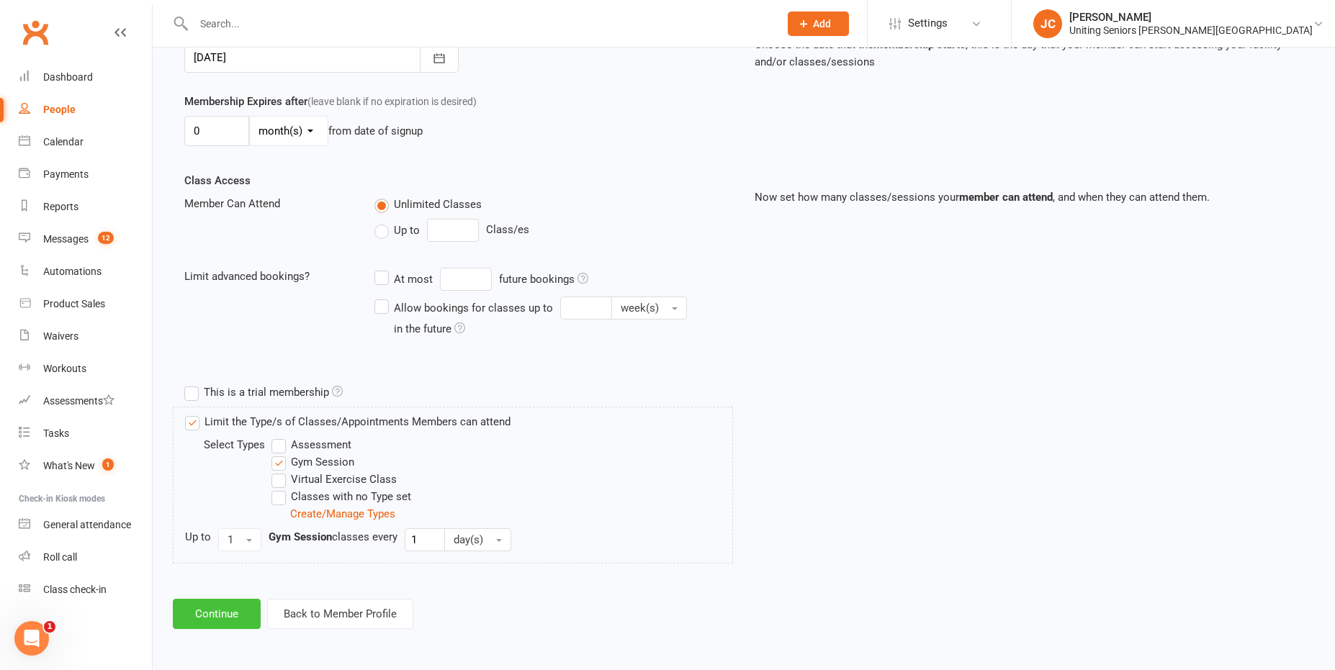
click at [222, 616] on button "Continue" at bounding box center [217, 614] width 88 height 30
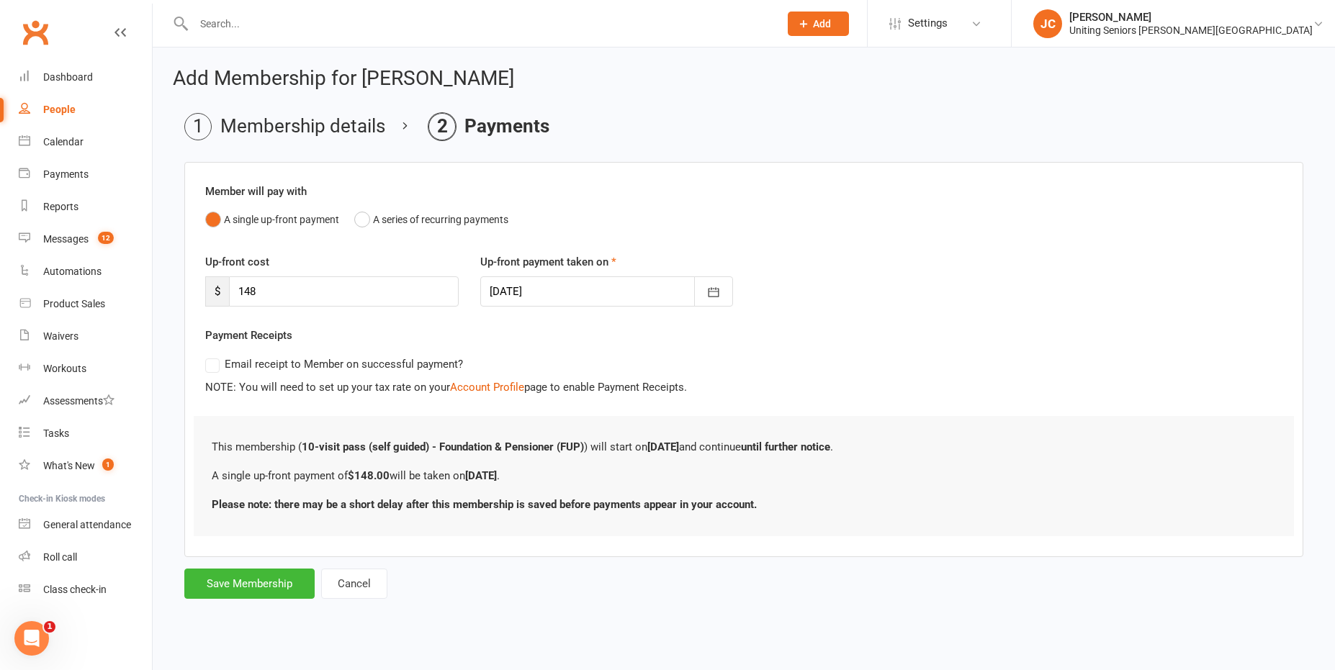
scroll to position [0, 0]
click at [270, 586] on button "Save Membership" at bounding box center [249, 584] width 130 height 30
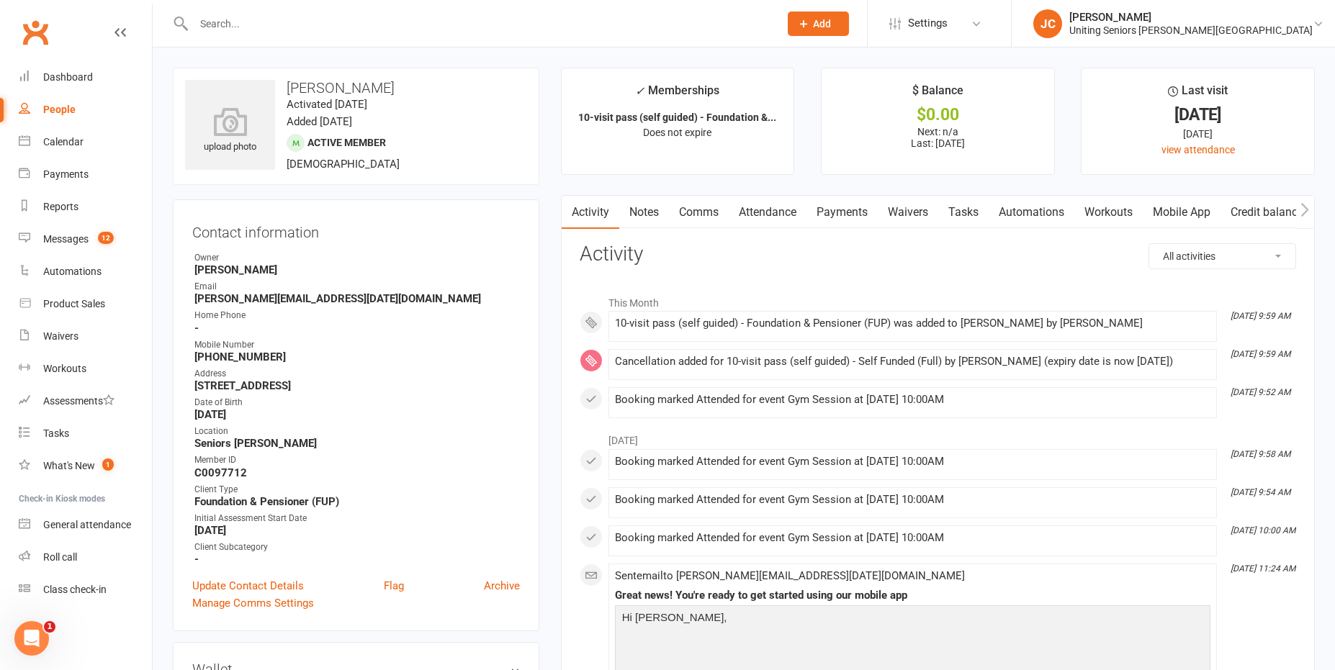
click at [292, 18] on input "text" at bounding box center [478, 24] width 579 height 20
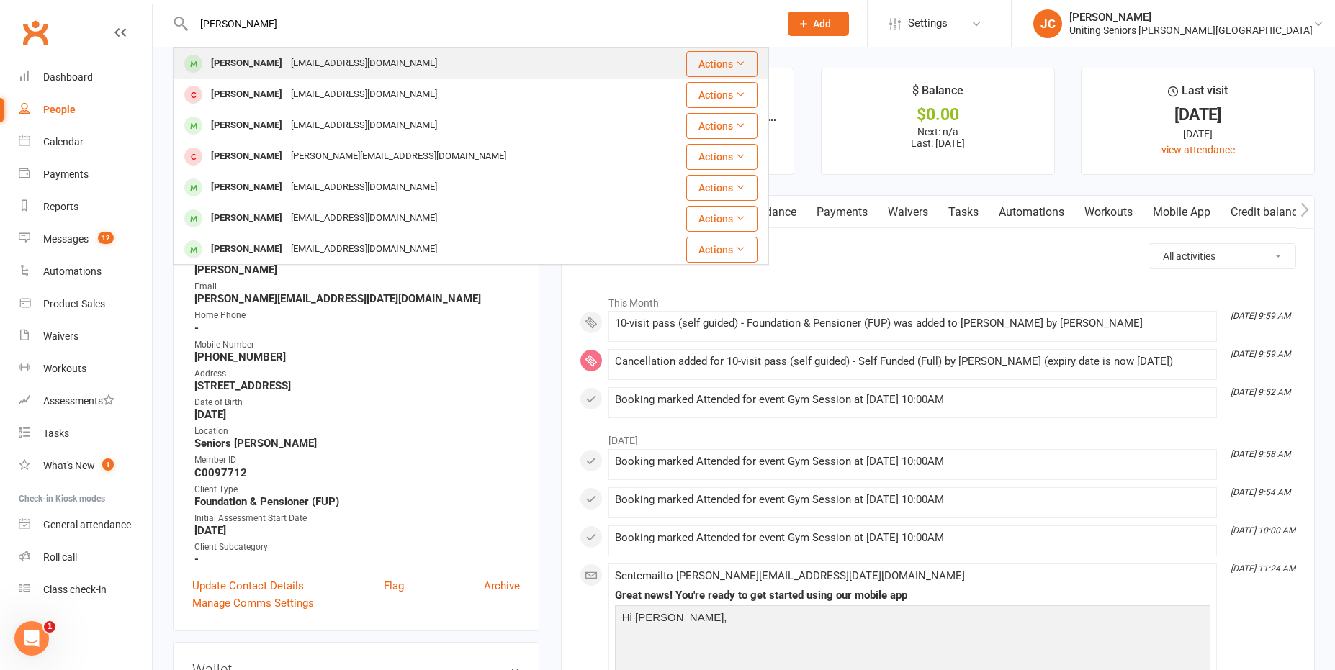
type input "[PERSON_NAME]"
click at [344, 68] on div "[EMAIL_ADDRESS][DOMAIN_NAME]" at bounding box center [363, 63] width 155 height 21
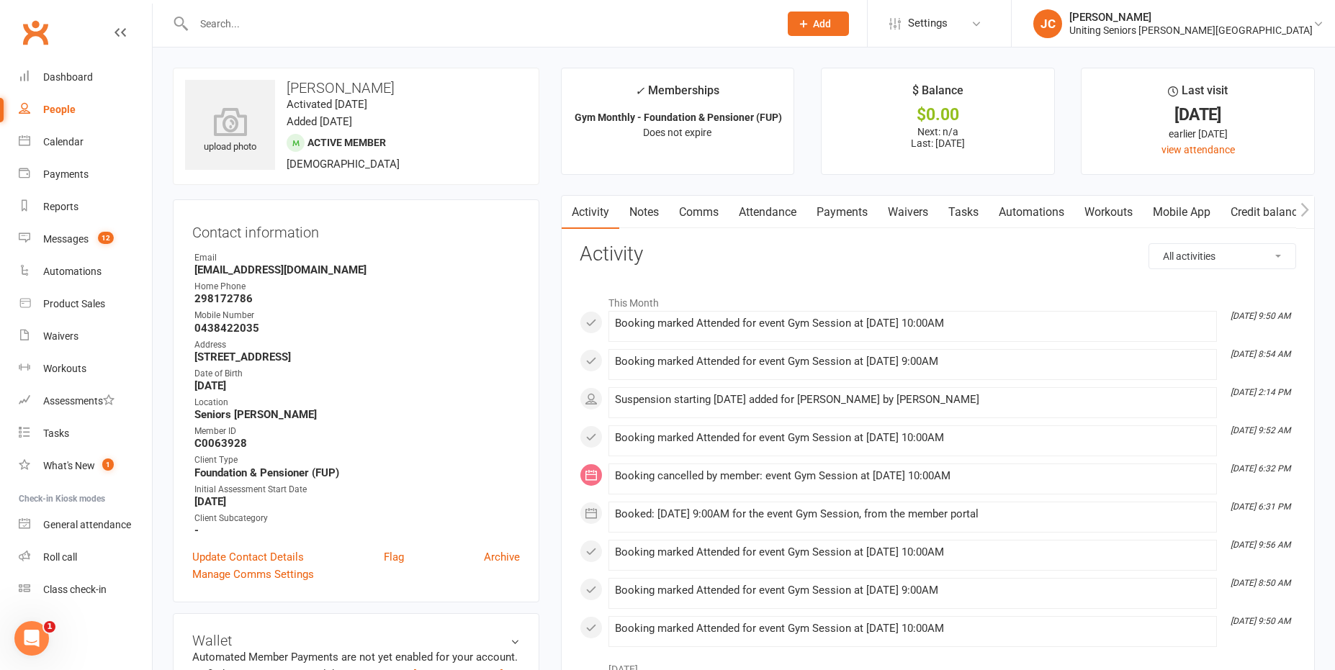
click at [1173, 214] on link "Mobile App" at bounding box center [1181, 212] width 78 height 33
